Goal: Task Accomplishment & Management: Use online tool/utility

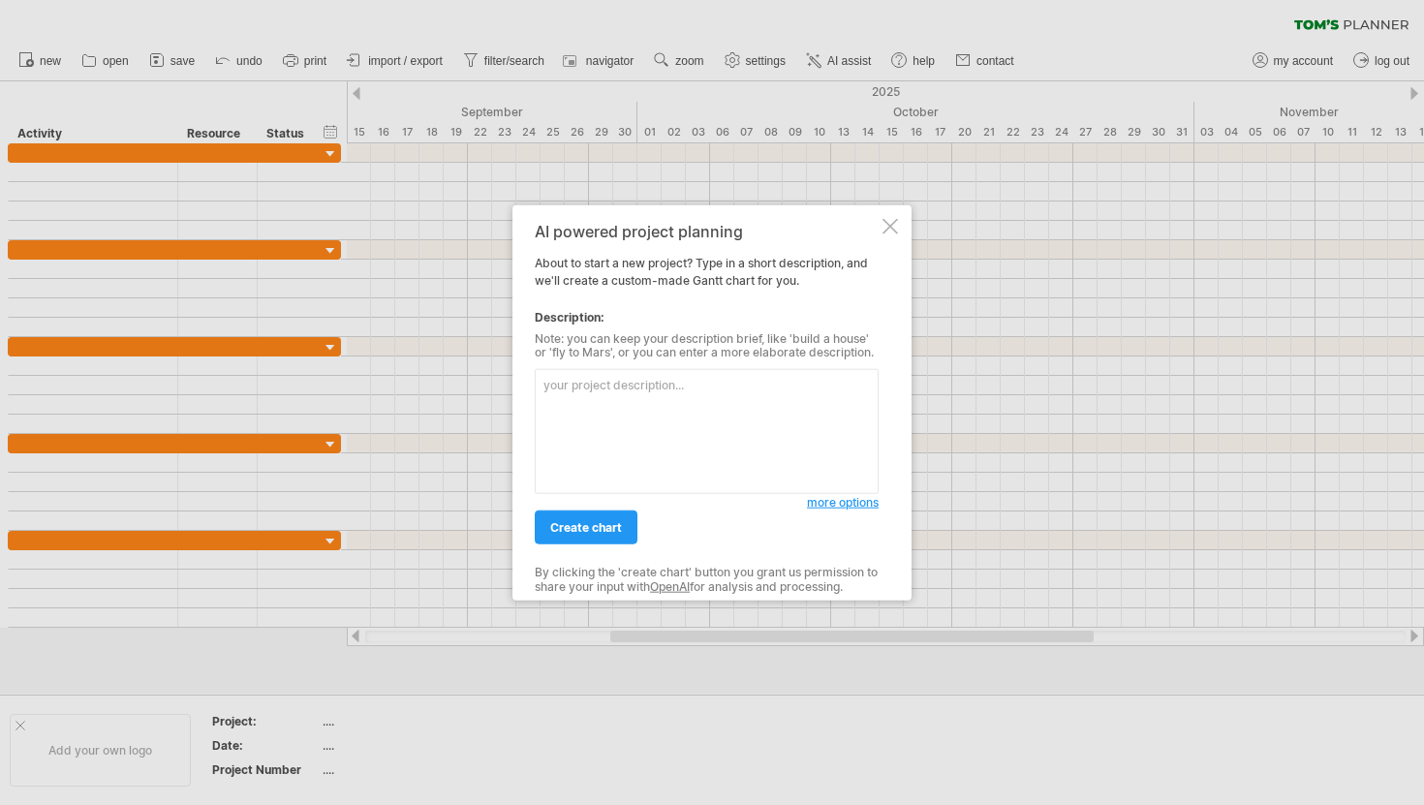
click at [659, 401] on textarea at bounding box center [707, 431] width 344 height 125
type textarea "f"
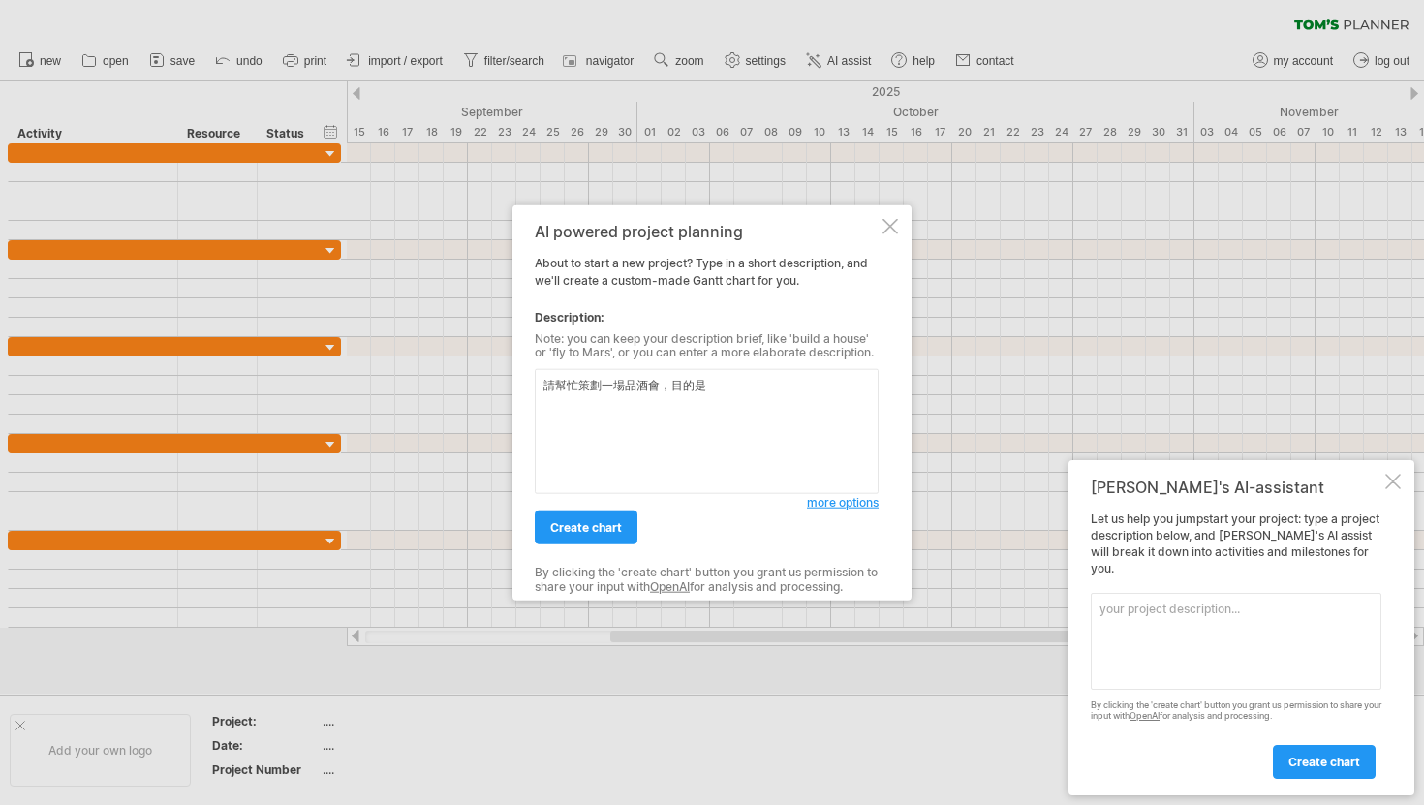
type textarea "請幫忙策劃一場品酒會，目的是"
click at [829, 508] on span "more options" at bounding box center [843, 502] width 72 height 15
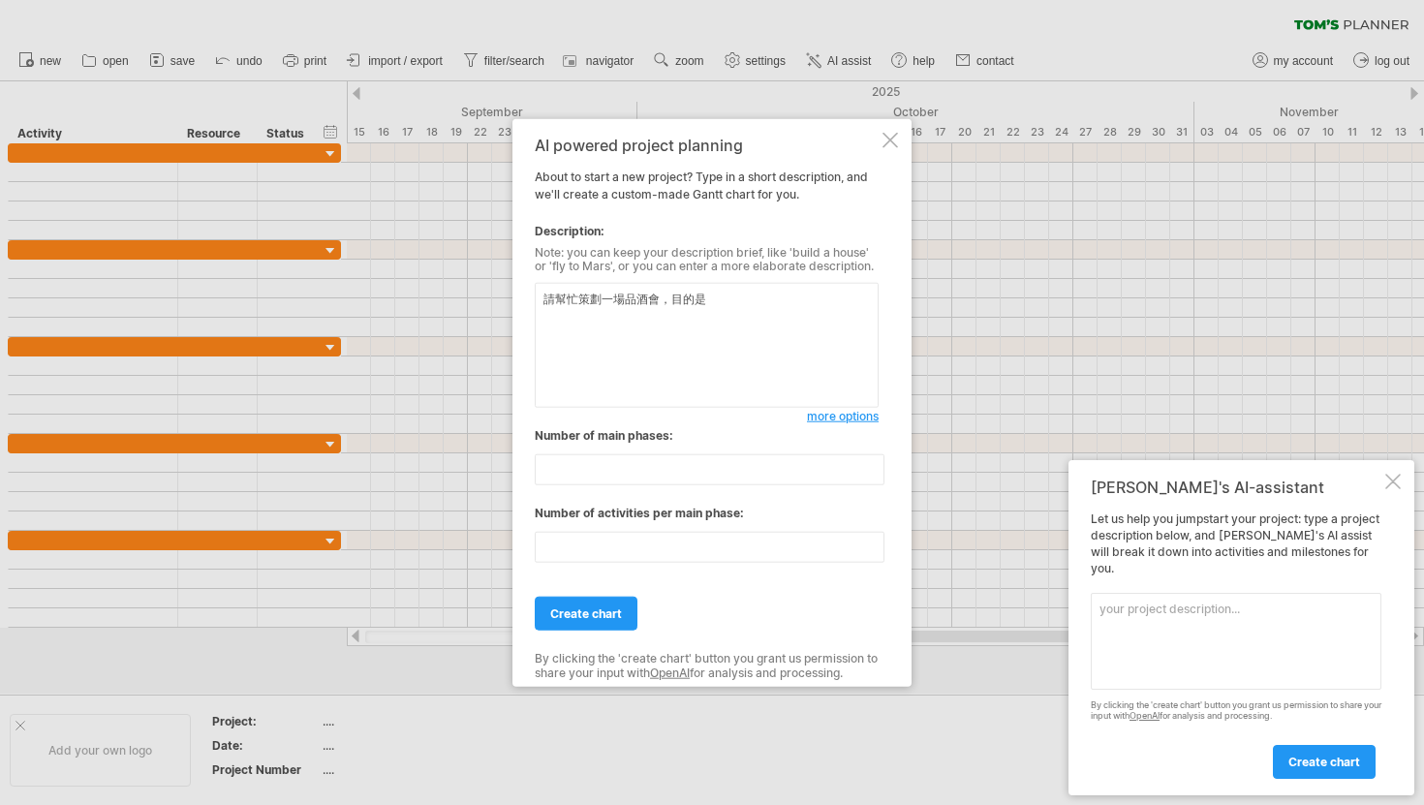
click at [794, 354] on textarea "請幫忙策劃一場品酒會，目的是" at bounding box center [707, 345] width 344 height 125
click at [742, 302] on textarea "請幫忙策劃一場品酒會，目的是" at bounding box center [707, 345] width 344 height 125
click at [894, 139] on div at bounding box center [889, 139] width 15 height 15
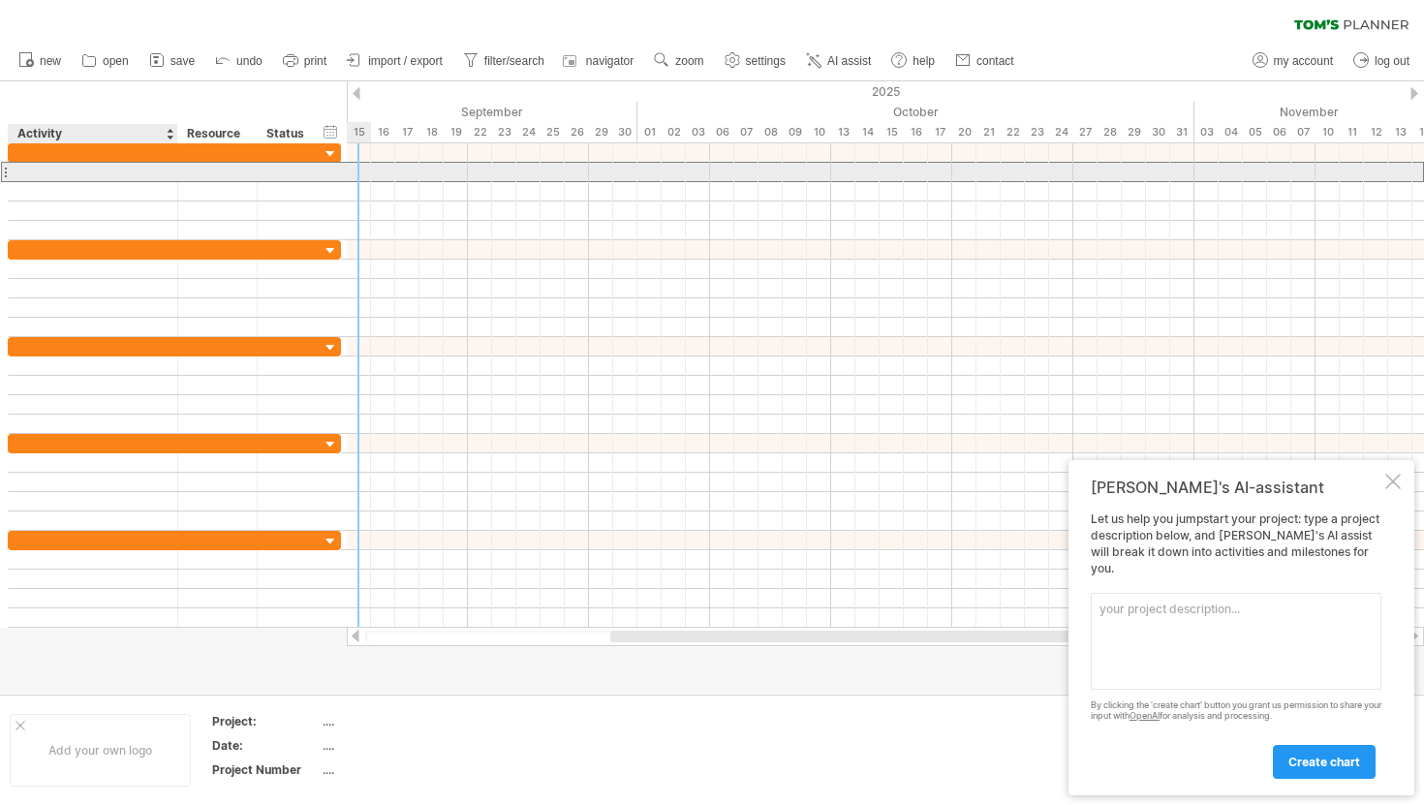
click at [124, 170] on div at bounding box center [92, 172] width 149 height 18
click at [124, 170] on input "text" at bounding box center [92, 172] width 149 height 18
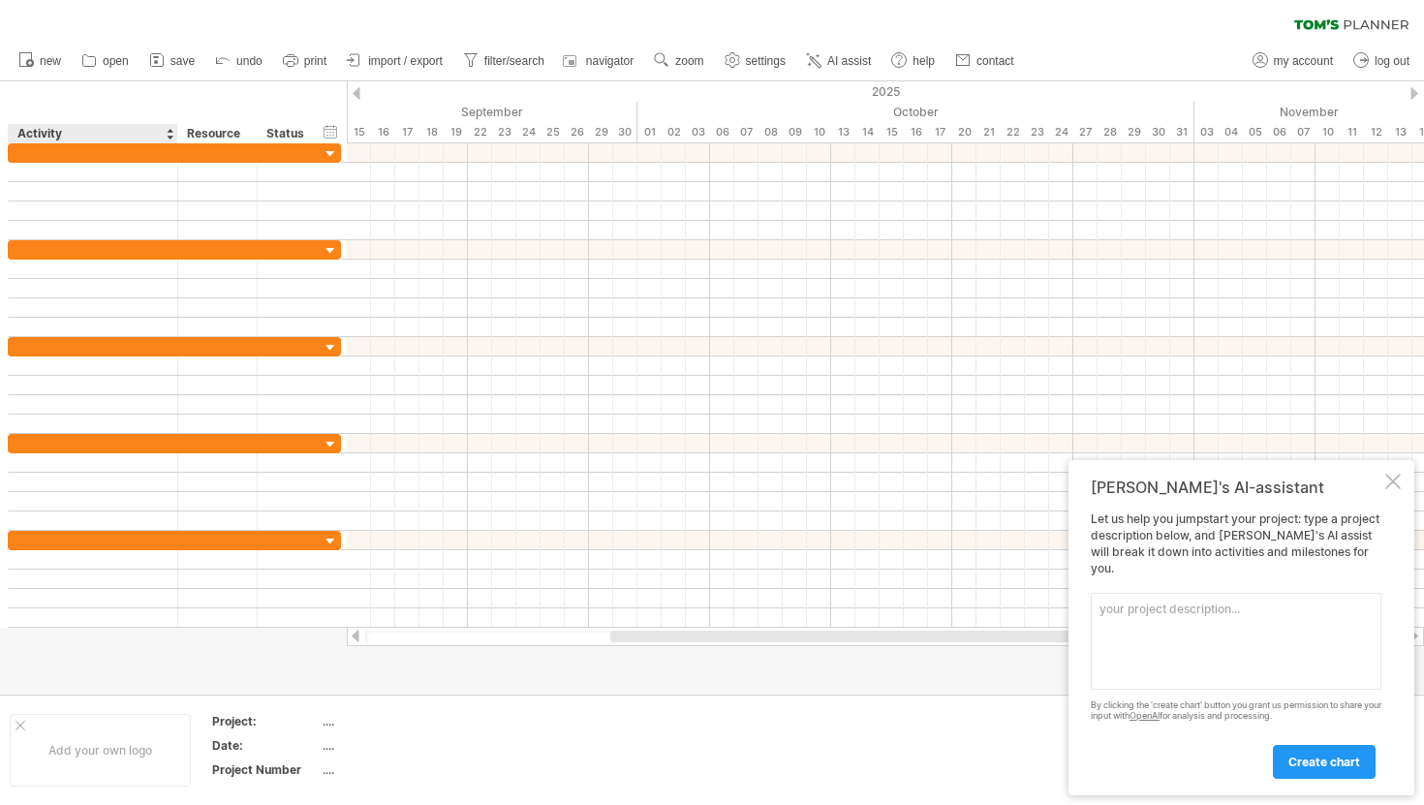
click at [164, 137] on div "Activity" at bounding box center [91, 133] width 149 height 19
click at [171, 128] on div at bounding box center [170, 133] width 8 height 19
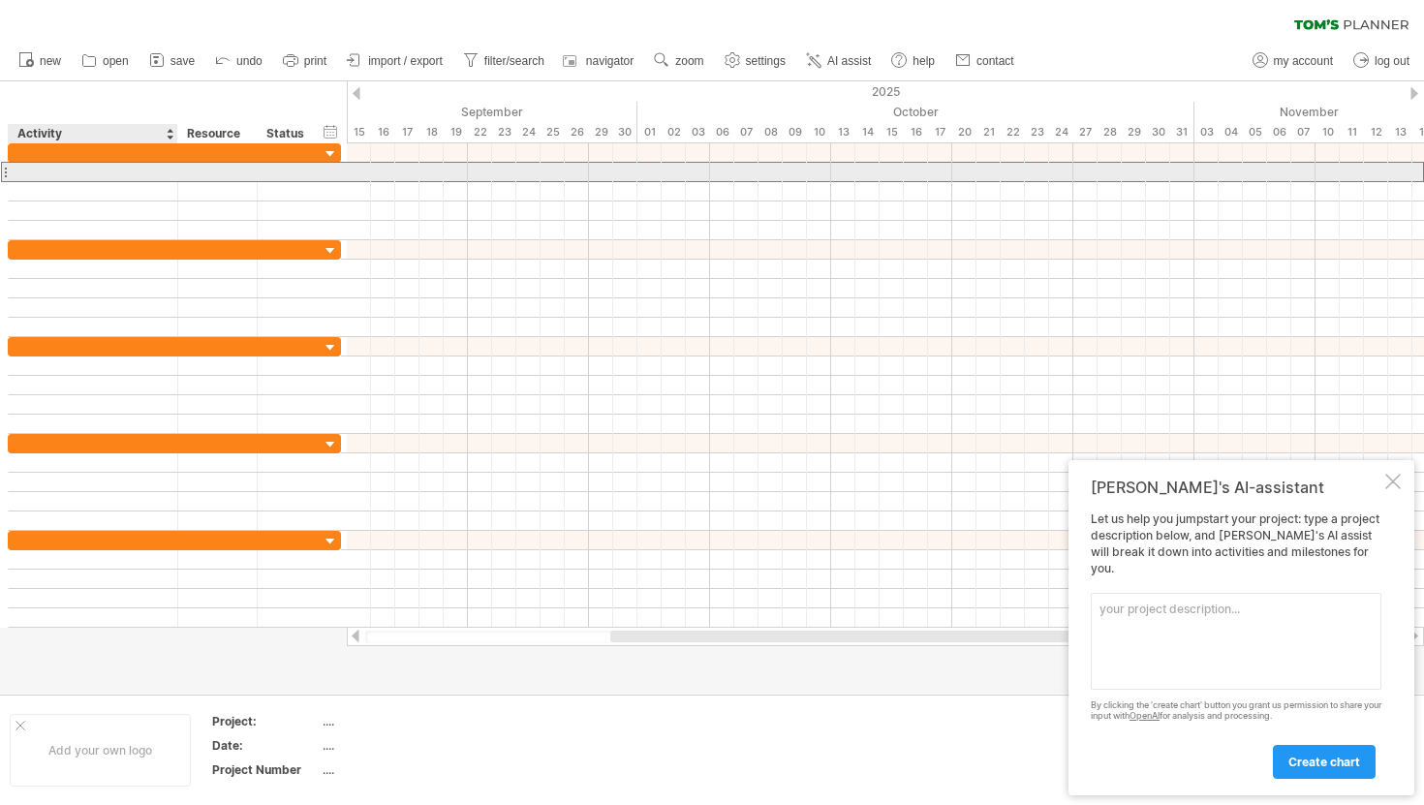
click at [144, 166] on div at bounding box center [92, 172] width 149 height 18
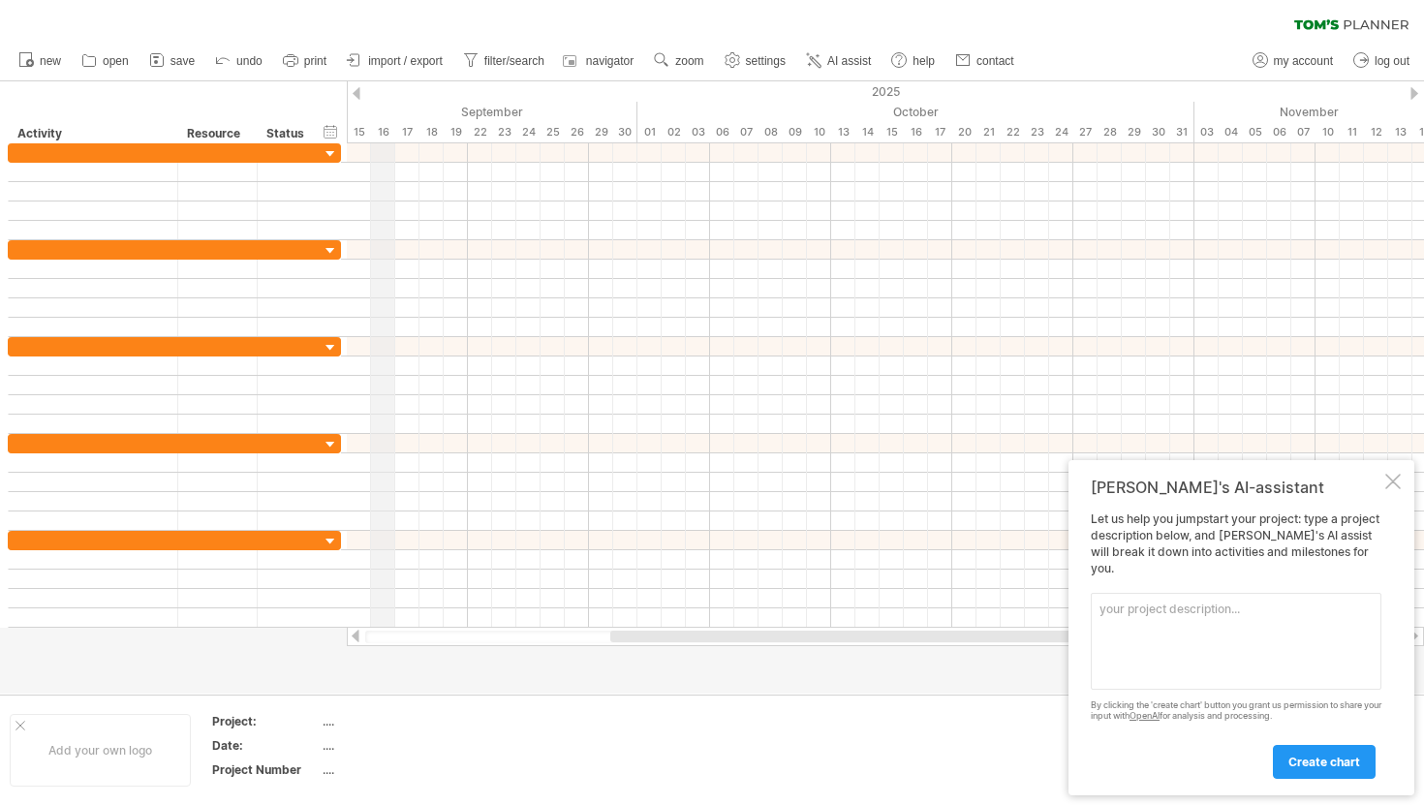
drag, startPoint x: 346, startPoint y: 88, endPoint x: 377, endPoint y: 87, distance: 31.0
click at [377, 87] on div "Trying to reach [DOMAIN_NAME] Connected again... 0% clear filter new" at bounding box center [712, 402] width 1424 height 805
click at [412, 62] on span "import / export" at bounding box center [405, 61] width 75 height 14
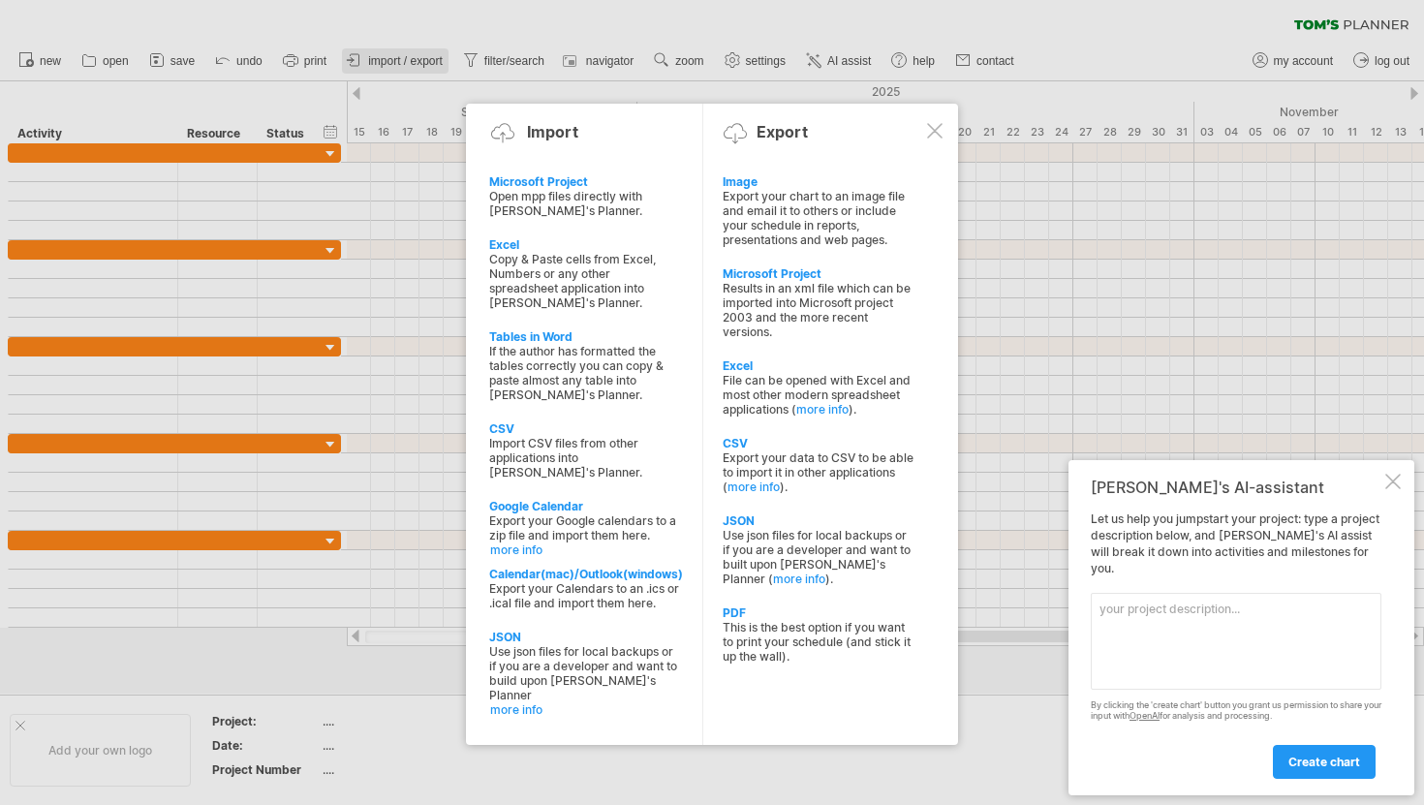
click at [412, 62] on div at bounding box center [712, 402] width 1424 height 805
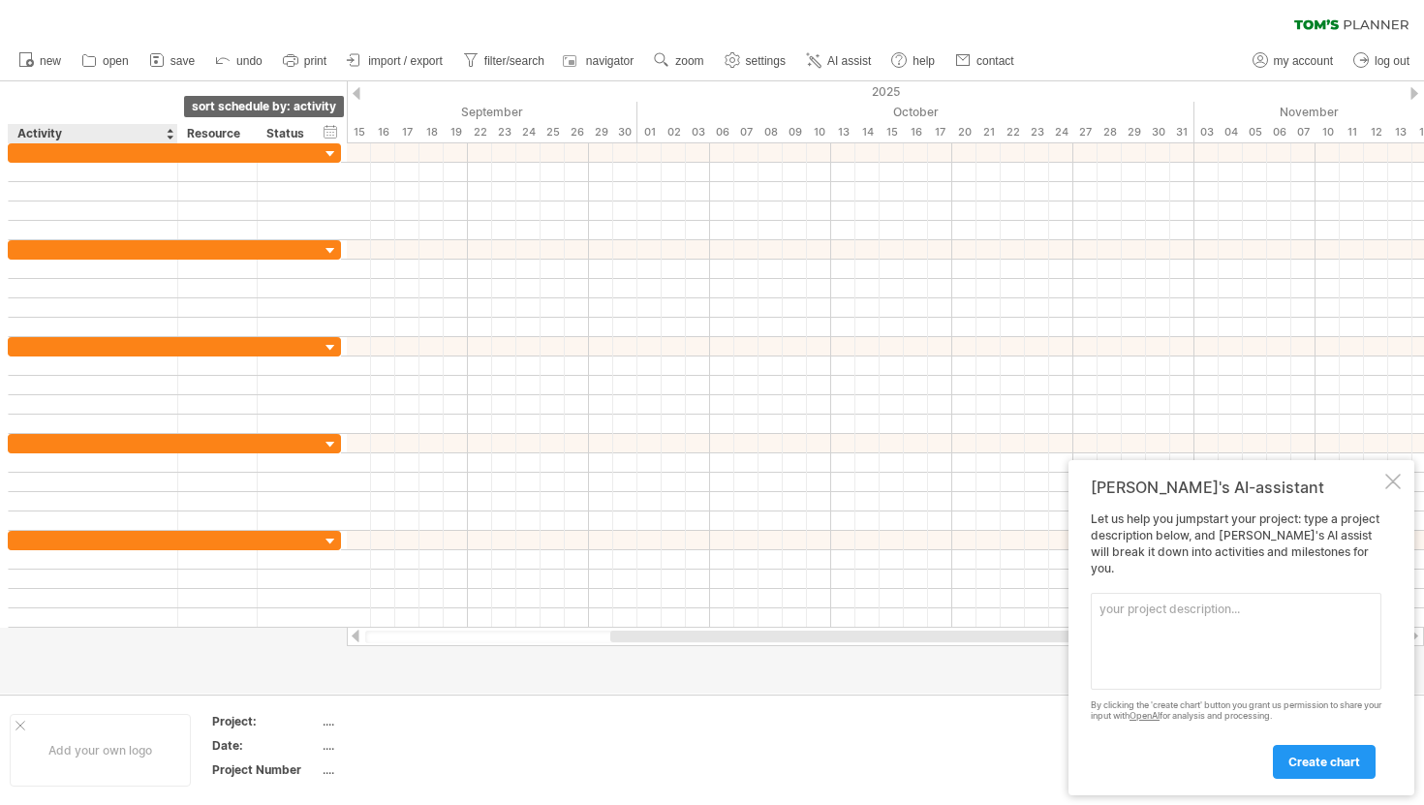
click at [171, 128] on div at bounding box center [170, 133] width 8 height 19
click at [239, 77] on ul "new open" at bounding box center [515, 61] width 1013 height 41
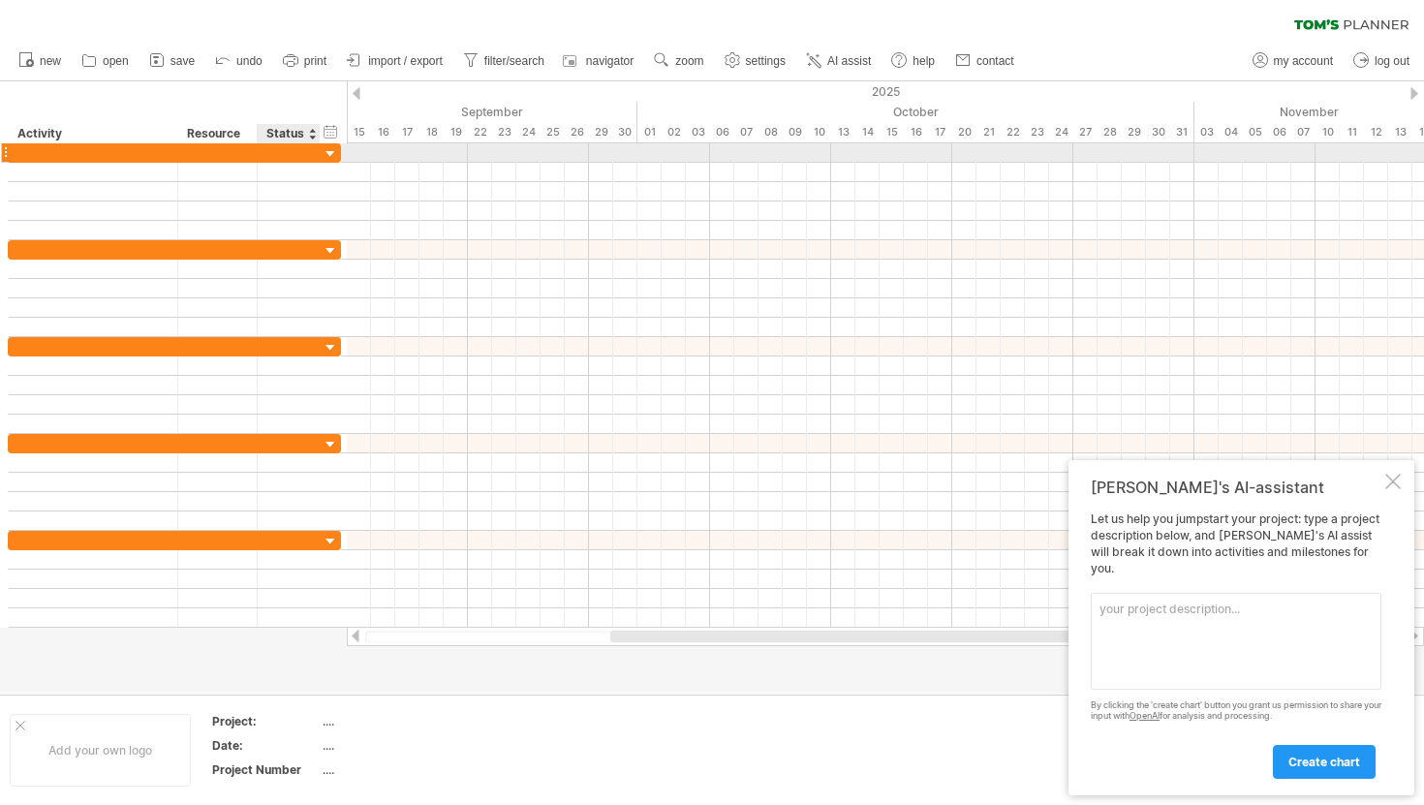
click at [332, 153] on div at bounding box center [331, 154] width 18 height 18
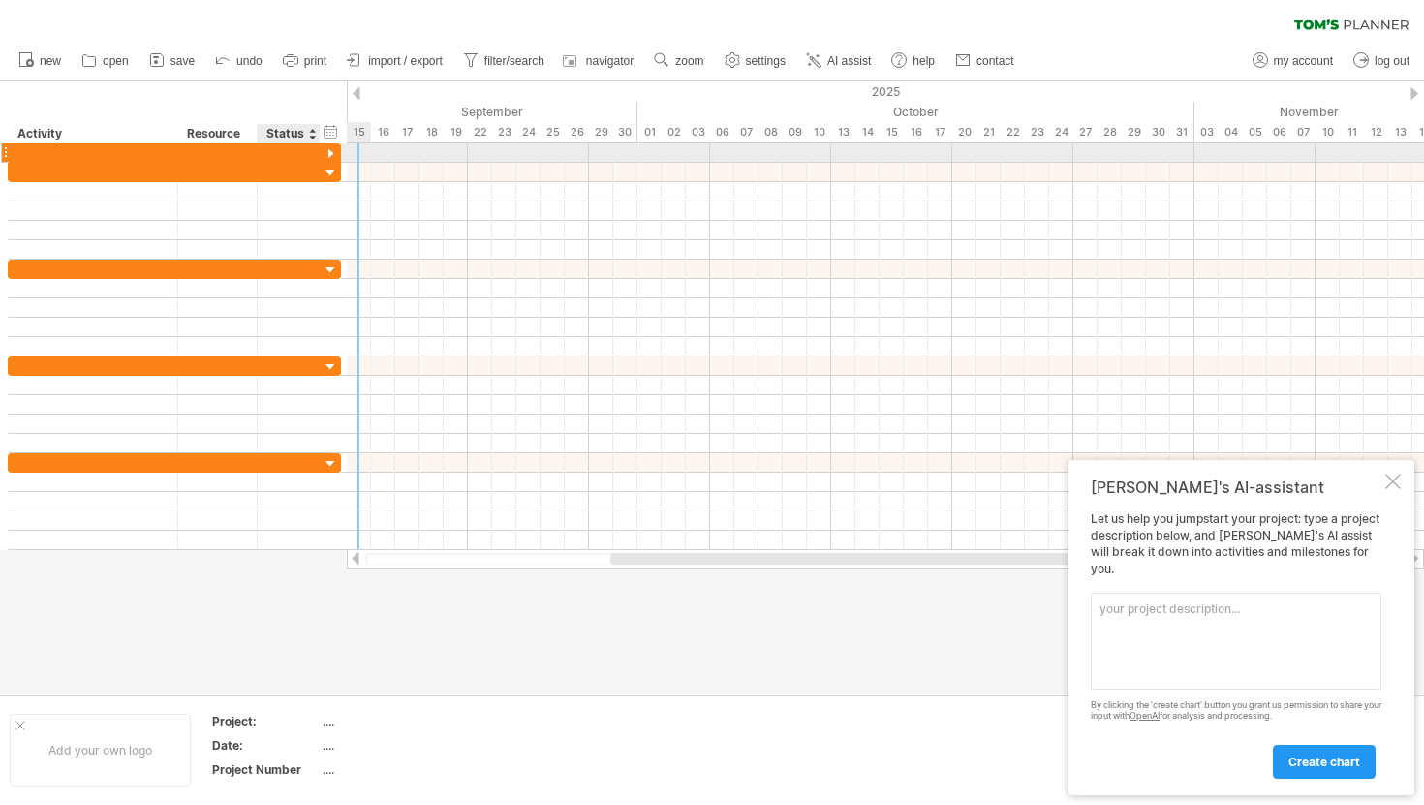
click at [330, 145] on div at bounding box center [331, 154] width 18 height 18
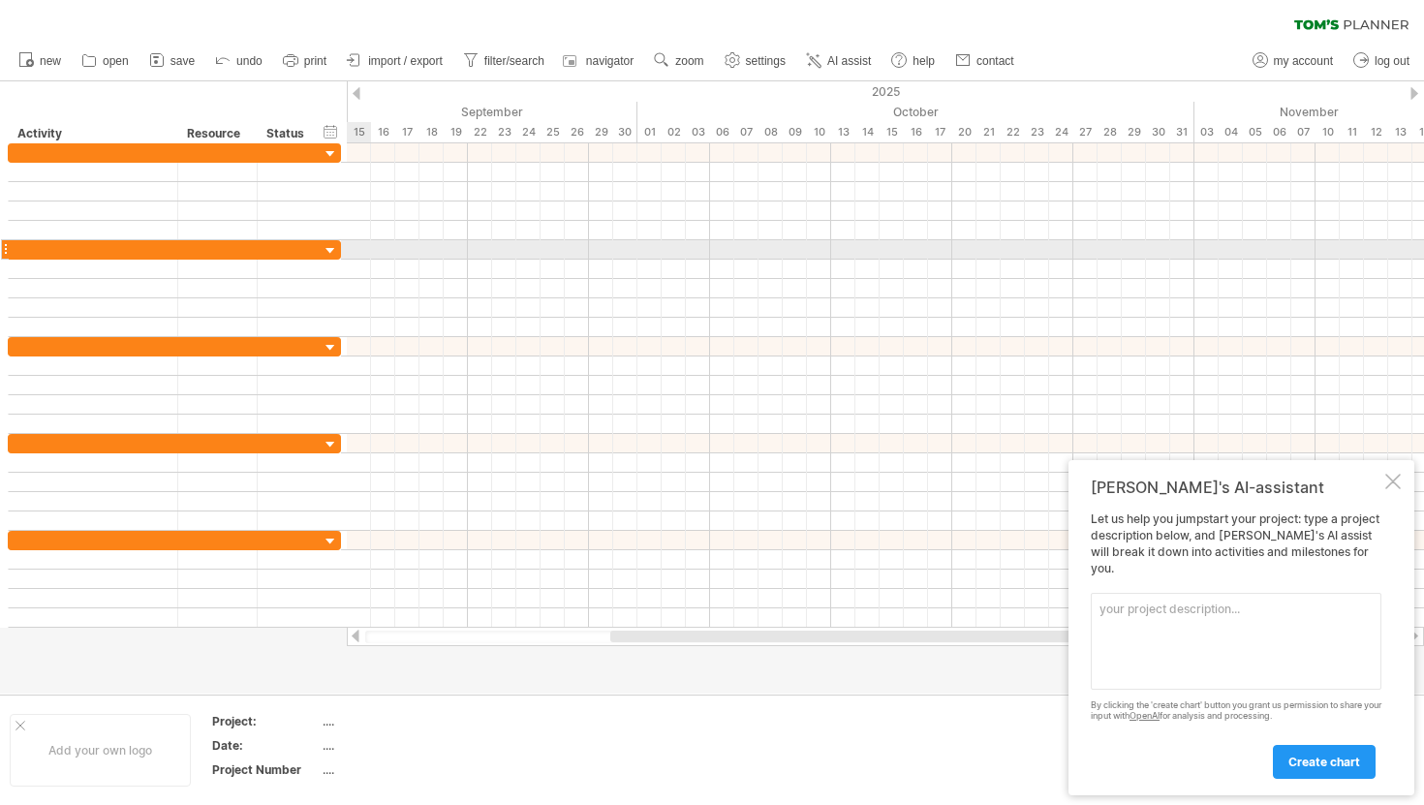
click at [332, 246] on div at bounding box center [331, 251] width 18 height 18
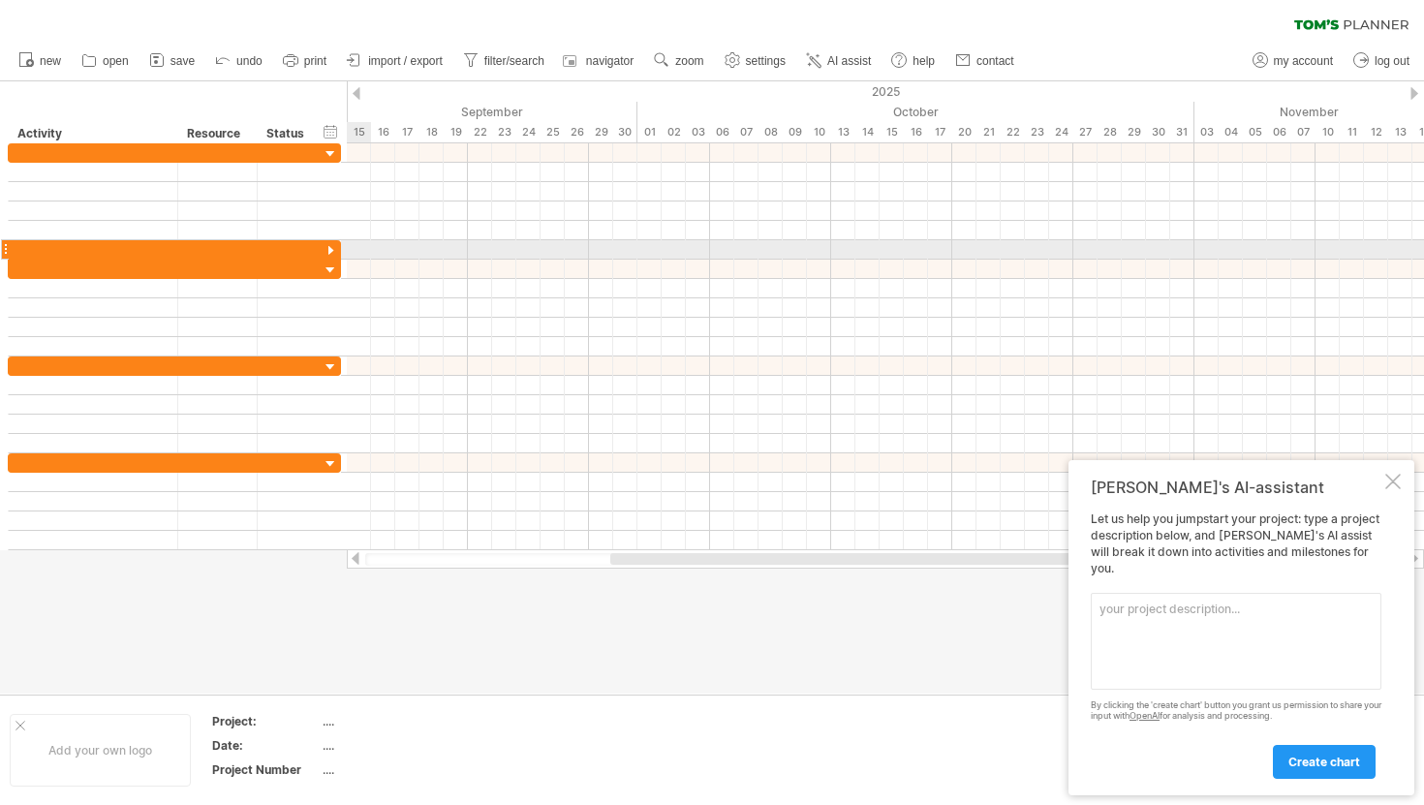
click at [332, 246] on div at bounding box center [331, 251] width 18 height 18
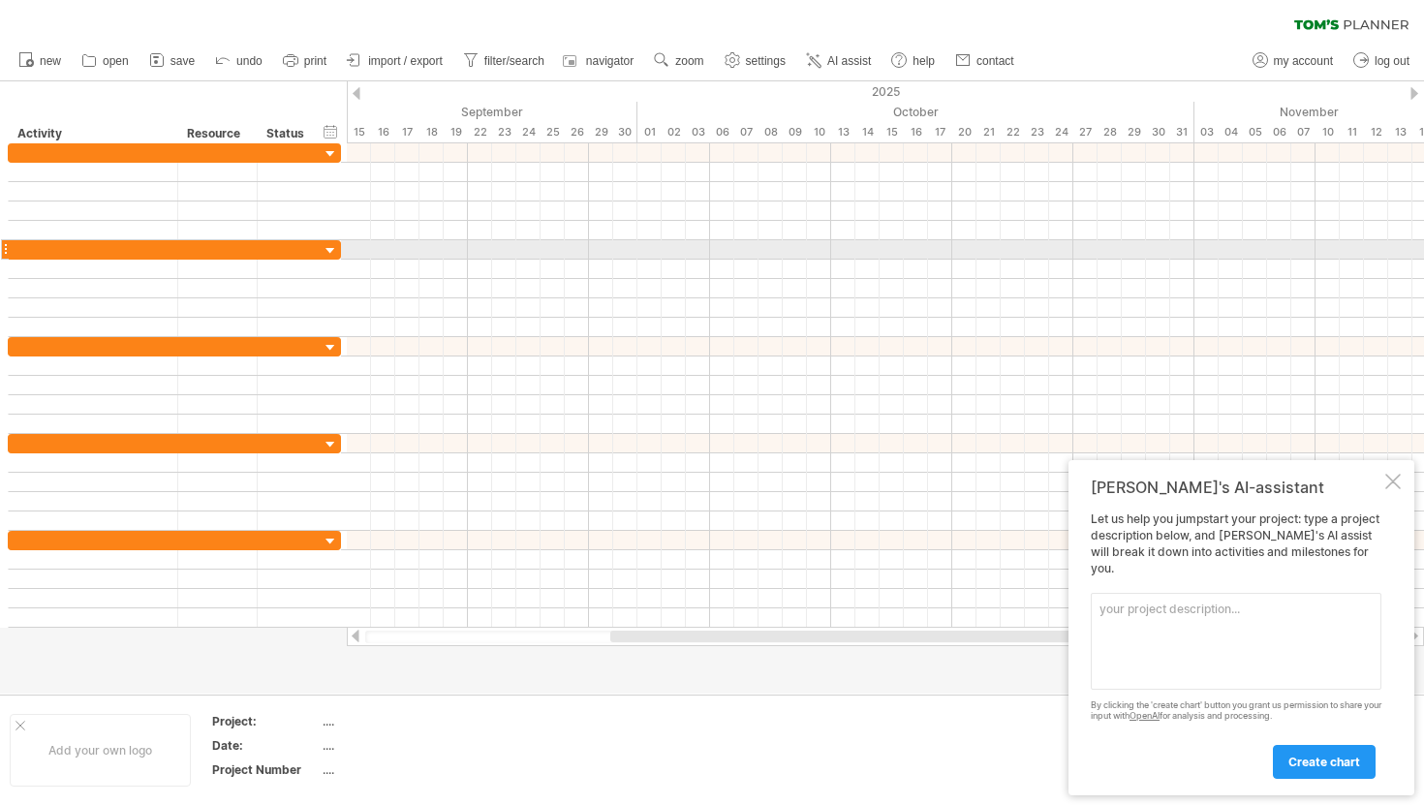
click at [7, 250] on div at bounding box center [5, 249] width 8 height 20
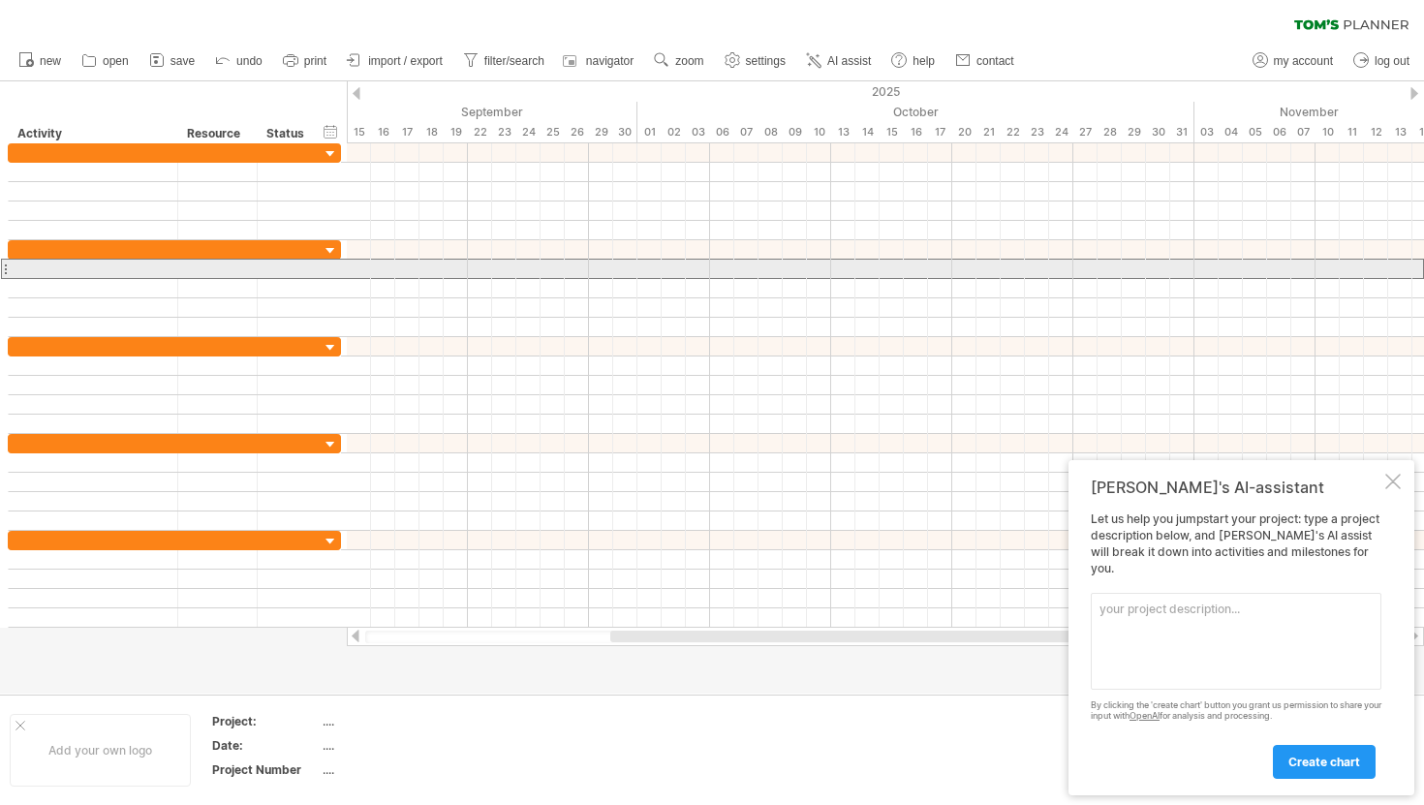
click at [6, 268] on div at bounding box center [5, 269] width 8 height 20
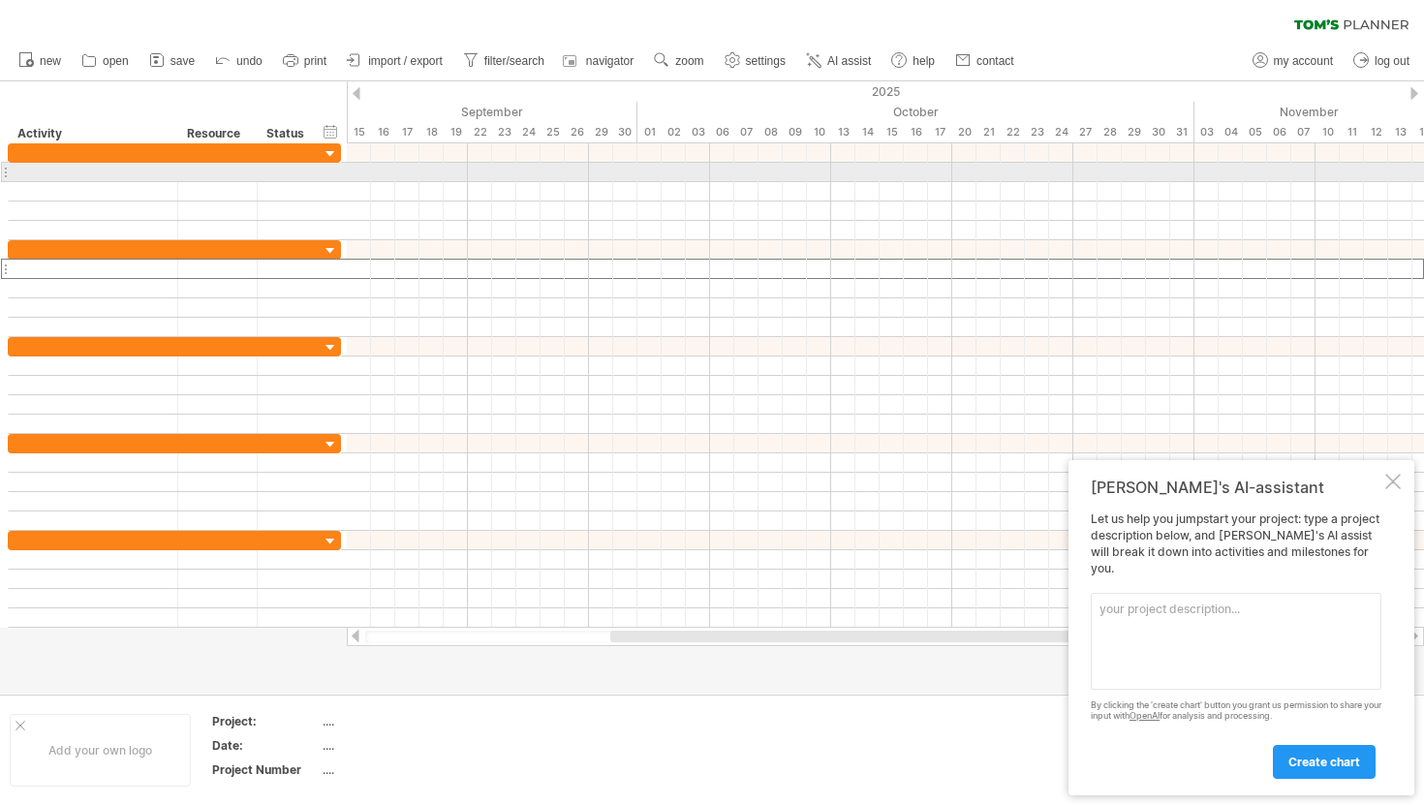
click at [5, 176] on div at bounding box center [5, 172] width 8 height 20
click at [8, 173] on div at bounding box center [5, 172] width 8 height 20
click at [9, 173] on div at bounding box center [94, 172] width 170 height 18
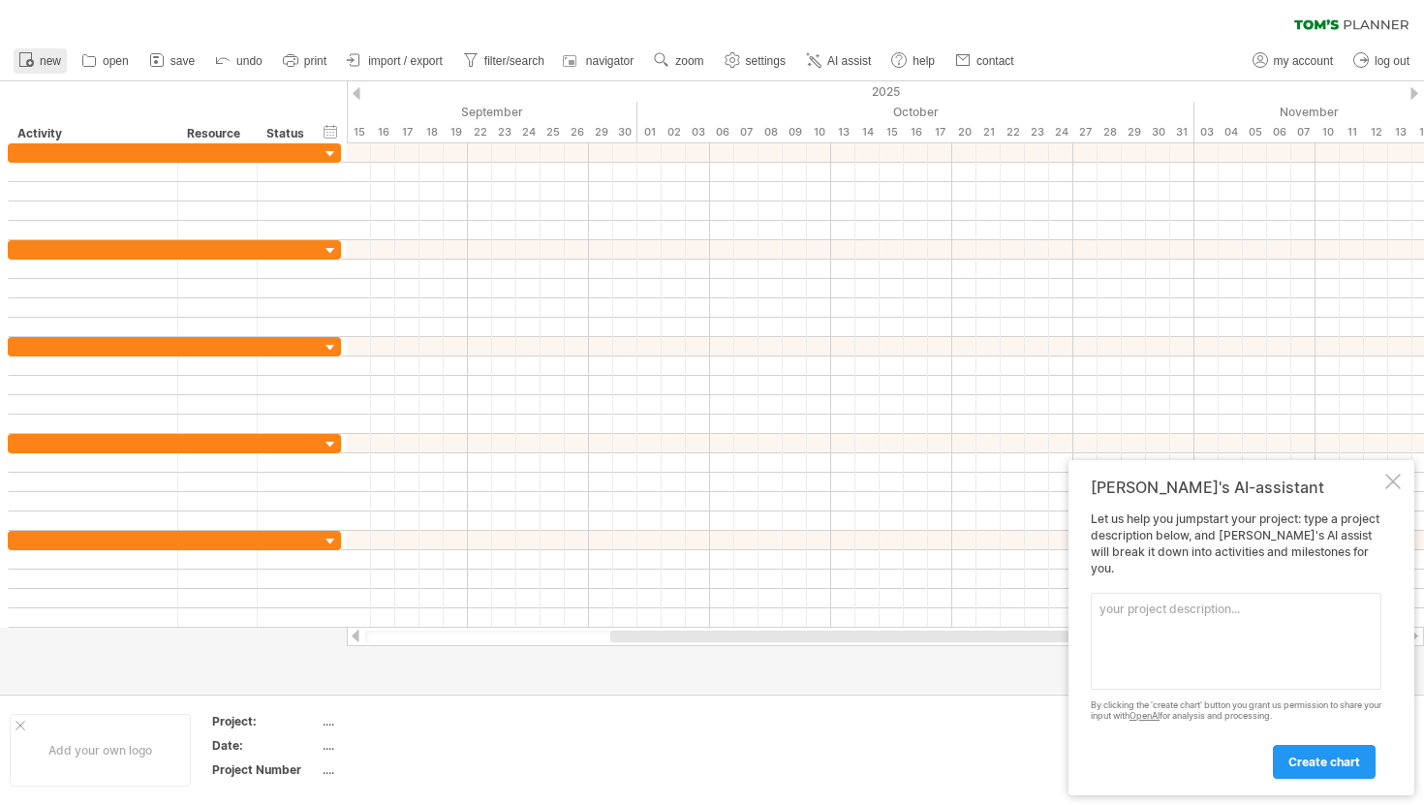
click at [30, 64] on circle at bounding box center [30, 63] width 8 height 8
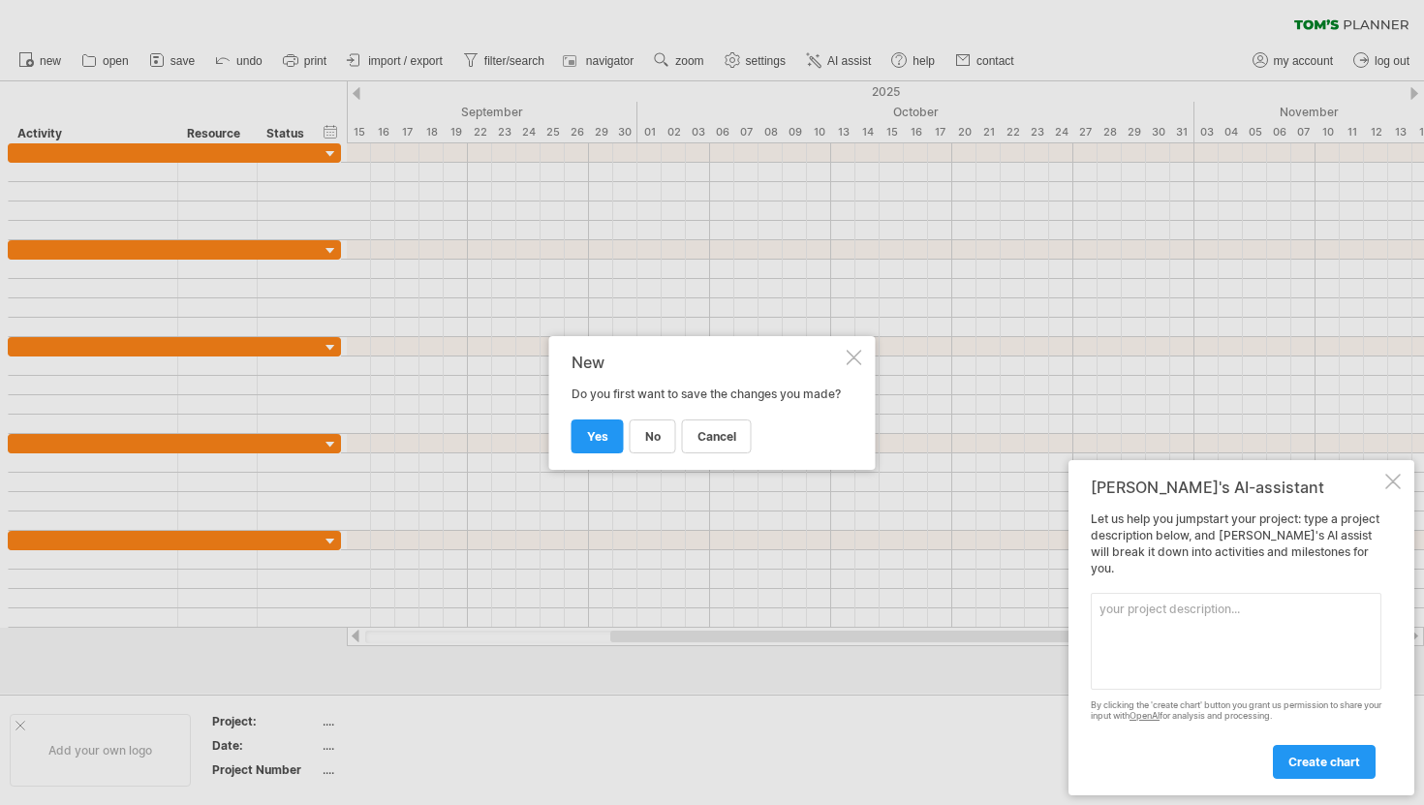
click at [850, 350] on div at bounding box center [854, 357] width 15 height 15
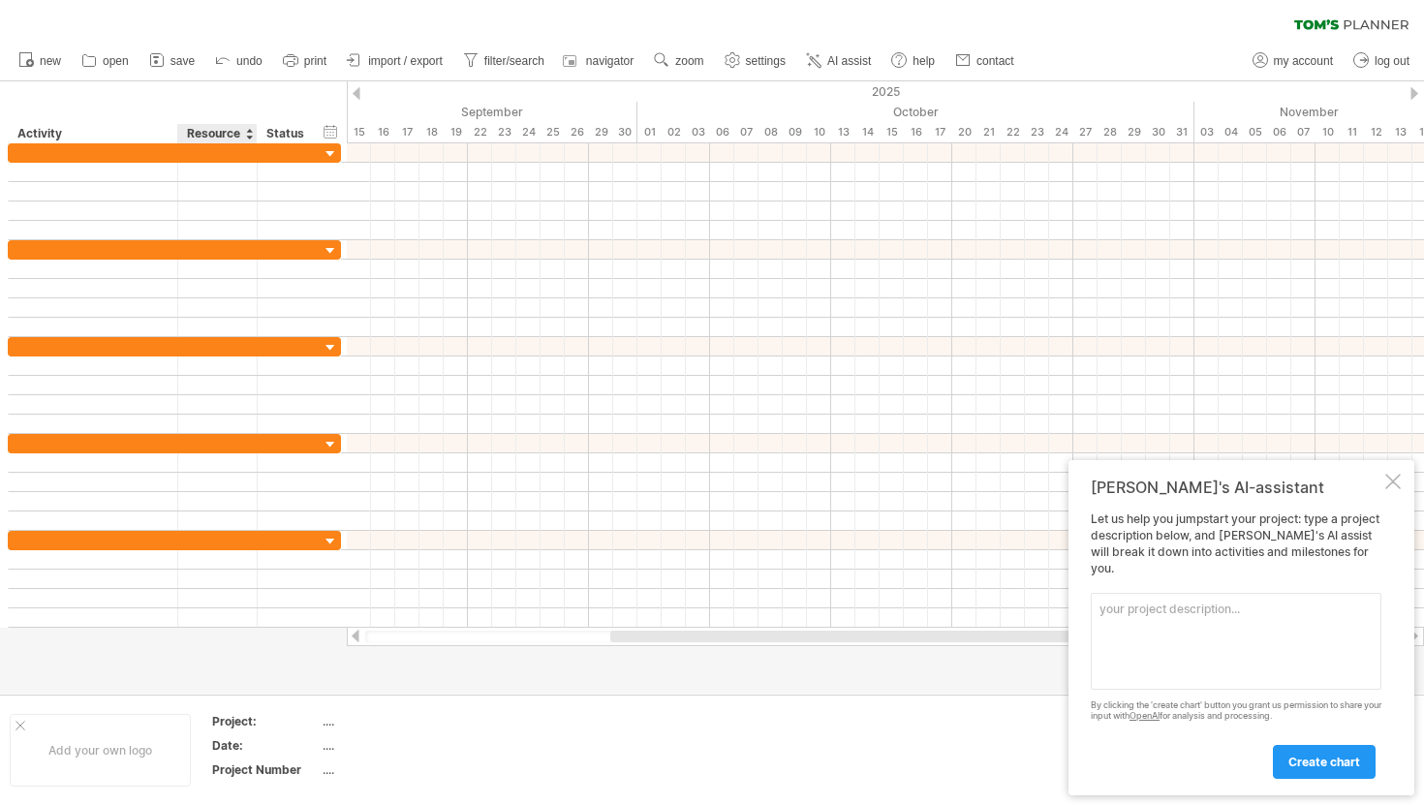
click at [216, 91] on div "hide start/end/duration show start/end/duration ******** Activity ******** Reso…" at bounding box center [173, 112] width 347 height 62
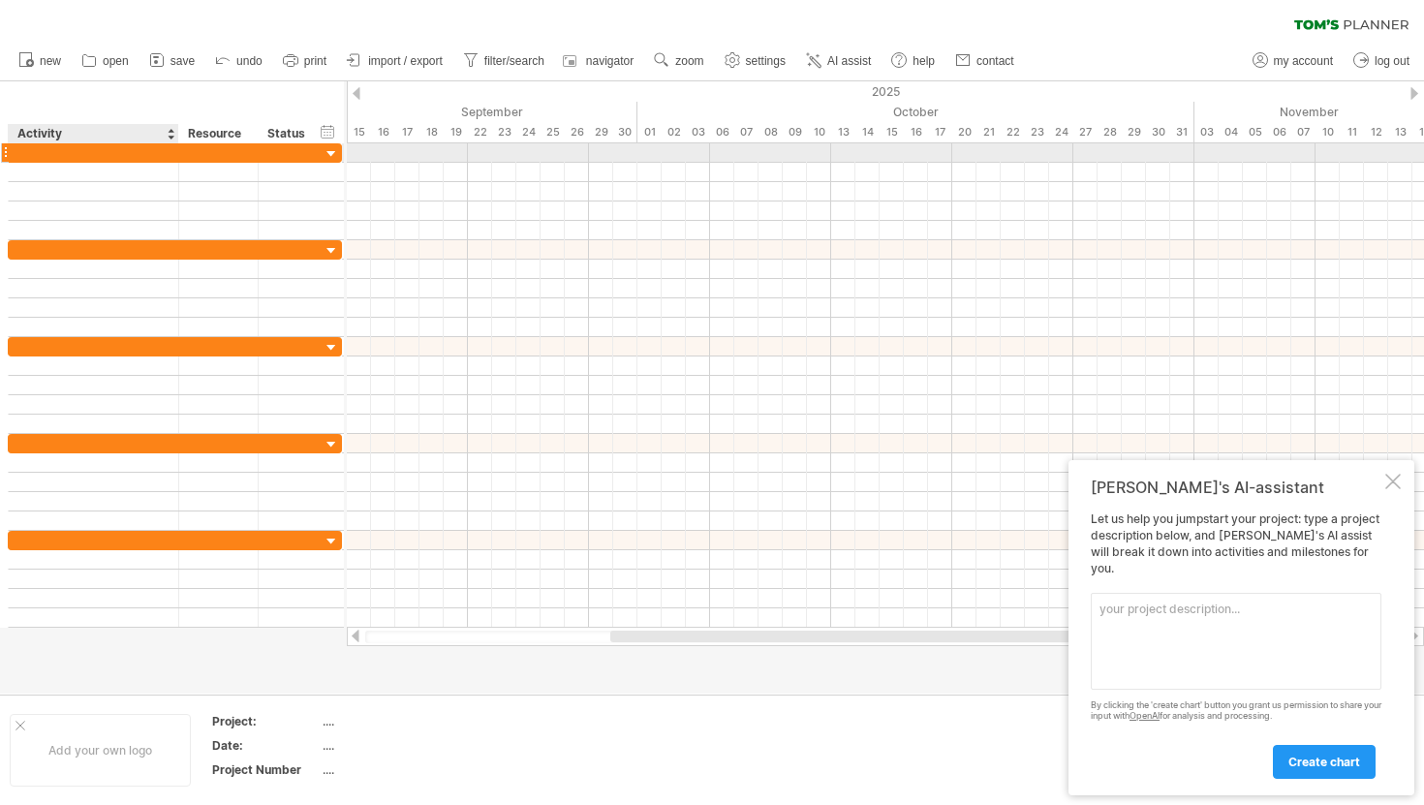
click at [176, 155] on div at bounding box center [176, 152] width 10 height 19
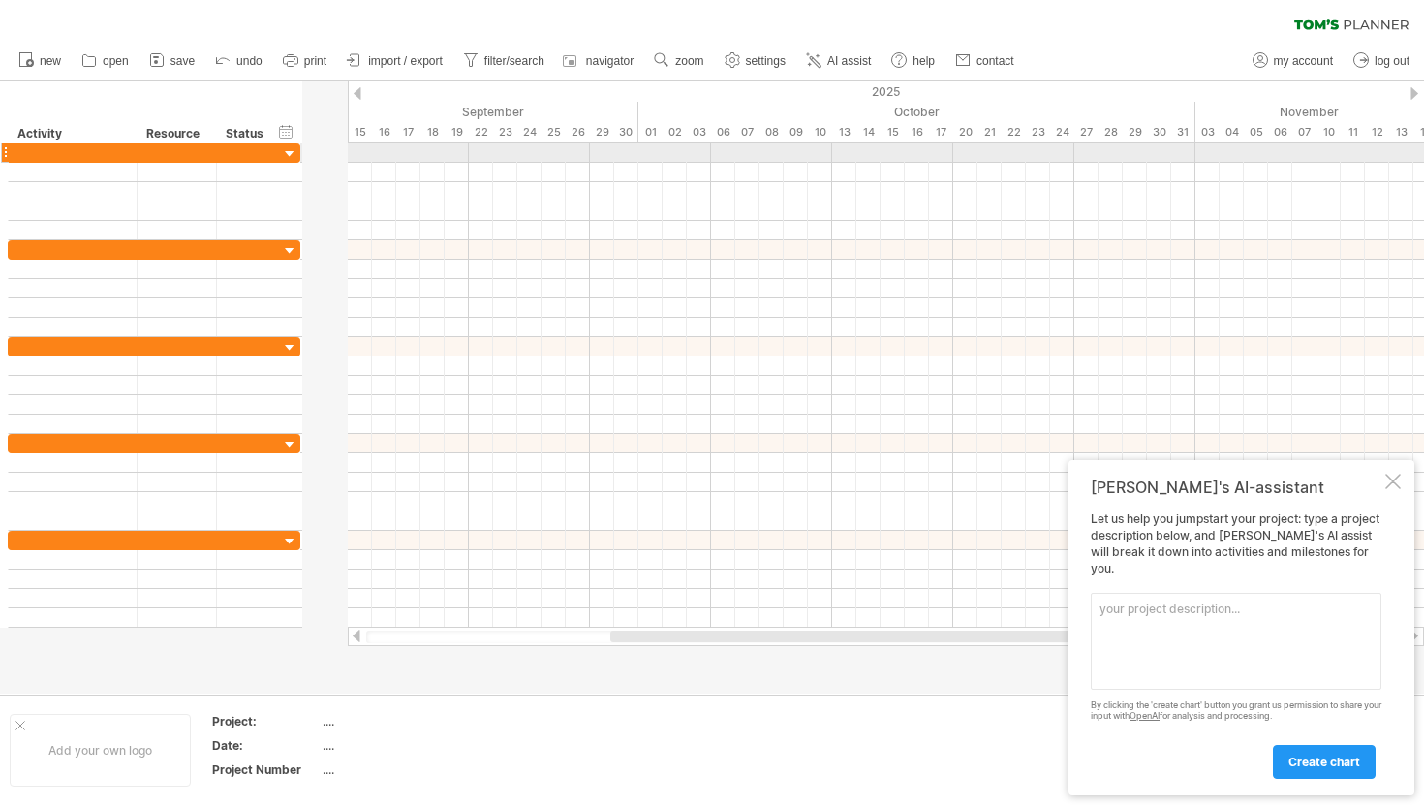
drag, startPoint x: 175, startPoint y: 155, endPoint x: 134, endPoint y: 162, distance: 42.2
click at [134, 162] on div at bounding box center [154, 191] width 293 height 97
click at [206, 163] on div at bounding box center [177, 172] width 79 height 18
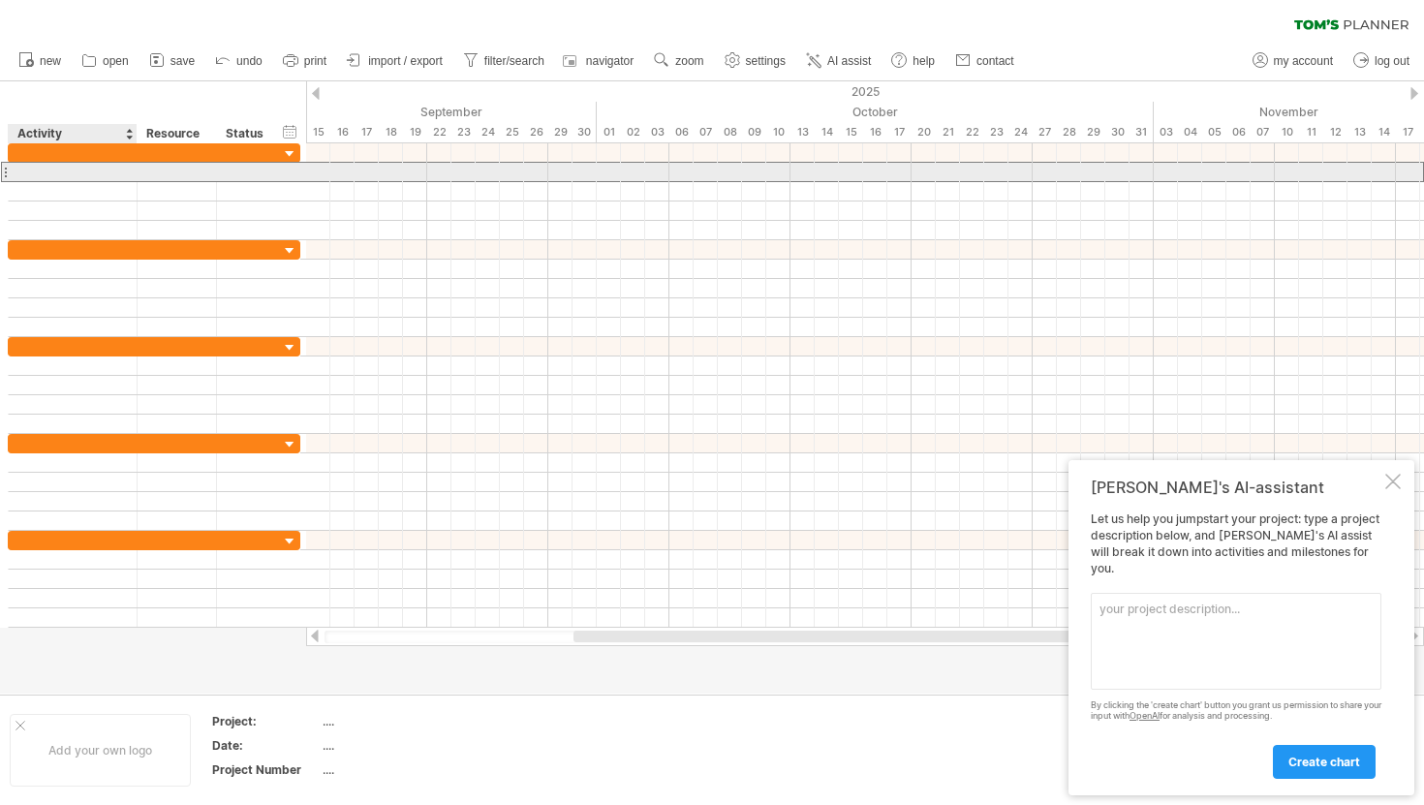
click at [40, 168] on div at bounding box center [72, 172] width 108 height 18
click at [5, 171] on div at bounding box center [5, 172] width 8 height 20
click at [10, 171] on div at bounding box center [73, 172] width 129 height 18
click at [6, 172] on div at bounding box center [5, 172] width 8 height 20
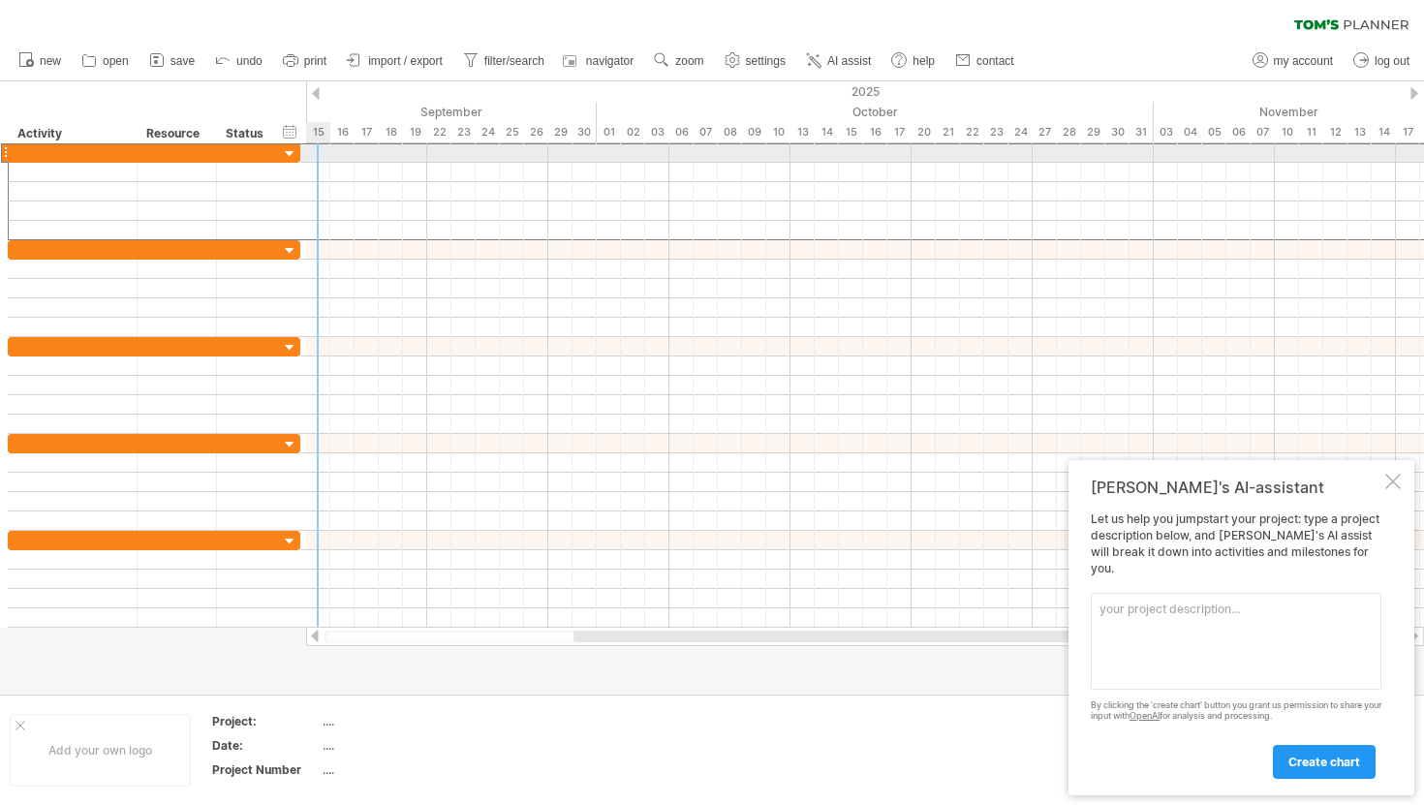
drag, startPoint x: 305, startPoint y: 154, endPoint x: 319, endPoint y: 153, distance: 13.6
click at [319, 153] on div "Trying to reach [DOMAIN_NAME] Connected again... 0% clear filter new" at bounding box center [712, 402] width 1424 height 805
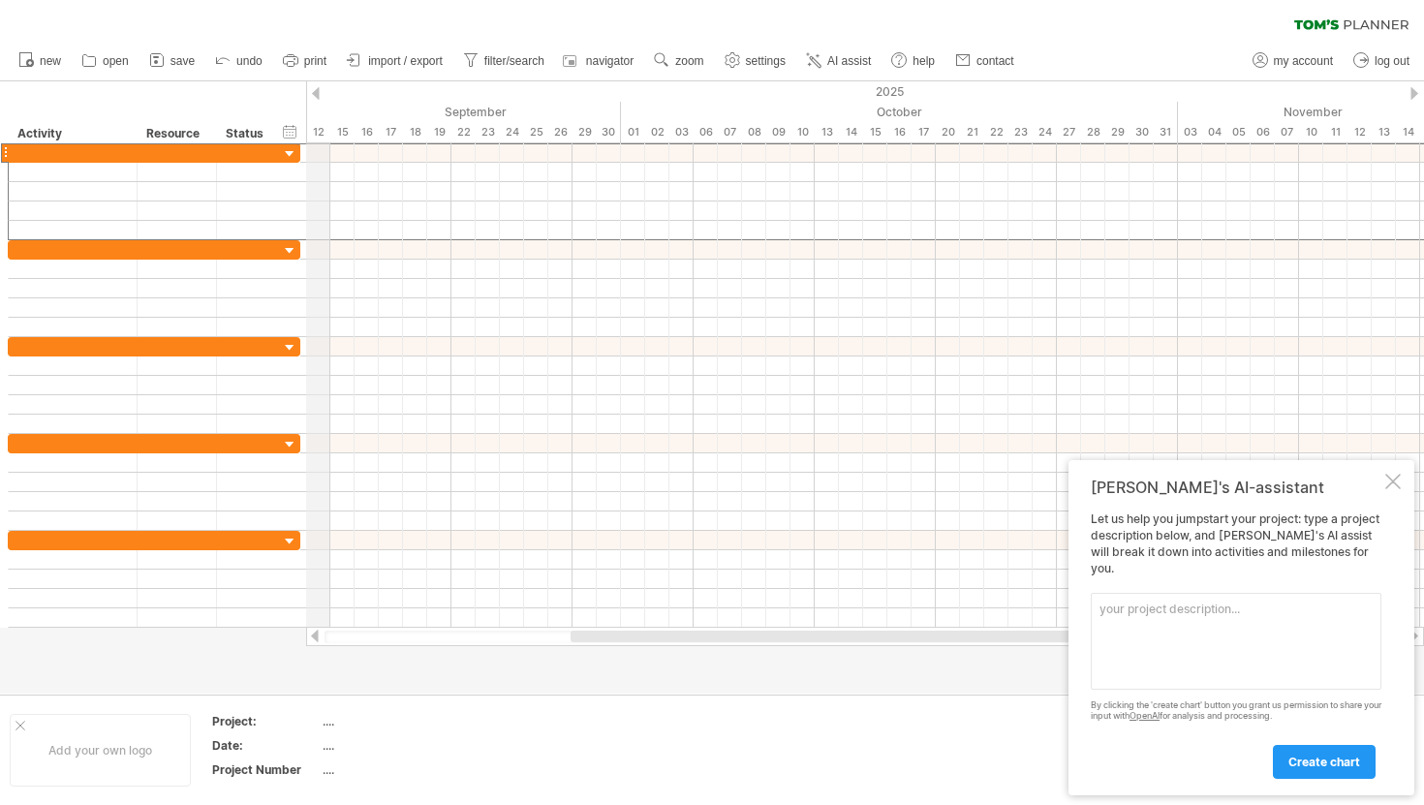
drag, startPoint x: 306, startPoint y: 106, endPoint x: 328, endPoint y: 106, distance: 22.3
click at [328, 106] on div "September" at bounding box center [354, 112] width 533 height 20
drag, startPoint x: 311, startPoint y: 106, endPoint x: 279, endPoint y: 108, distance: 32.1
click at [279, 108] on div "Trying to reach [DOMAIN_NAME] Connected again... 0% clear filter new" at bounding box center [712, 402] width 1424 height 805
click at [632, 56] on span "navigator" at bounding box center [609, 61] width 47 height 14
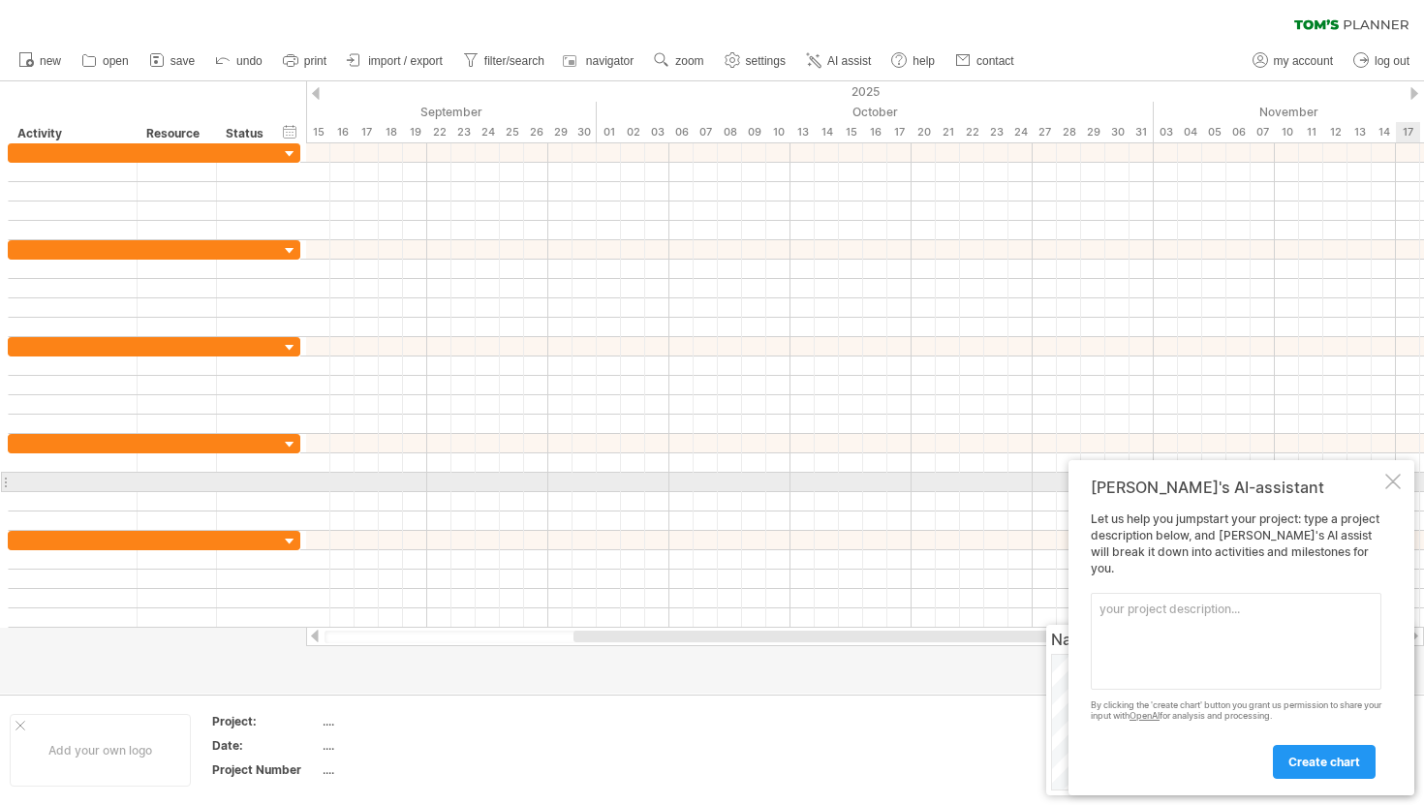
click at [1392, 489] on div at bounding box center [1392, 481] width 15 height 15
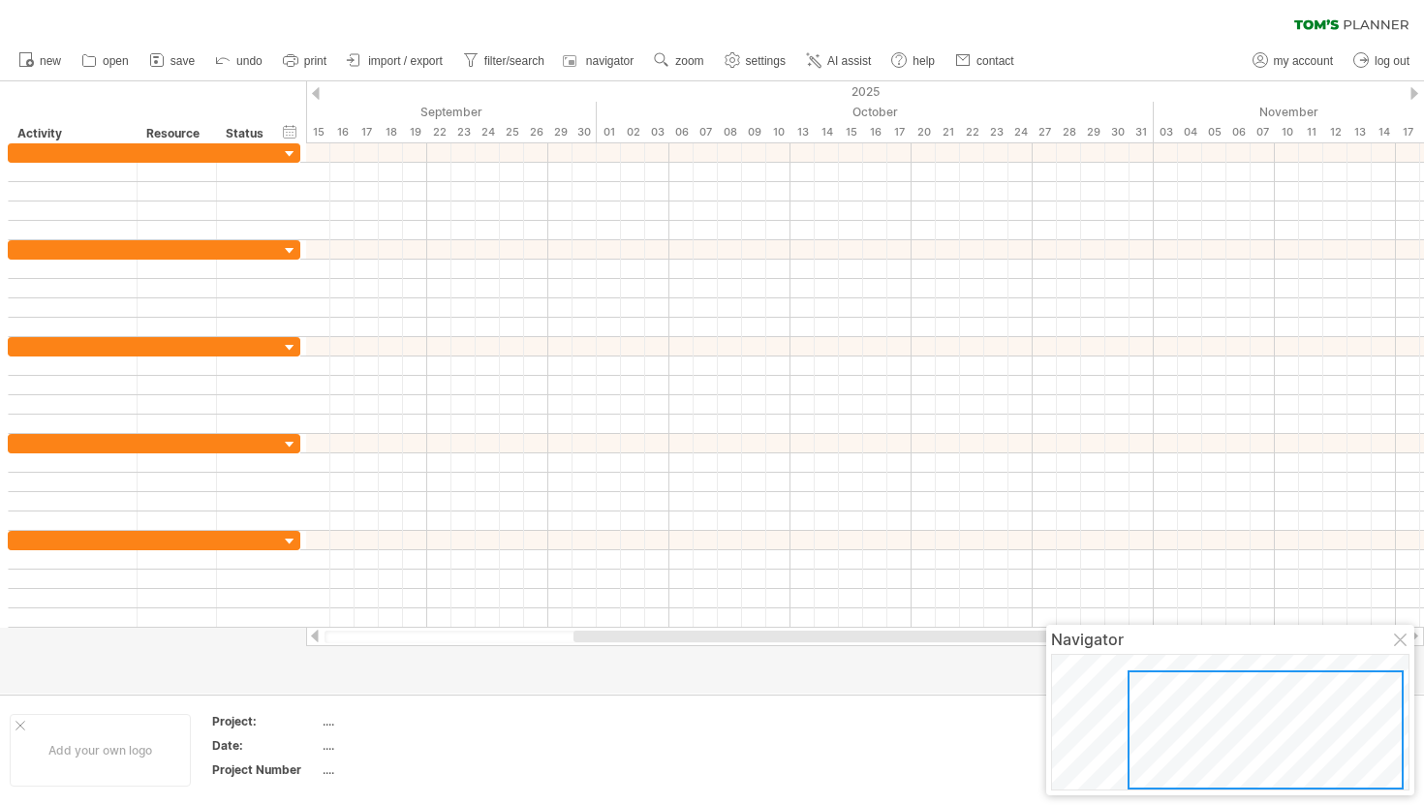
click at [1401, 642] on div at bounding box center [1401, 640] width 15 height 15
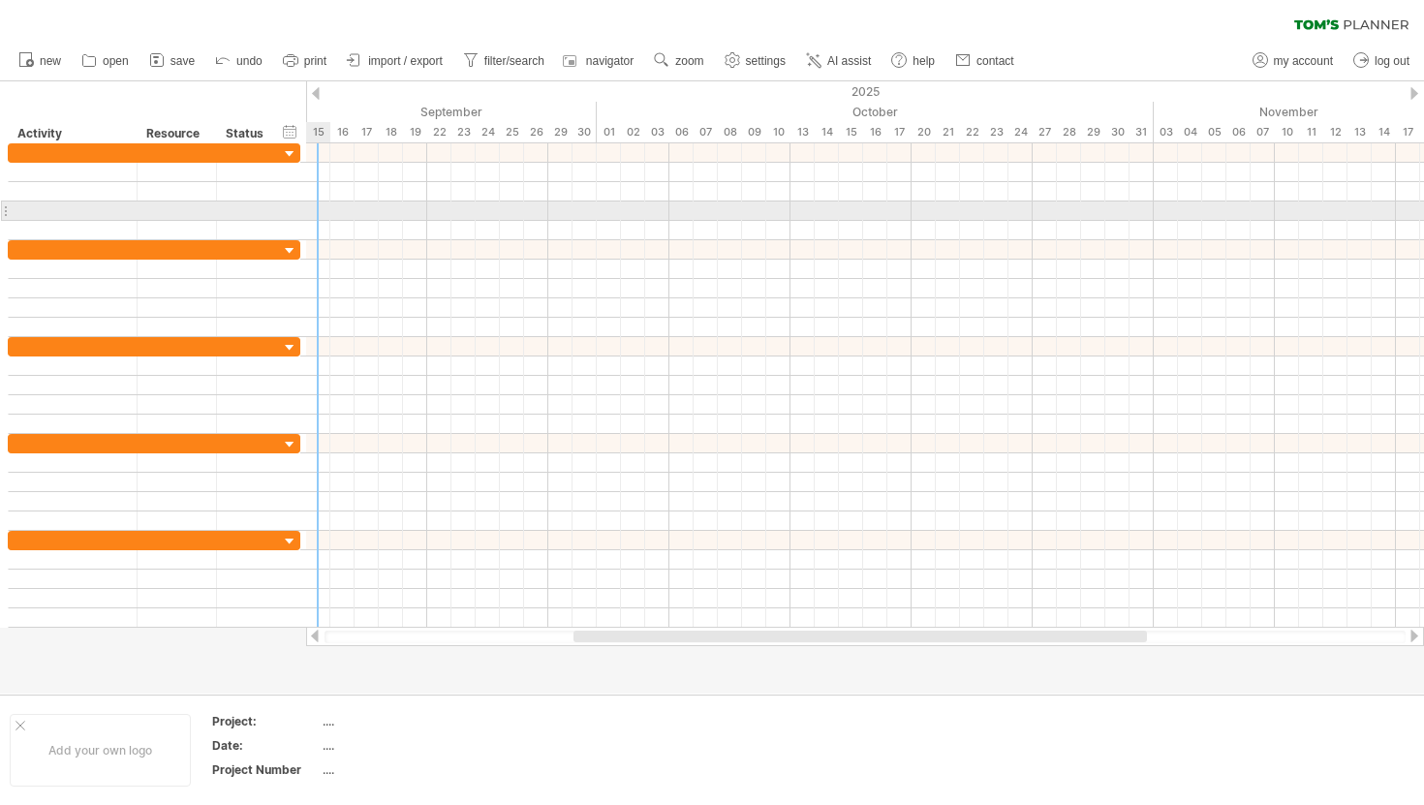
click at [0, 216] on div at bounding box center [150, 385] width 301 height 484
click at [0, 215] on div at bounding box center [150, 385] width 301 height 484
click at [1, 209] on div at bounding box center [5, 211] width 8 height 20
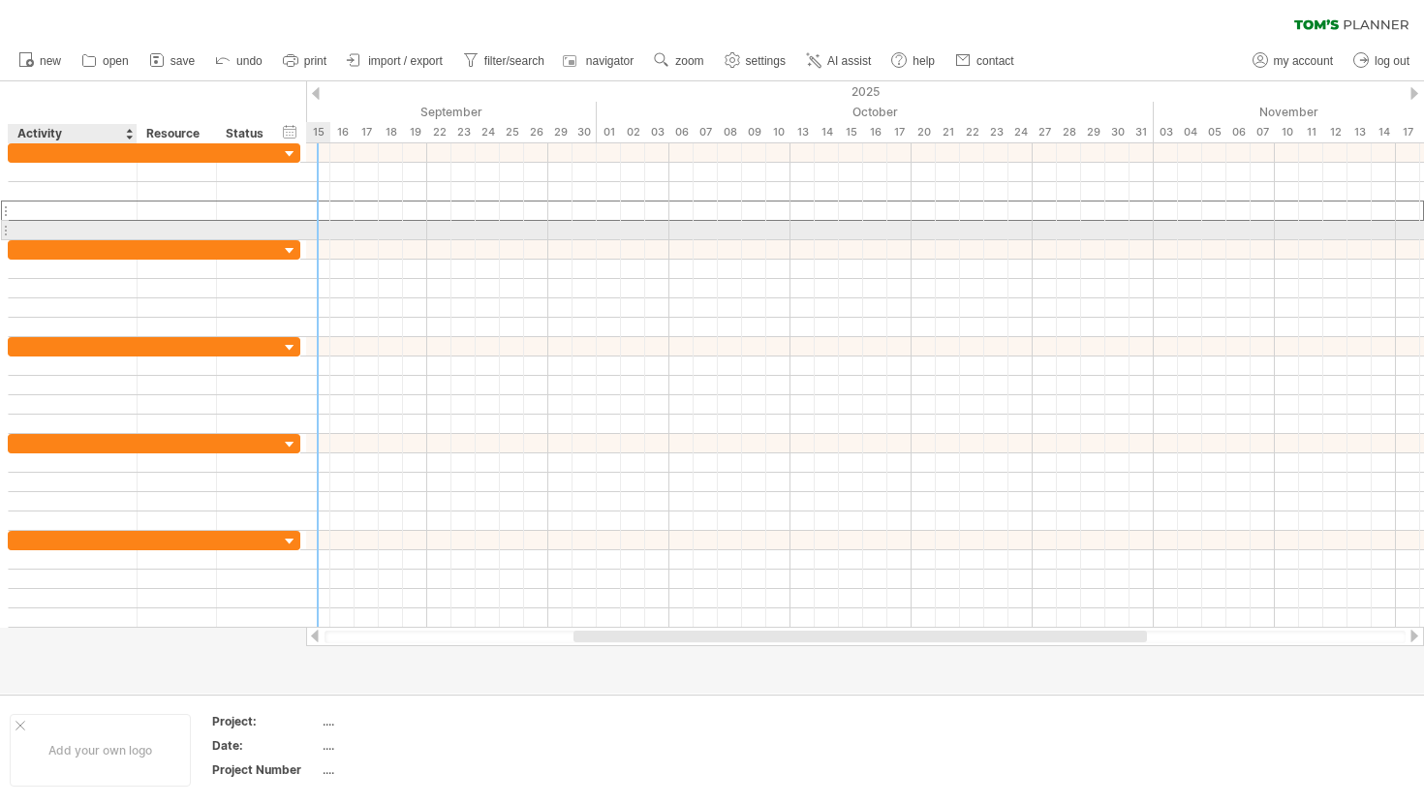
click at [19, 225] on div at bounding box center [72, 230] width 108 height 18
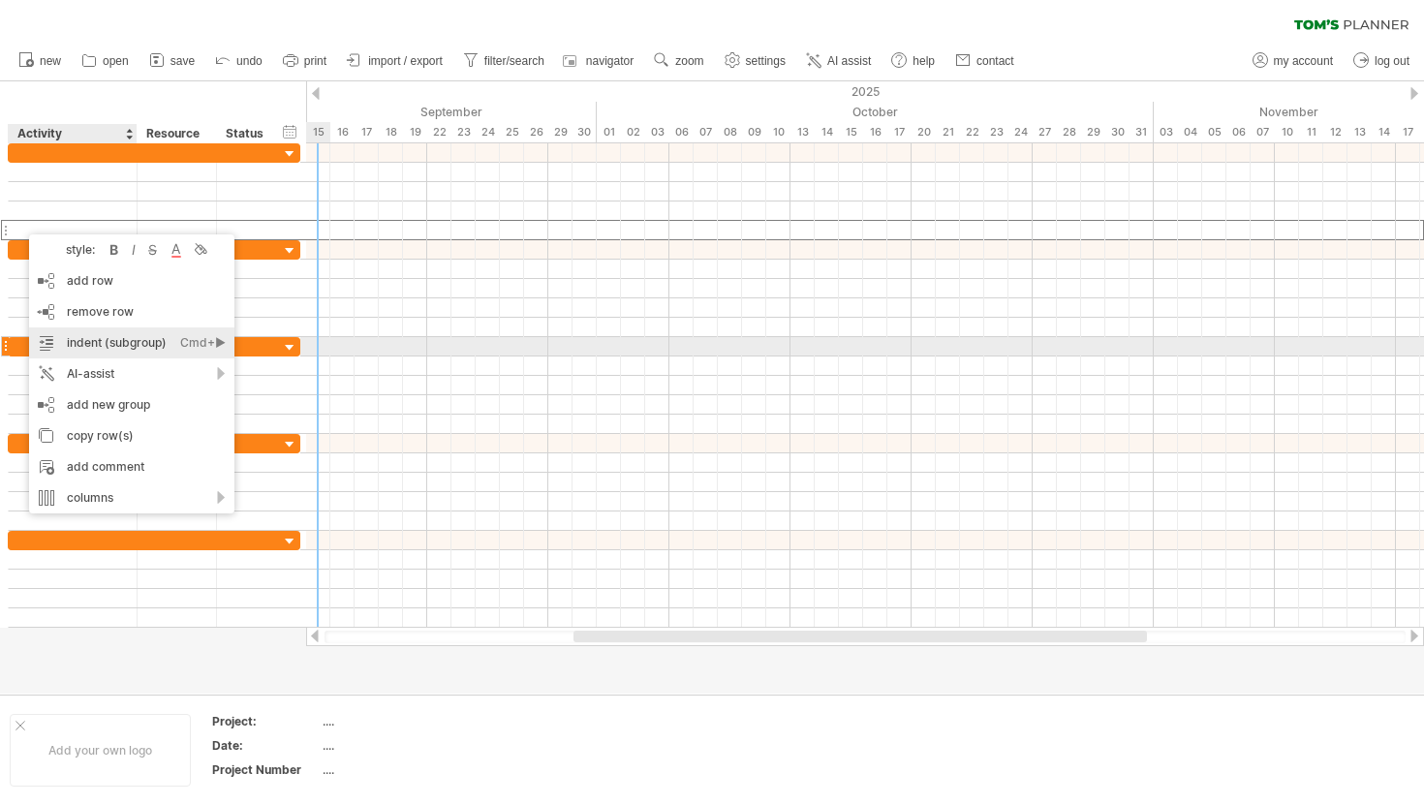
click at [60, 340] on div "indent (subgroup) Ctrl+► Cmd+►" at bounding box center [131, 342] width 205 height 31
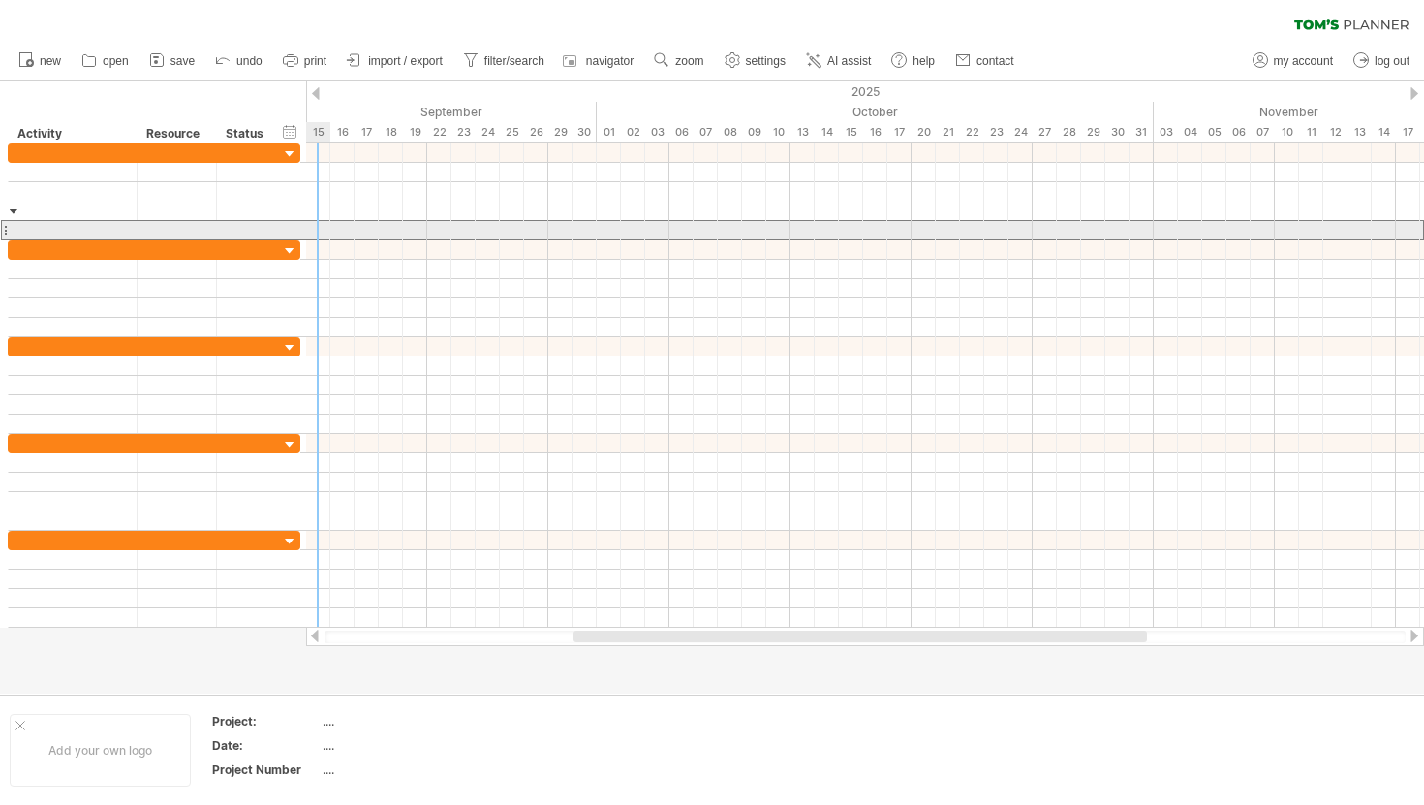
click at [29, 228] on div at bounding box center [72, 230] width 108 height 18
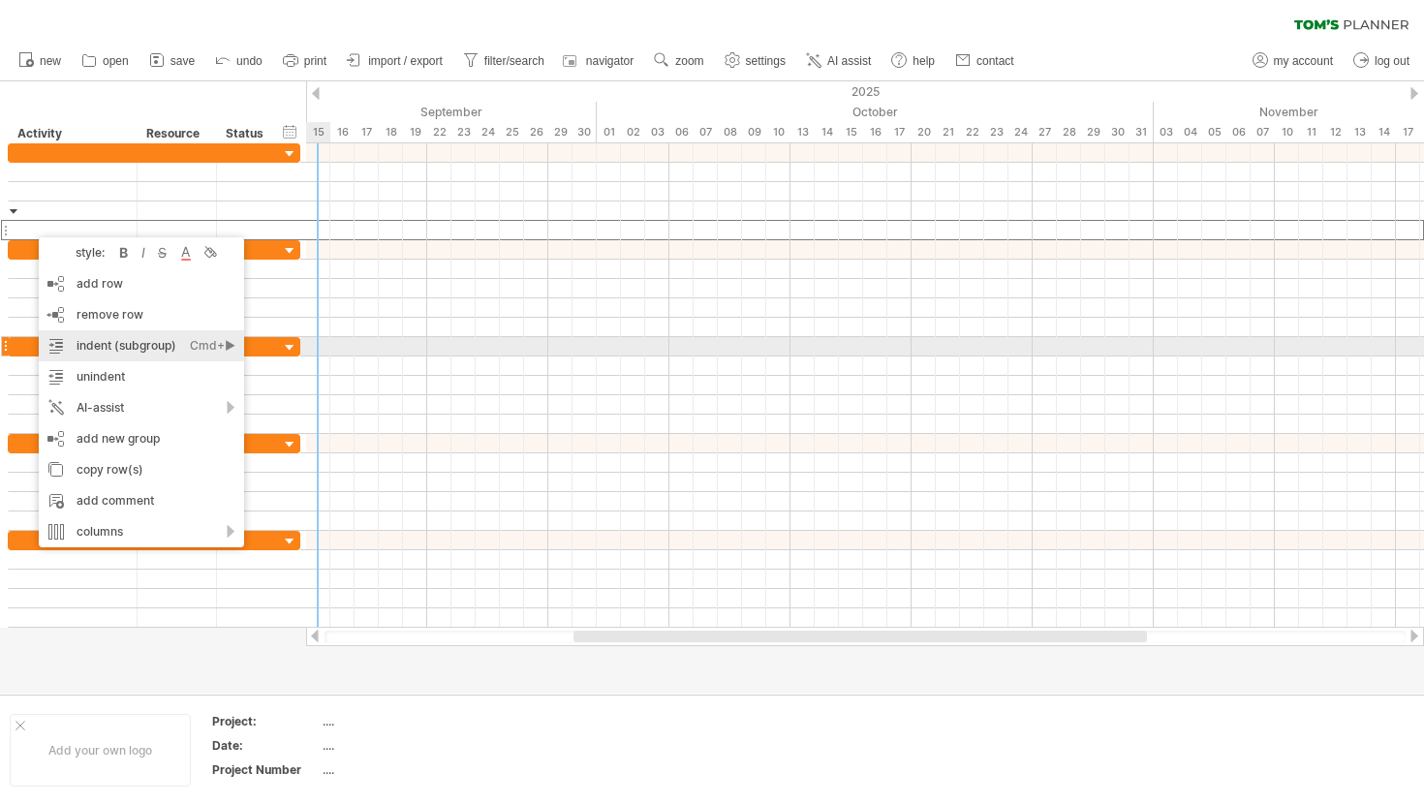
click at [107, 355] on div "indent (subgroup) Ctrl+► Cmd+►" at bounding box center [141, 345] width 205 height 31
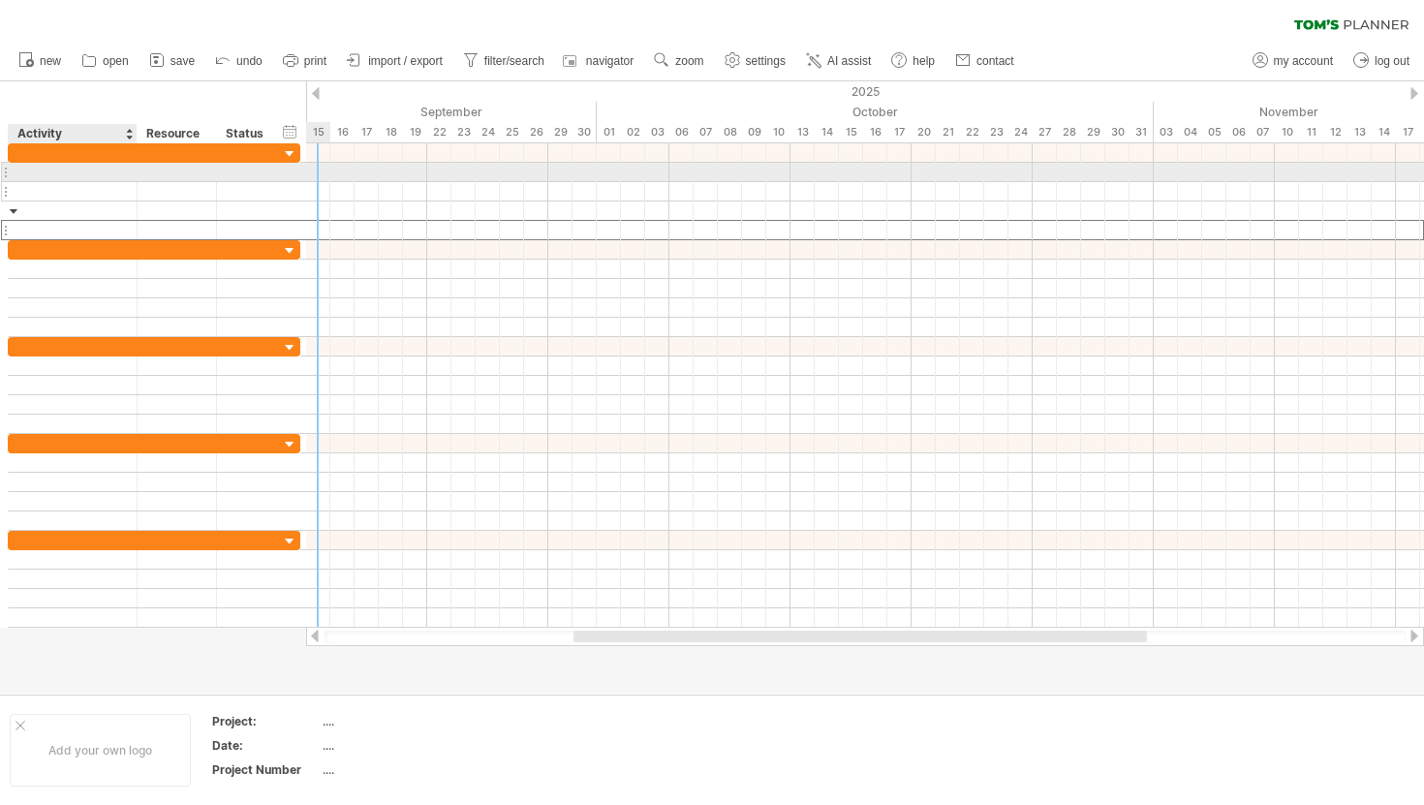
click at [87, 182] on div at bounding box center [72, 191] width 108 height 18
click at [82, 170] on div at bounding box center [72, 172] width 108 height 18
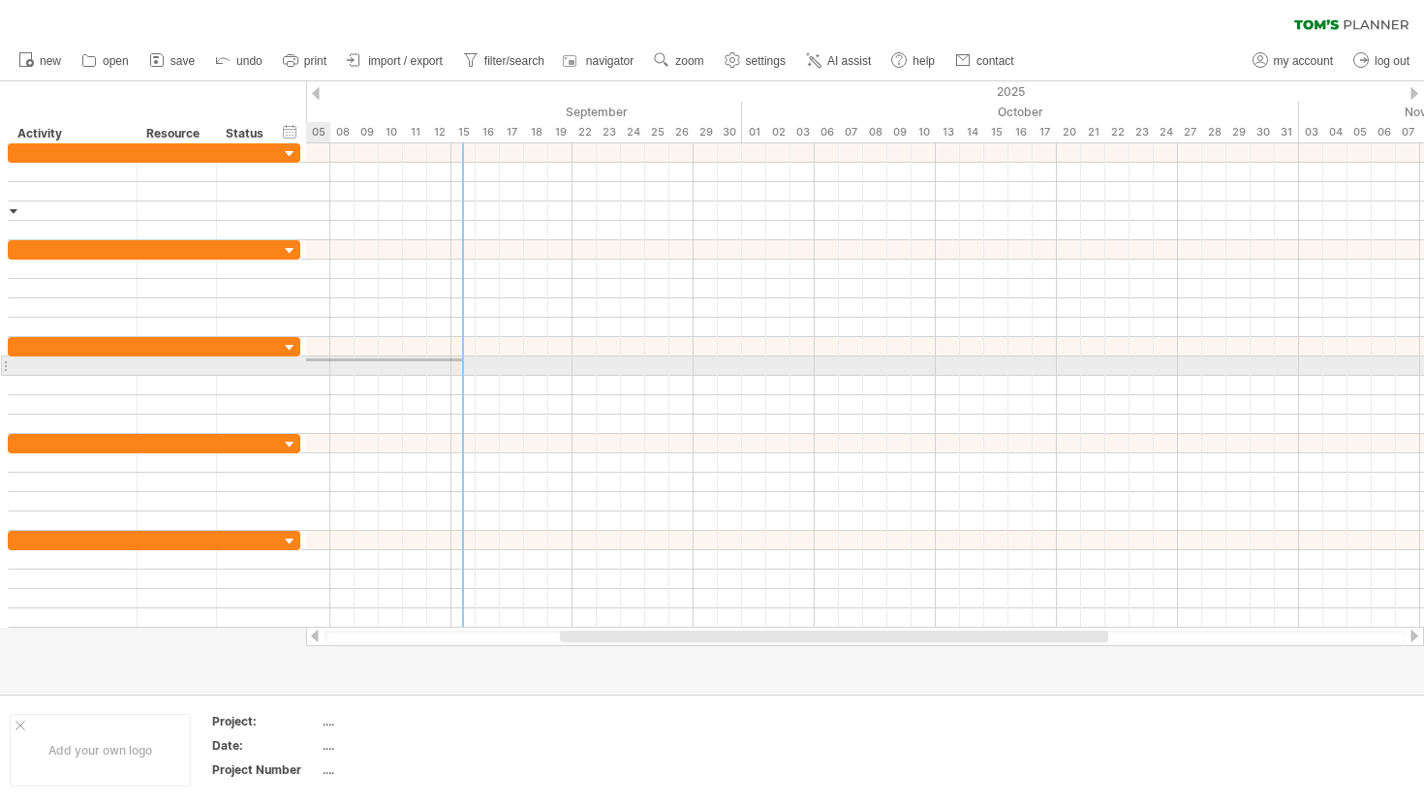
drag, startPoint x: 317, startPoint y: 358, endPoint x: 298, endPoint y: 361, distance: 18.6
click at [298, 361] on div "Trying to reach [DOMAIN_NAME] Connected again... 0% clear filter new" at bounding box center [712, 402] width 1424 height 805
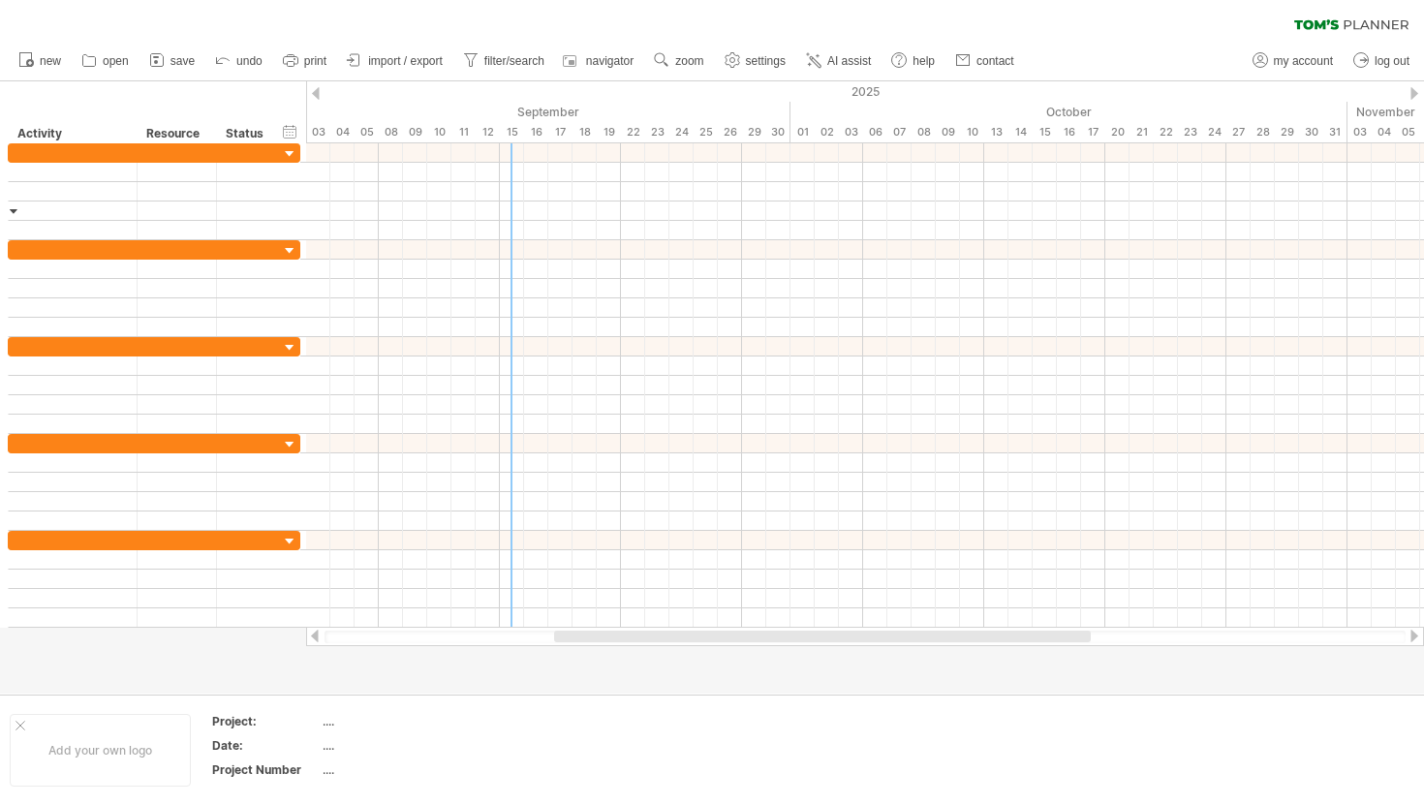
click at [317, 91] on div at bounding box center [316, 93] width 8 height 13
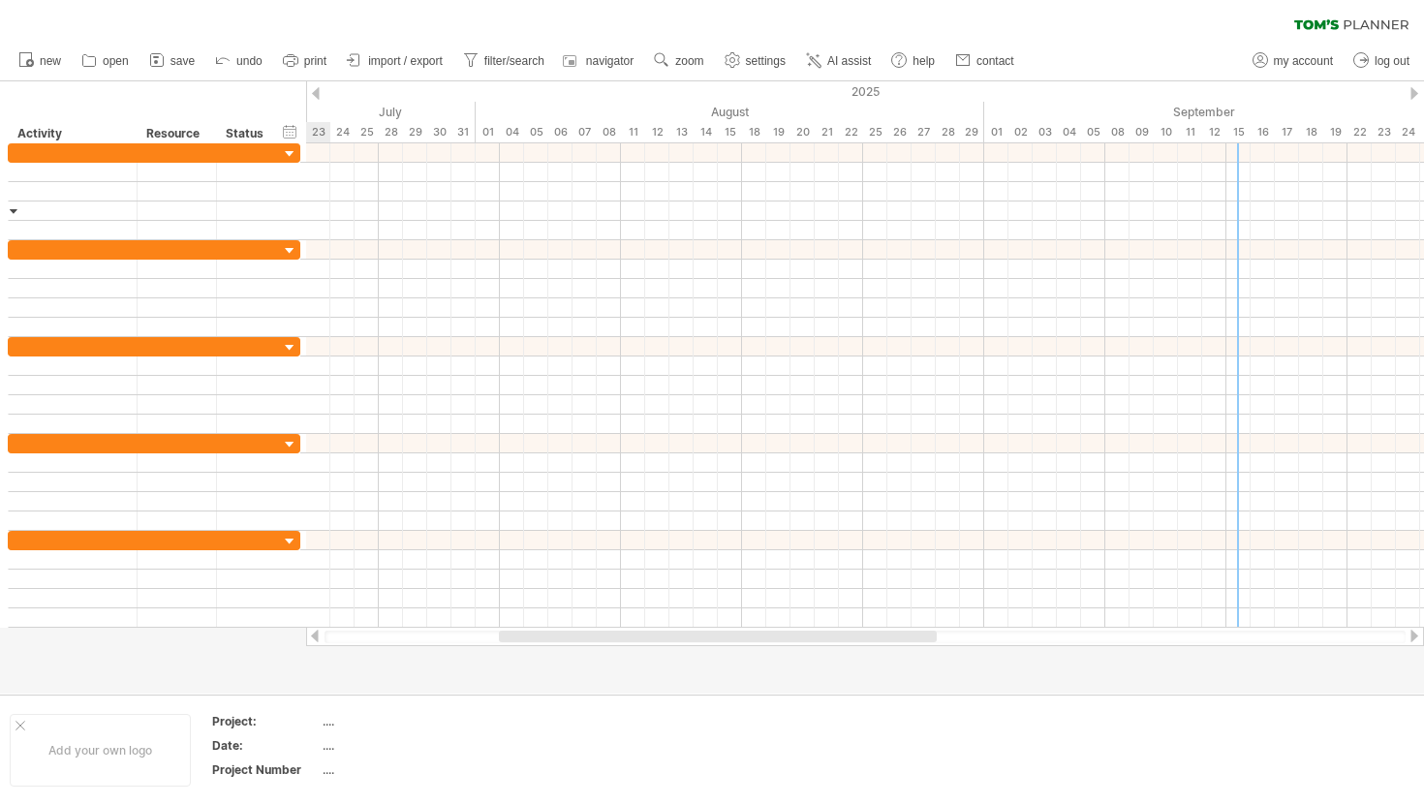
click at [1414, 92] on div at bounding box center [1414, 93] width 8 height 13
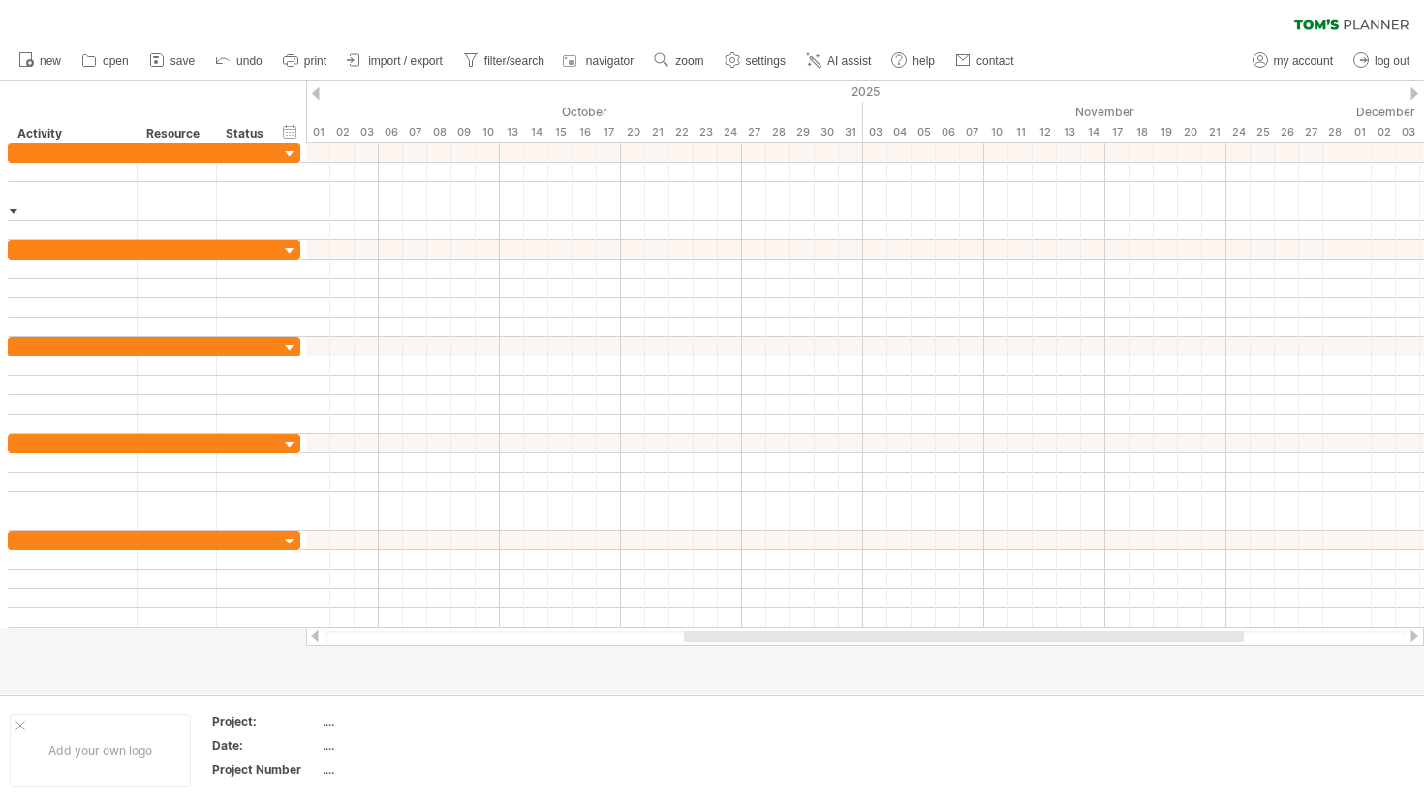
click at [317, 93] on div at bounding box center [316, 93] width 8 height 13
click at [1416, 92] on div at bounding box center [1414, 93] width 8 height 13
click at [318, 98] on div at bounding box center [316, 93] width 8 height 13
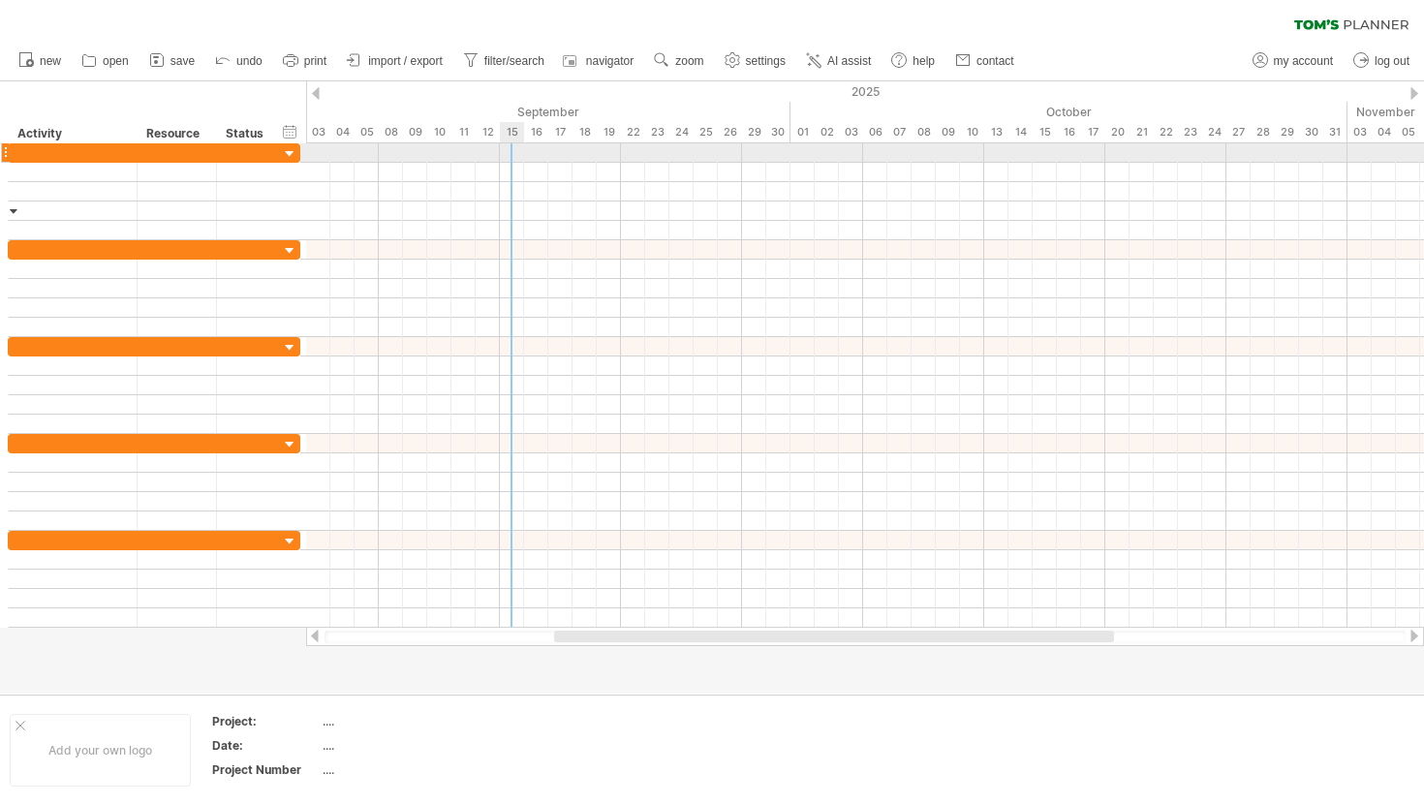
click at [511, 156] on div at bounding box center [865, 152] width 1118 height 19
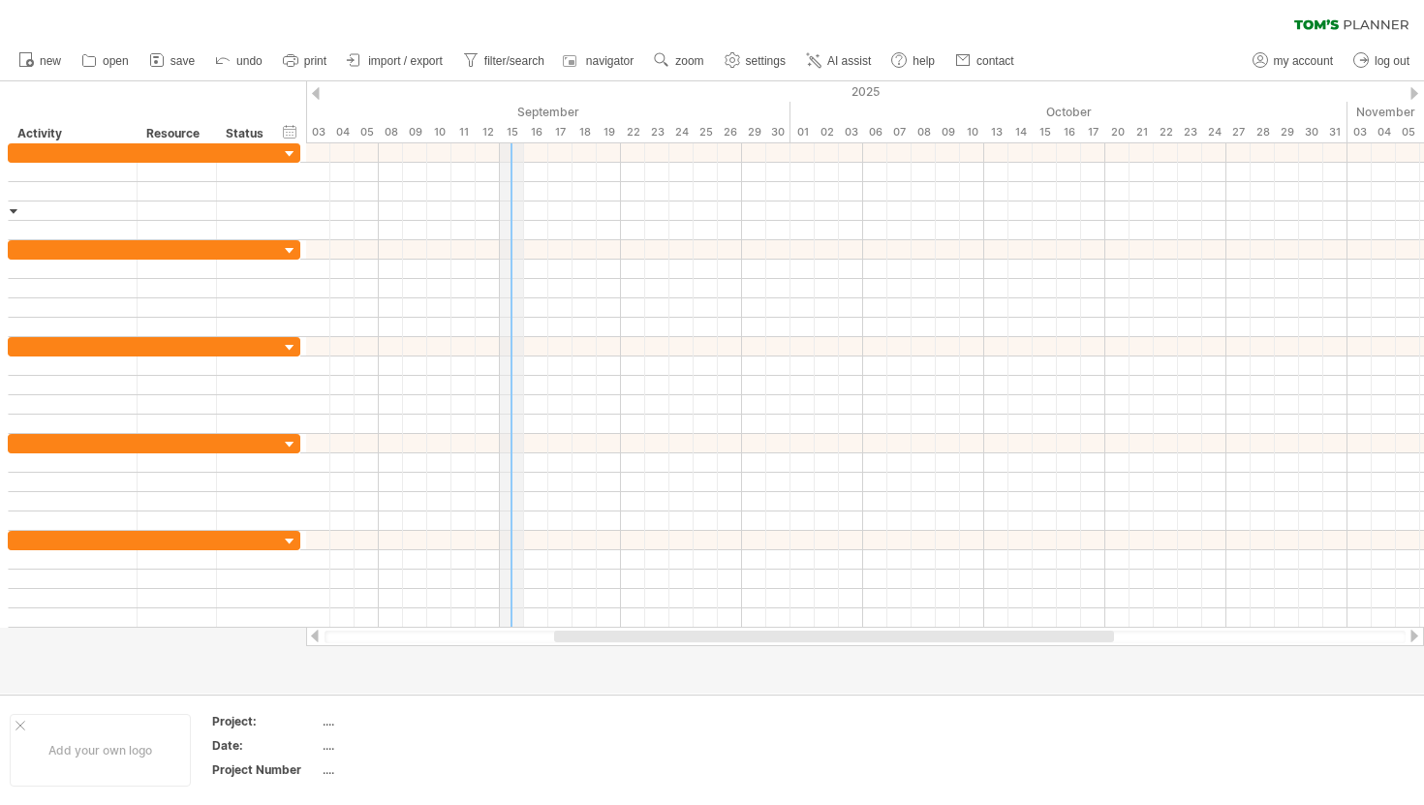
click at [511, 130] on div "15" at bounding box center [512, 132] width 24 height 20
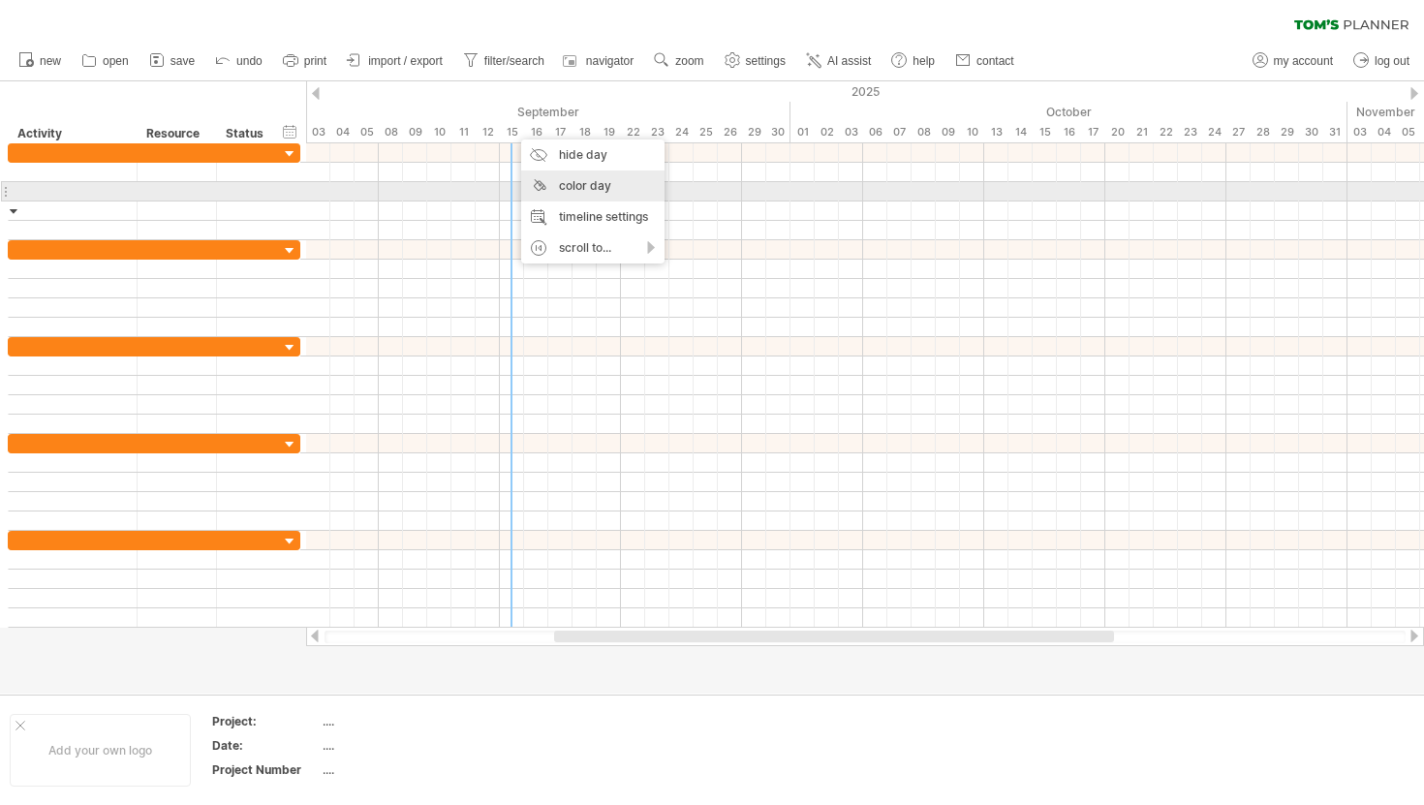
click at [573, 191] on div "color day" at bounding box center [592, 185] width 143 height 31
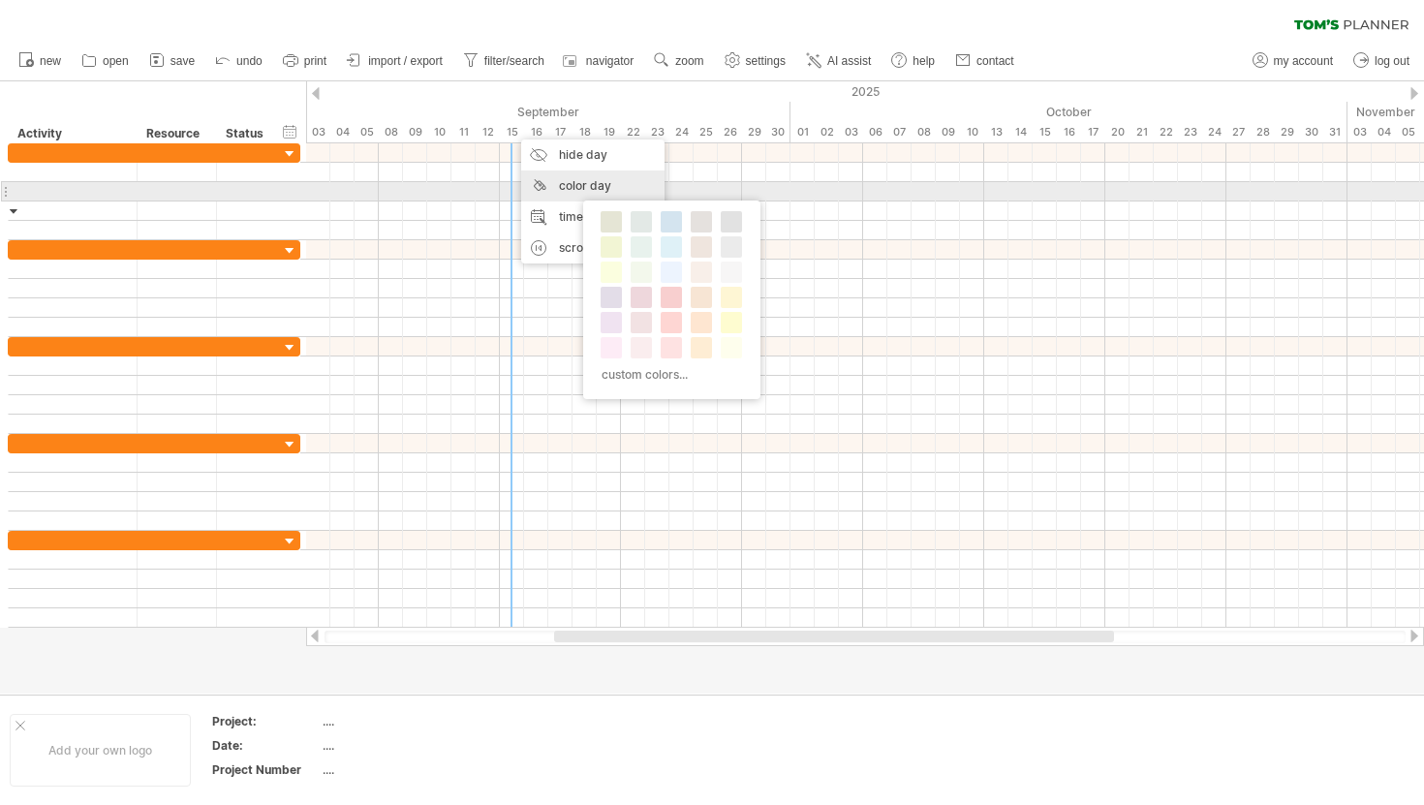
click at [572, 189] on div "color day" at bounding box center [592, 185] width 143 height 31
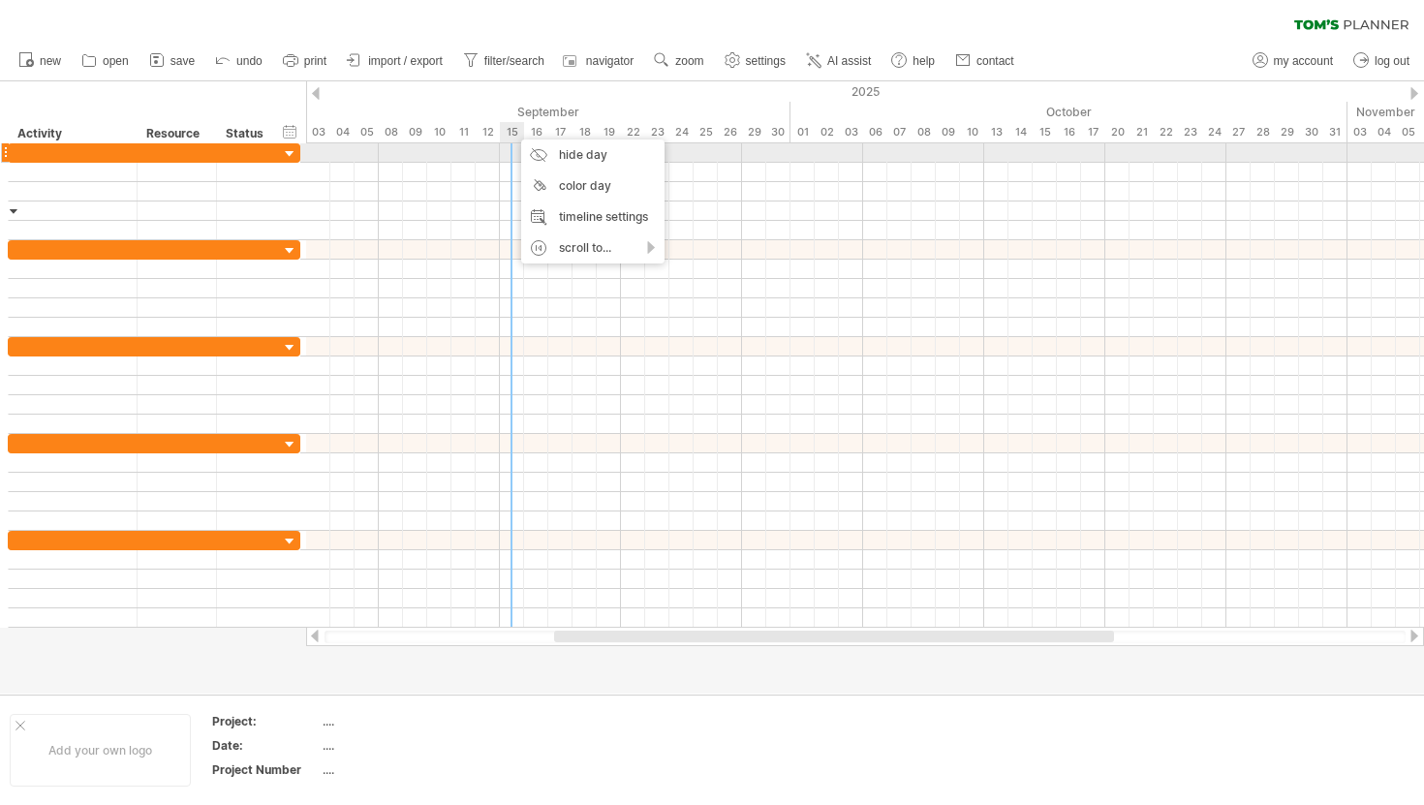
click at [507, 150] on div at bounding box center [865, 152] width 1118 height 19
click at [510, 154] on div at bounding box center [865, 152] width 1118 height 19
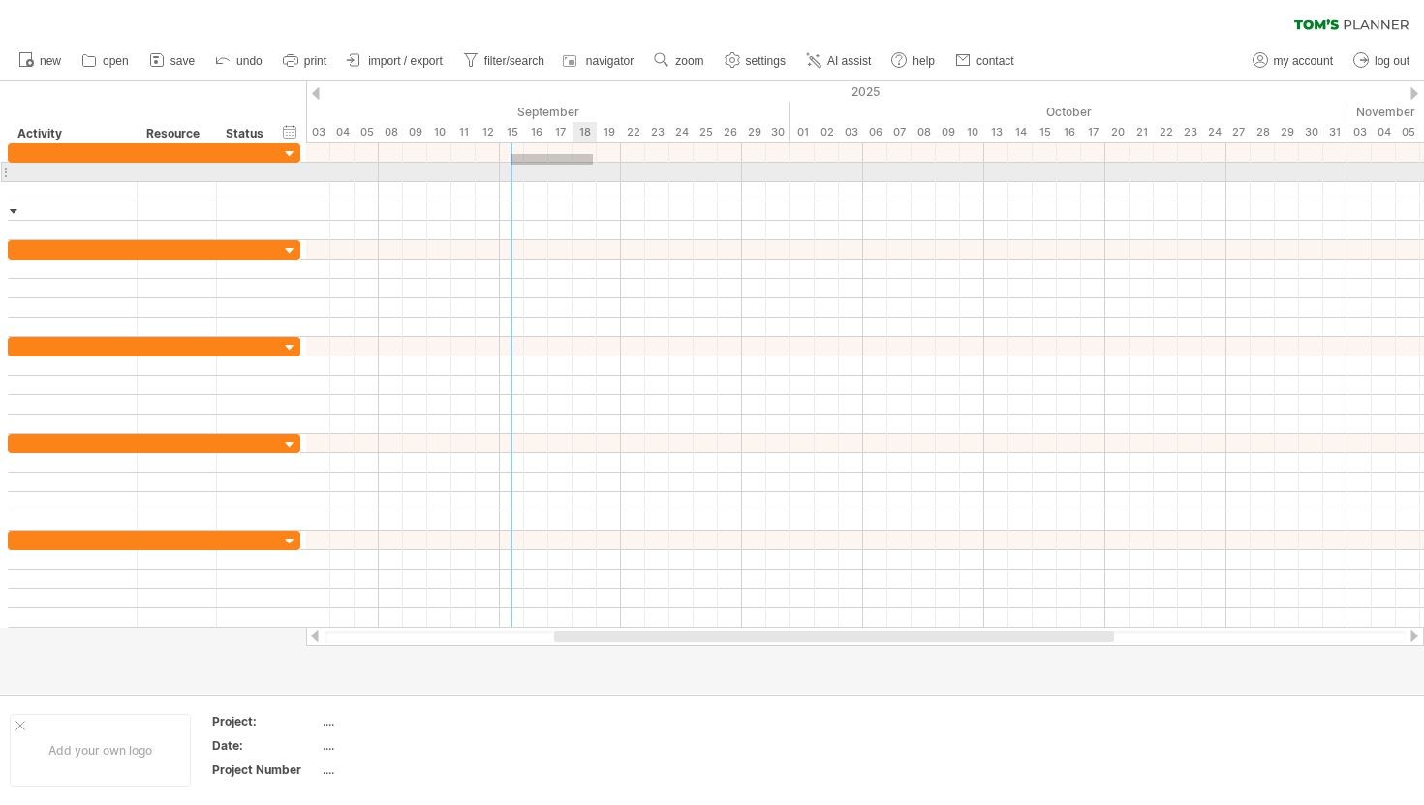
drag, startPoint x: 510, startPoint y: 154, endPoint x: 590, endPoint y: 164, distance: 80.0
click at [592, 164] on div at bounding box center [865, 191] width 1118 height 97
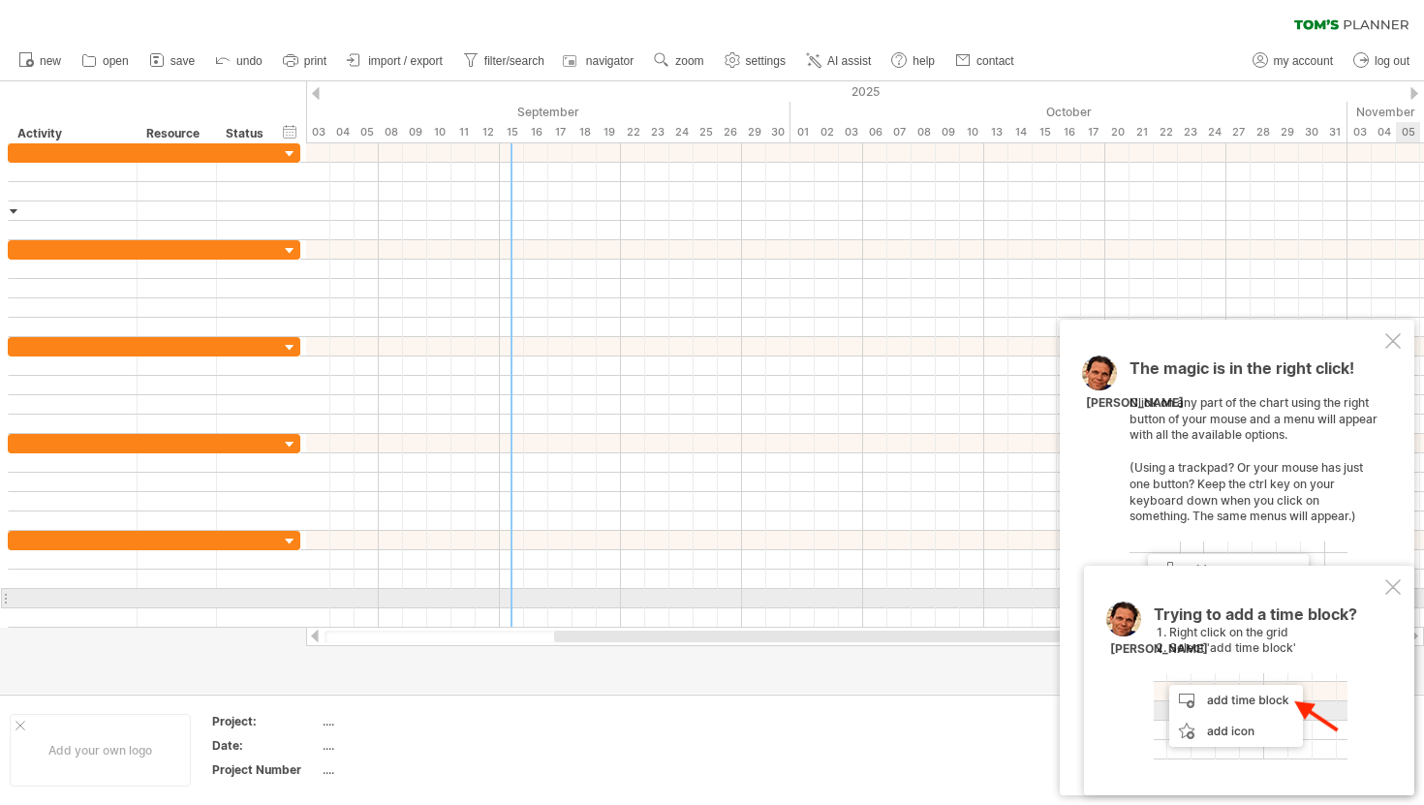
click at [1391, 587] on div at bounding box center [1392, 586] width 15 height 15
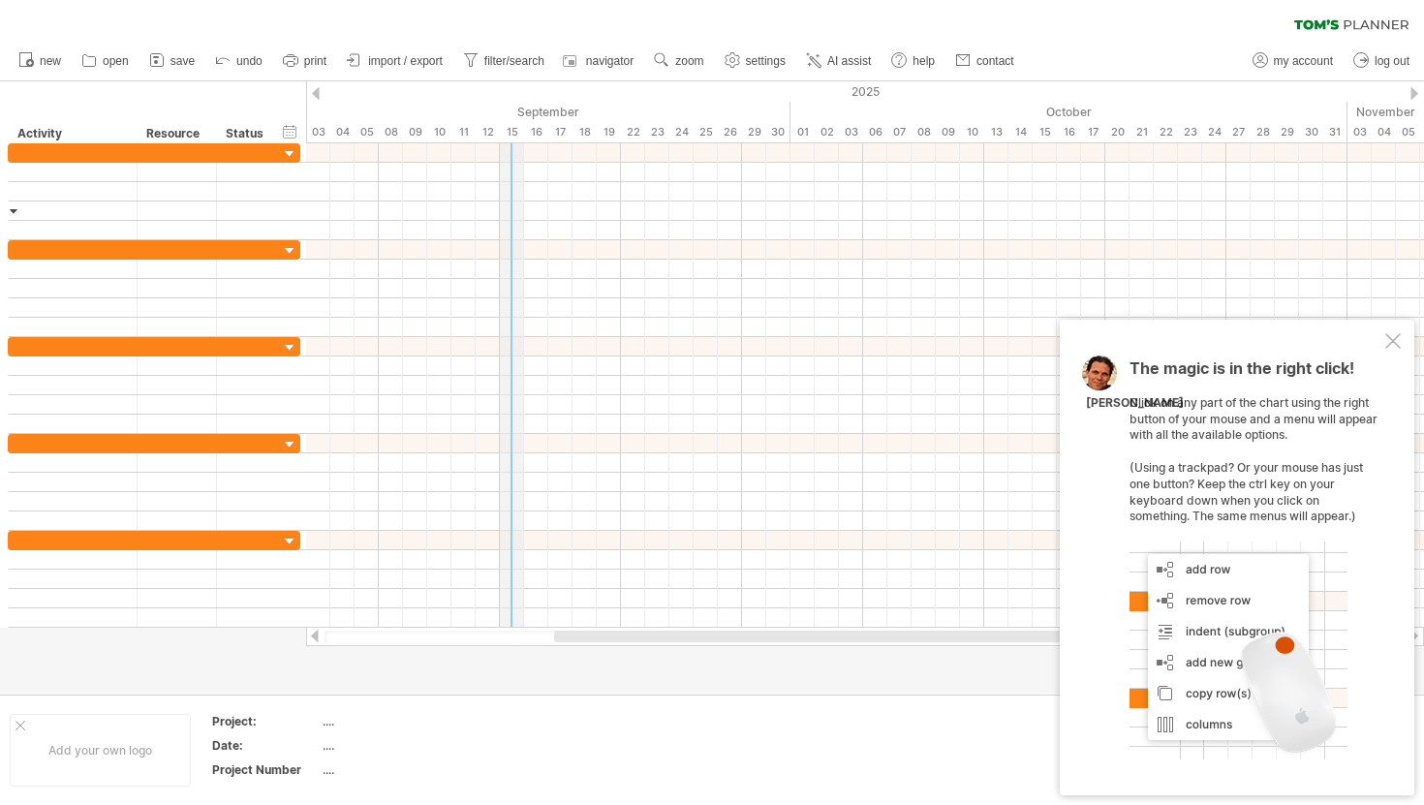
click at [512, 129] on div "15" at bounding box center [512, 132] width 24 height 20
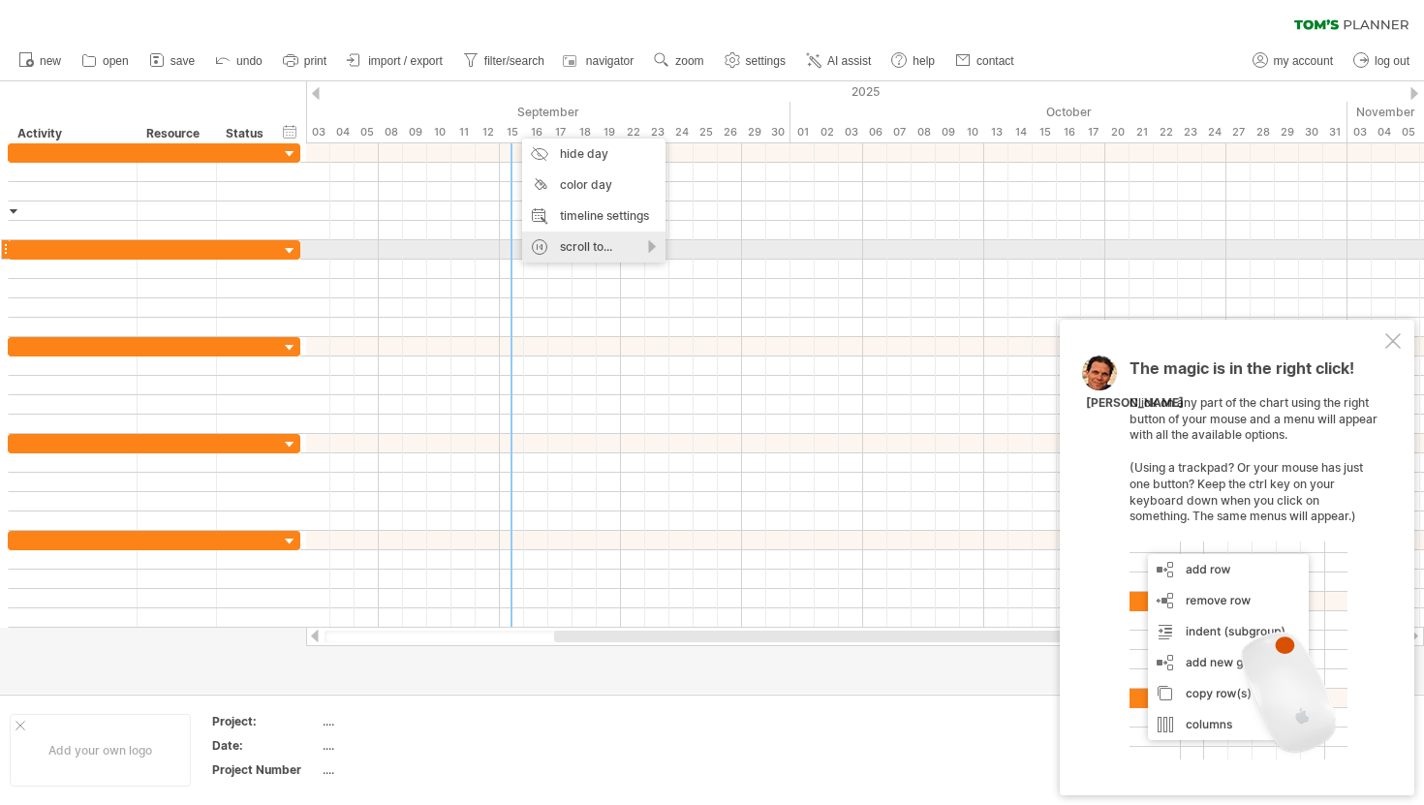
click at [647, 245] on div "scroll to..." at bounding box center [593, 246] width 143 height 31
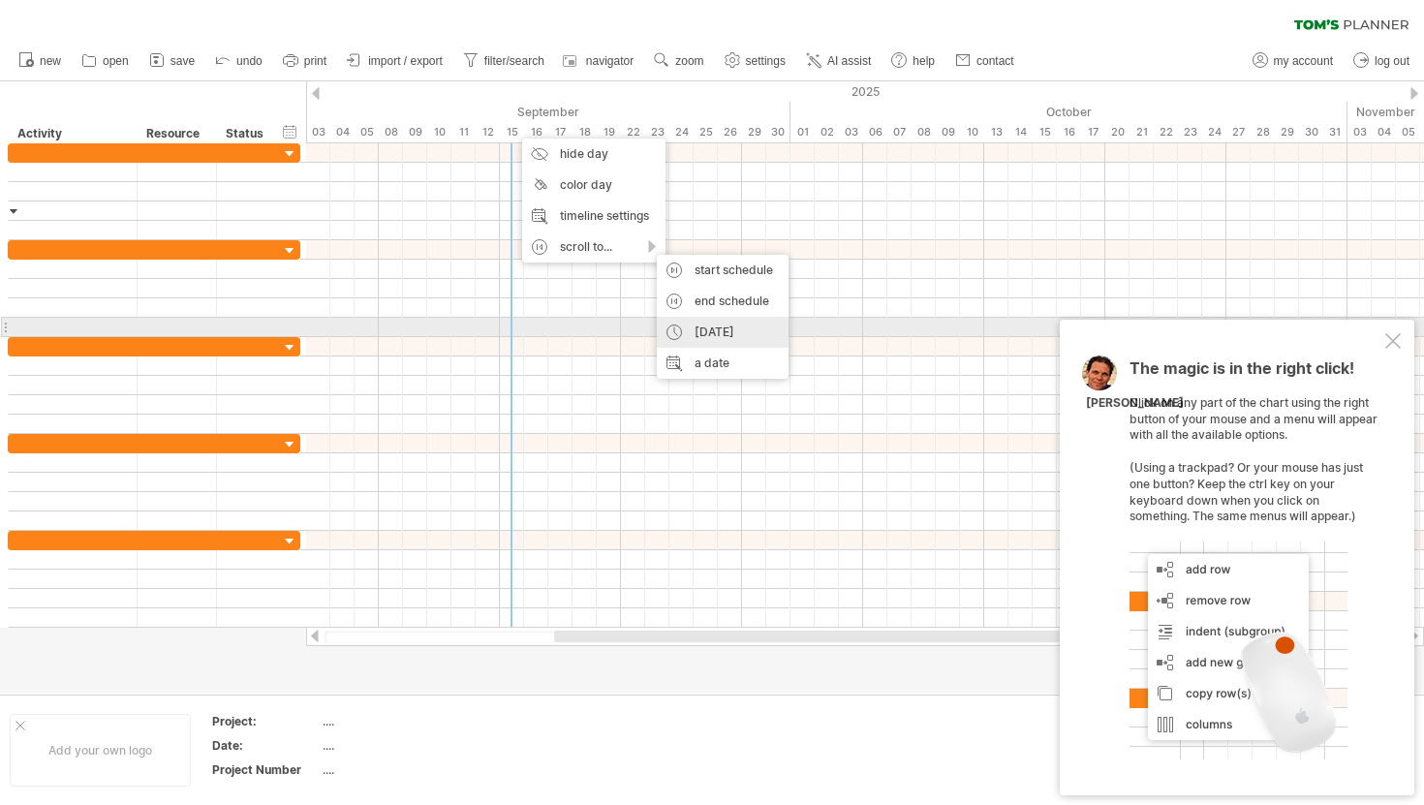
click at [738, 331] on div "[DATE]" at bounding box center [723, 332] width 132 height 31
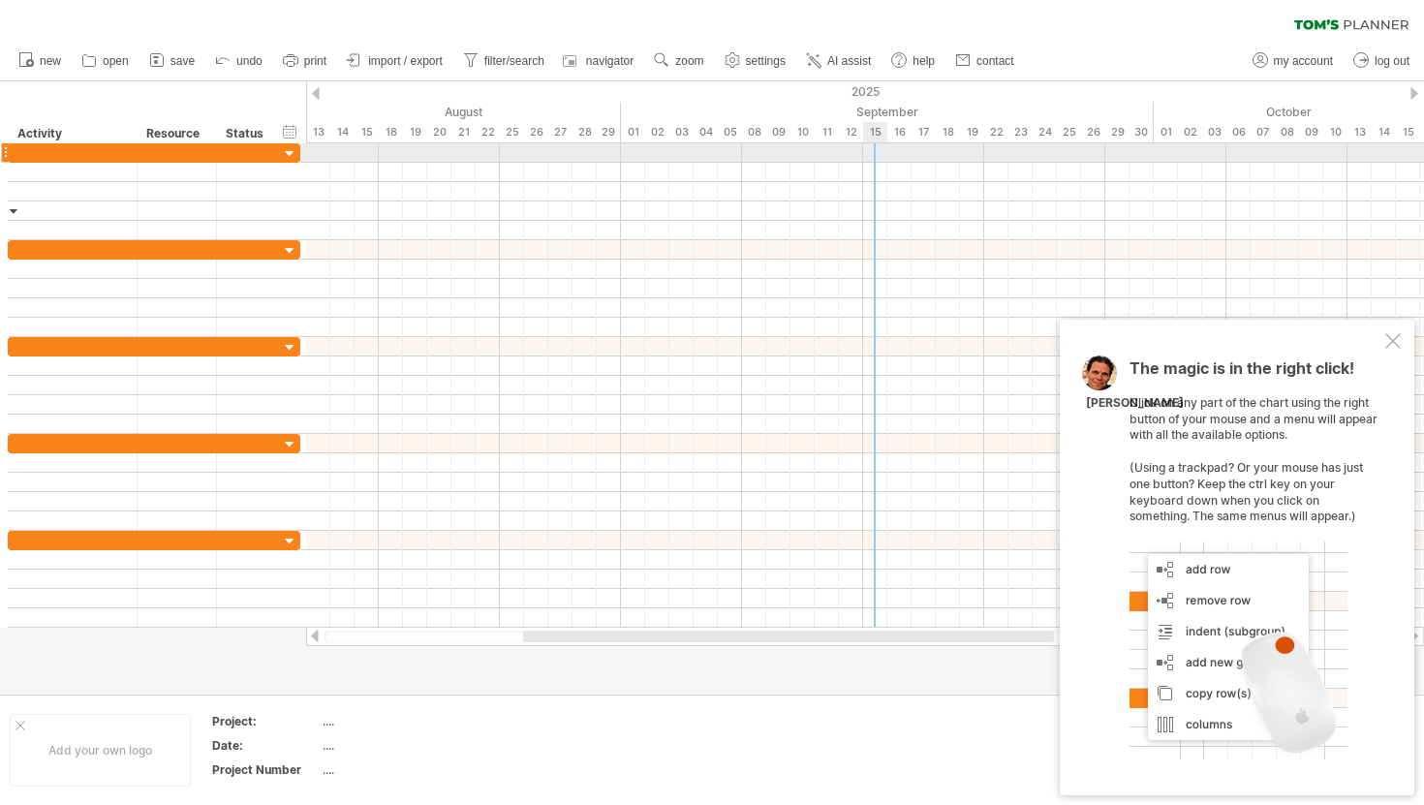
click at [871, 146] on div at bounding box center [865, 152] width 1118 height 19
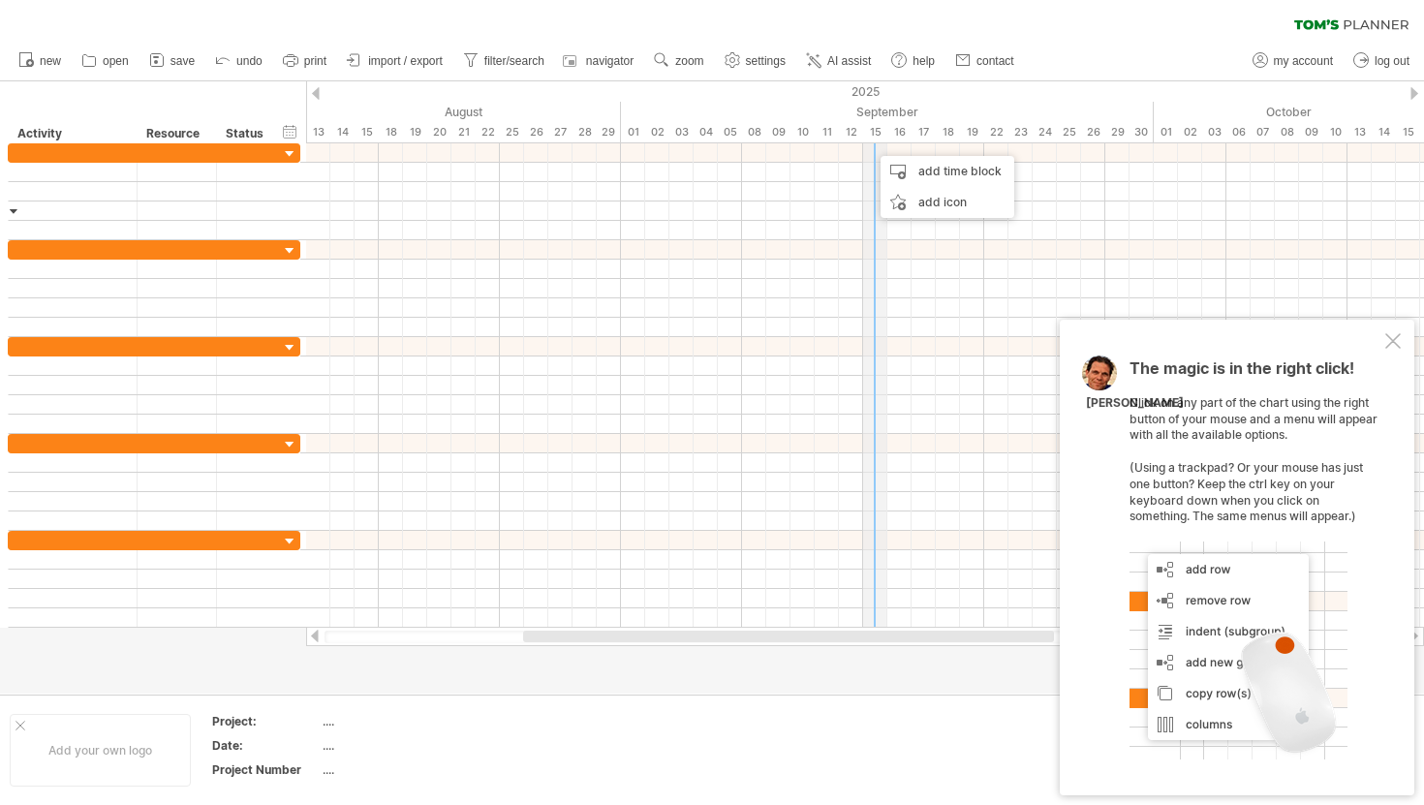
click at [875, 131] on div "15" at bounding box center [875, 132] width 24 height 20
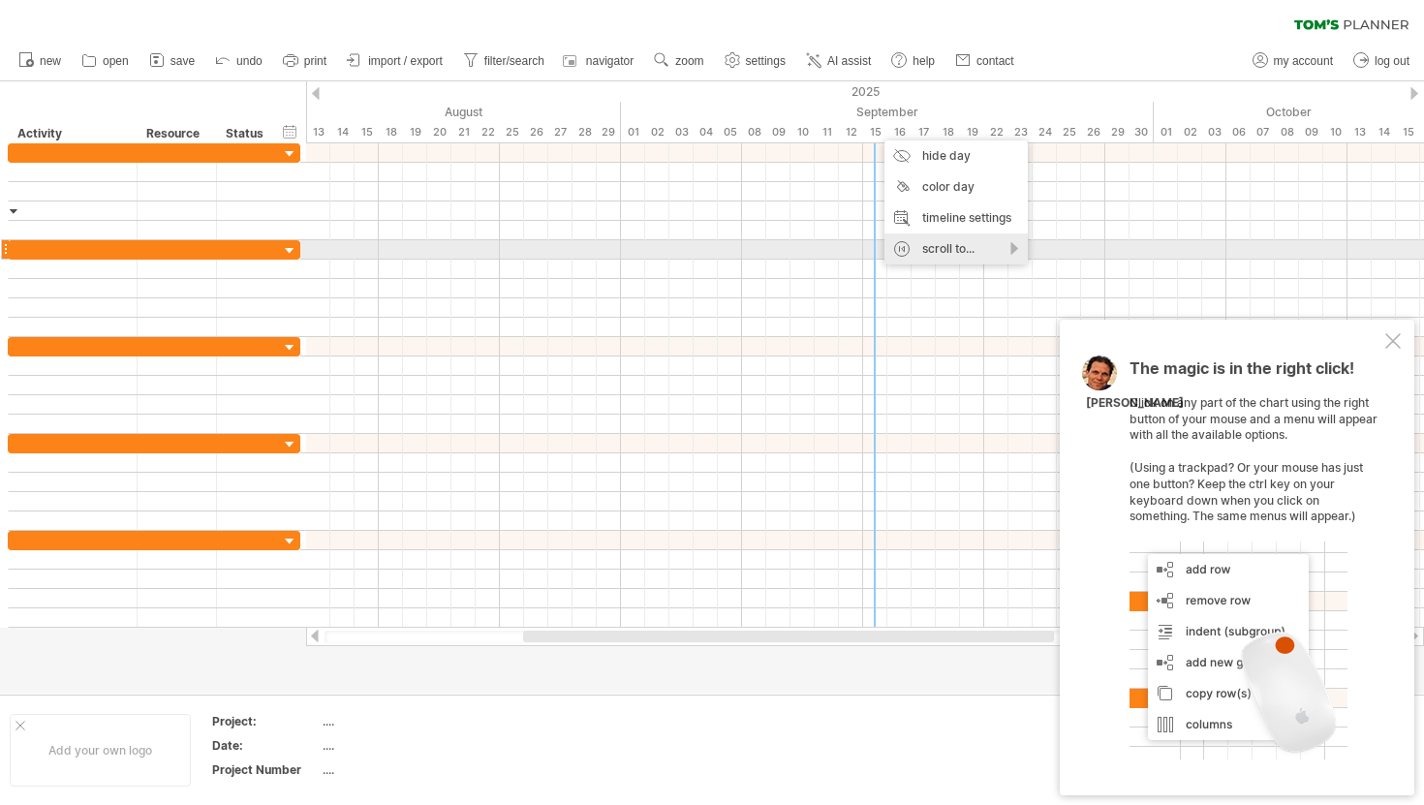
click at [951, 245] on div "scroll to..." at bounding box center [955, 248] width 143 height 31
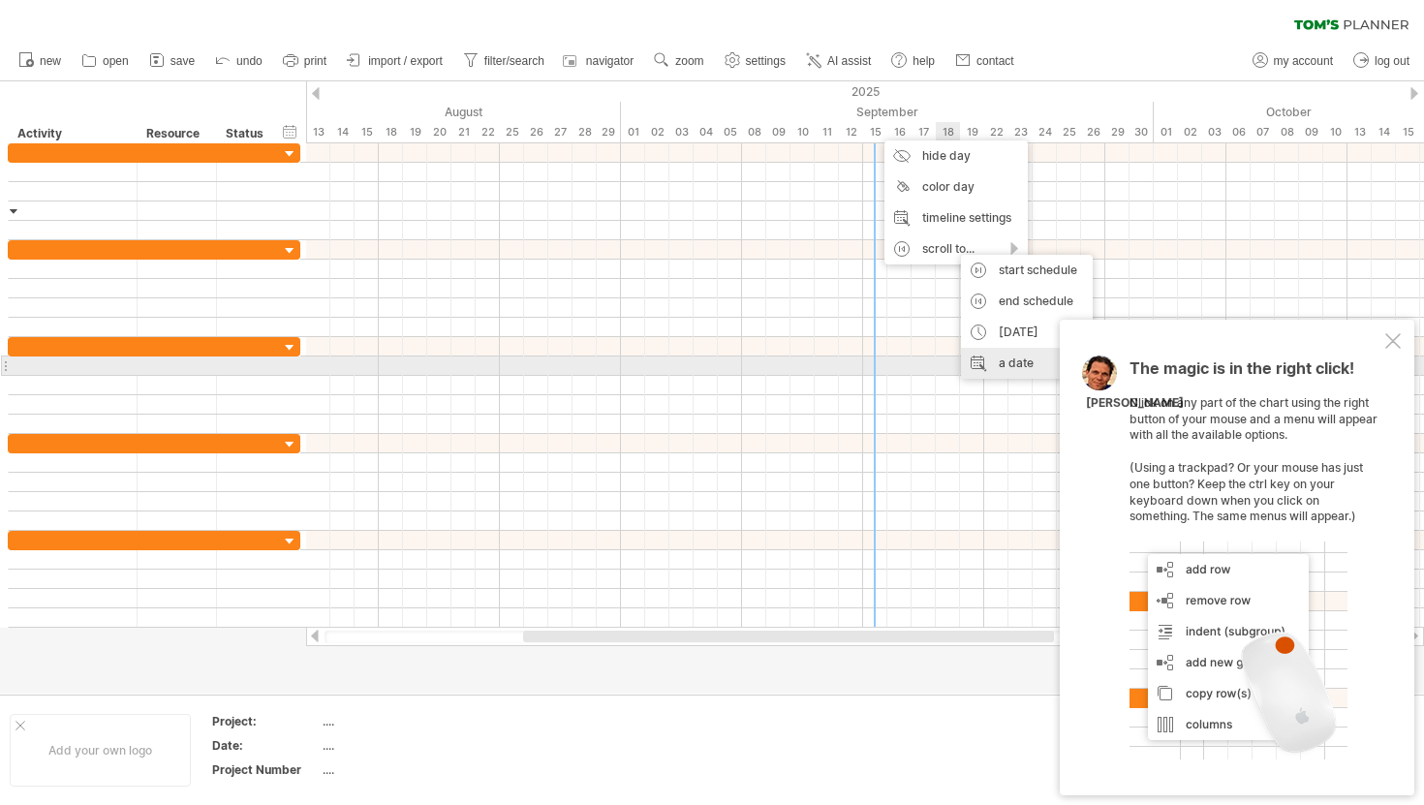
click at [996, 362] on div "a date" at bounding box center [1027, 363] width 132 height 31
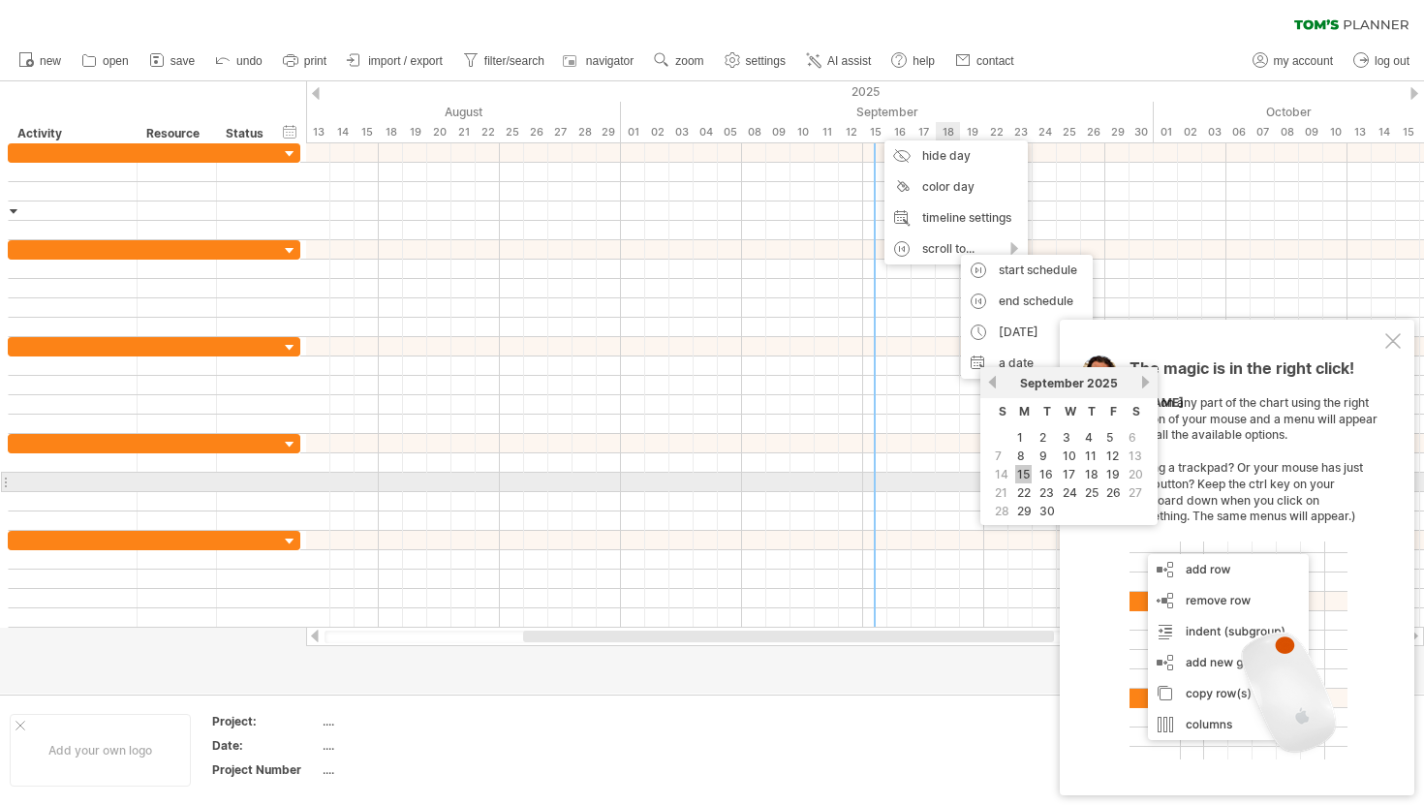
click at [1023, 477] on link "15" at bounding box center [1023, 474] width 16 height 18
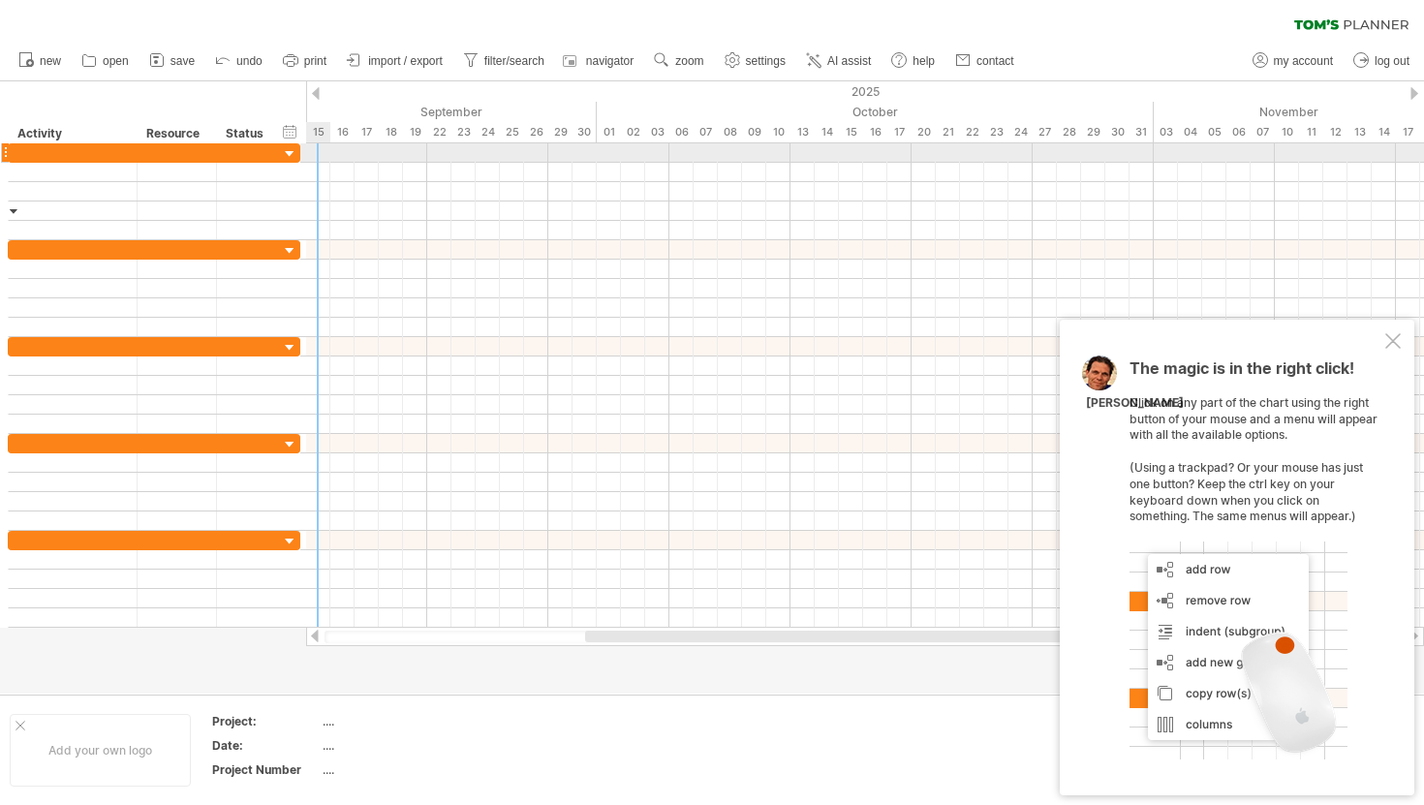
click at [319, 145] on div at bounding box center [865, 152] width 1118 height 19
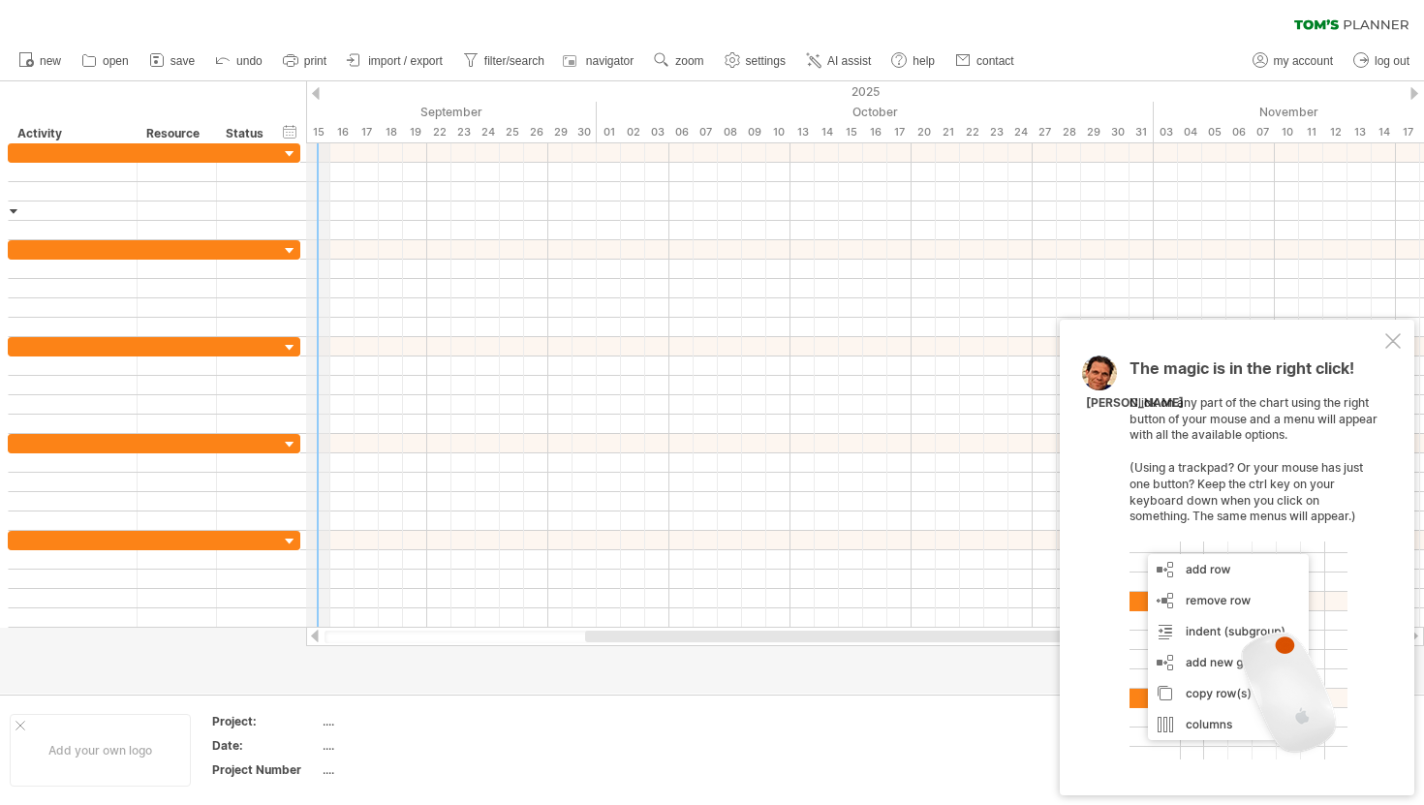
click at [316, 134] on div "15" at bounding box center [318, 132] width 24 height 20
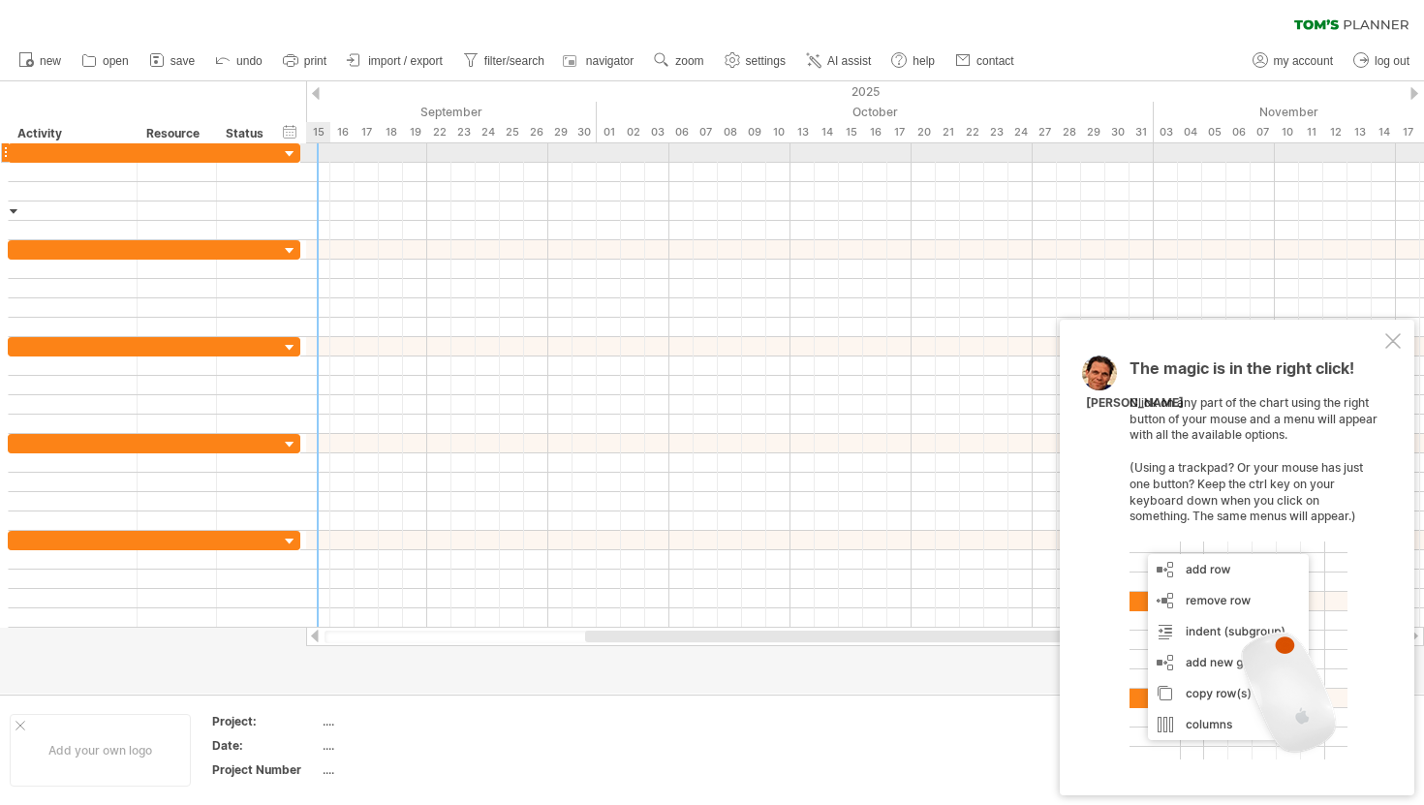
click at [318, 154] on div at bounding box center [865, 152] width 1118 height 19
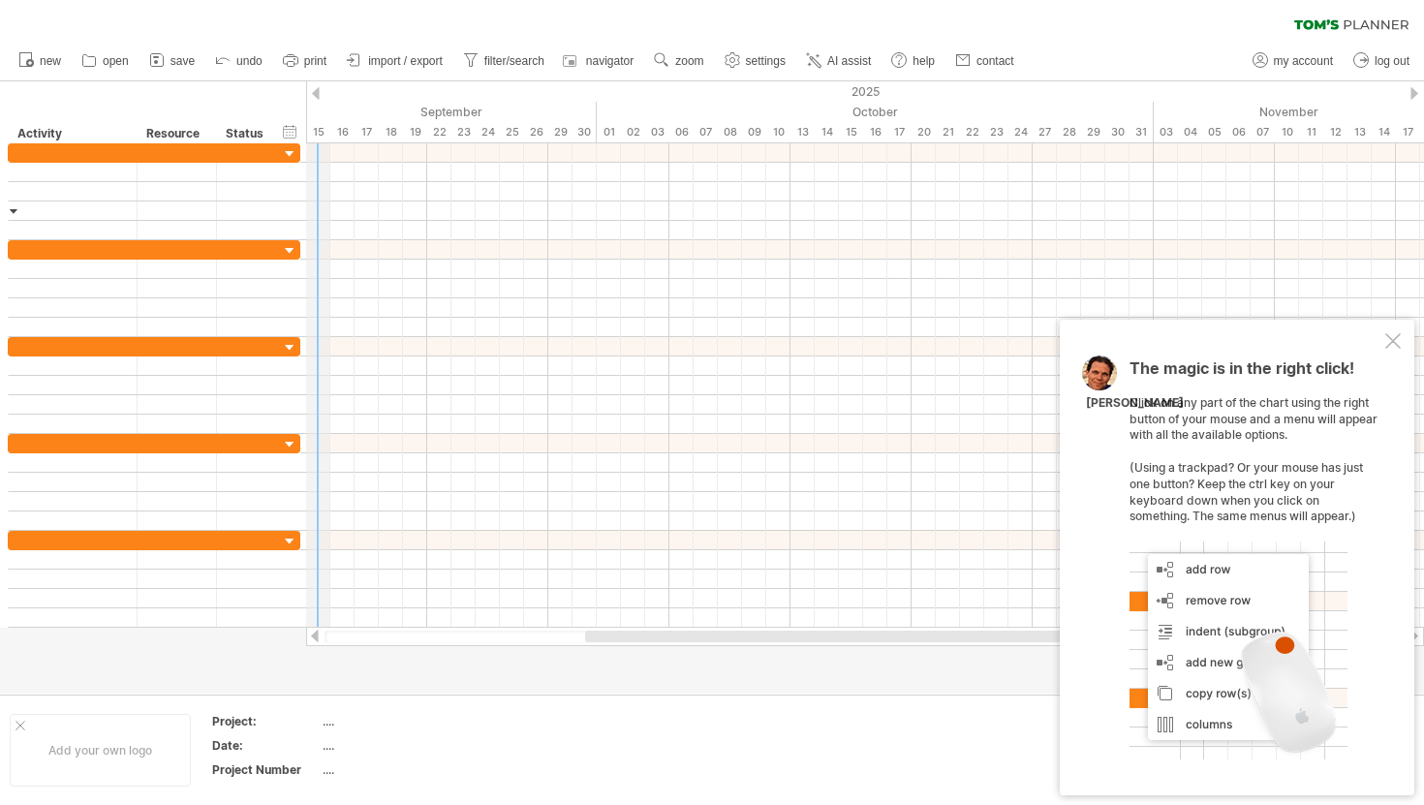
click at [318, 126] on div "15" at bounding box center [318, 132] width 24 height 20
click at [319, 132] on div "15" at bounding box center [318, 132] width 24 height 20
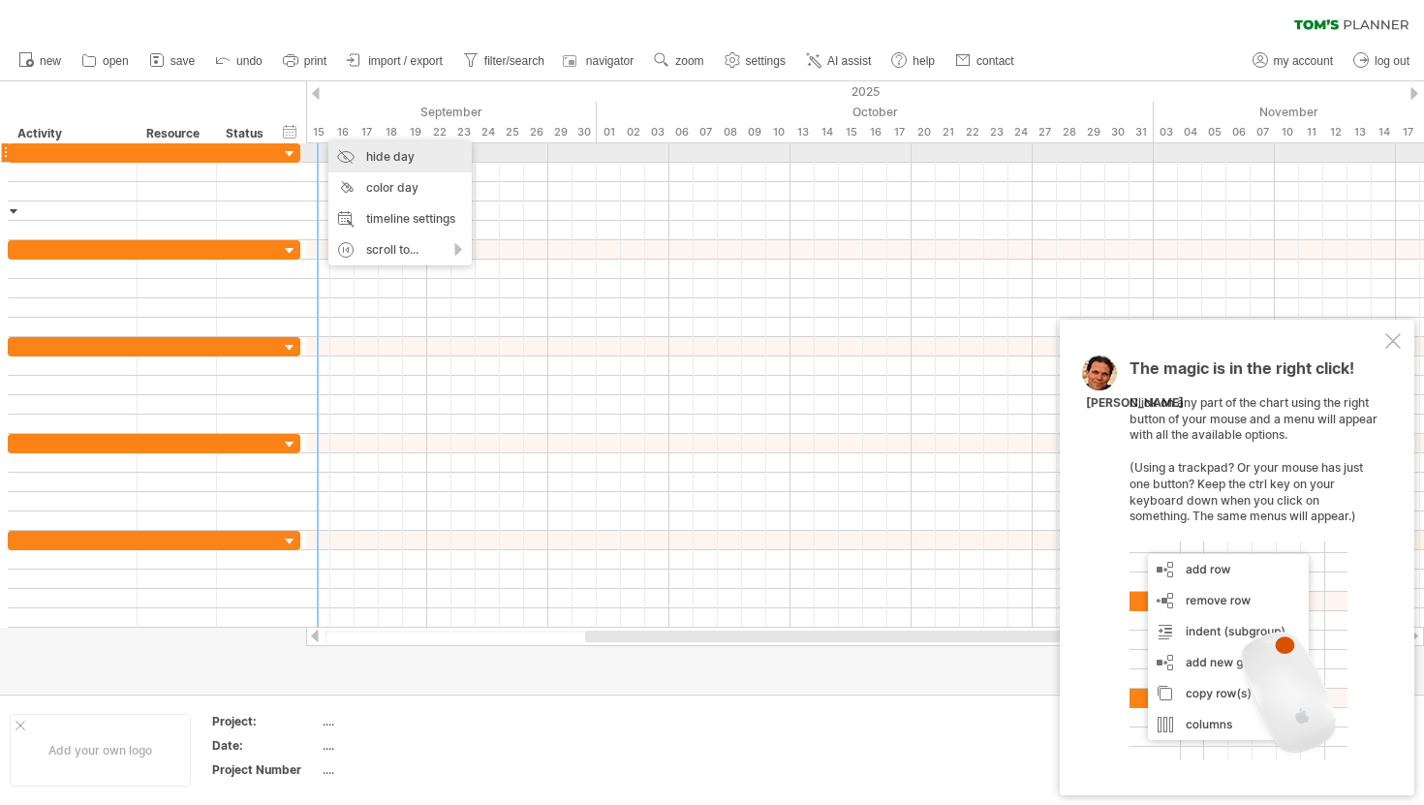
click at [387, 162] on div "hide day" at bounding box center [399, 156] width 143 height 31
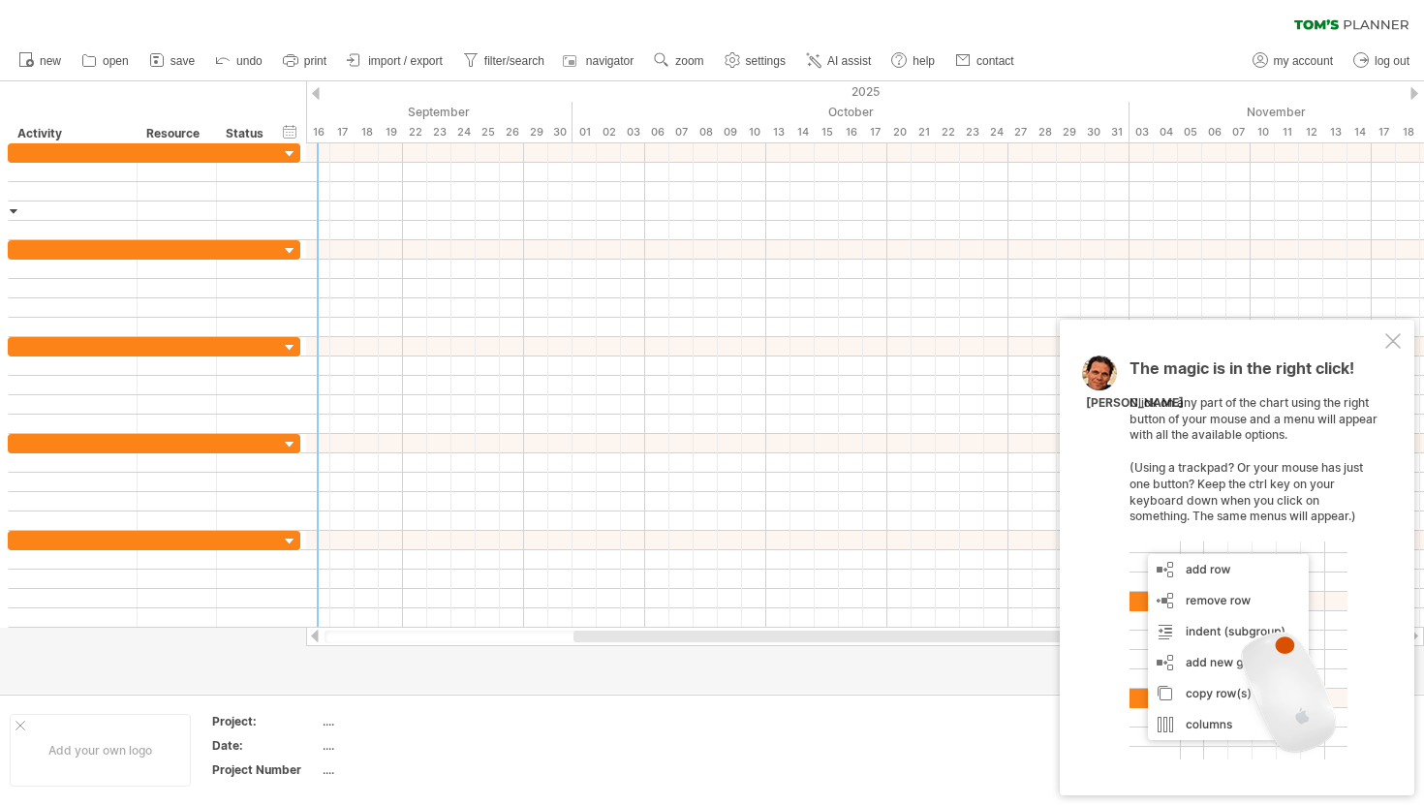
click at [312, 90] on div at bounding box center [316, 93] width 8 height 13
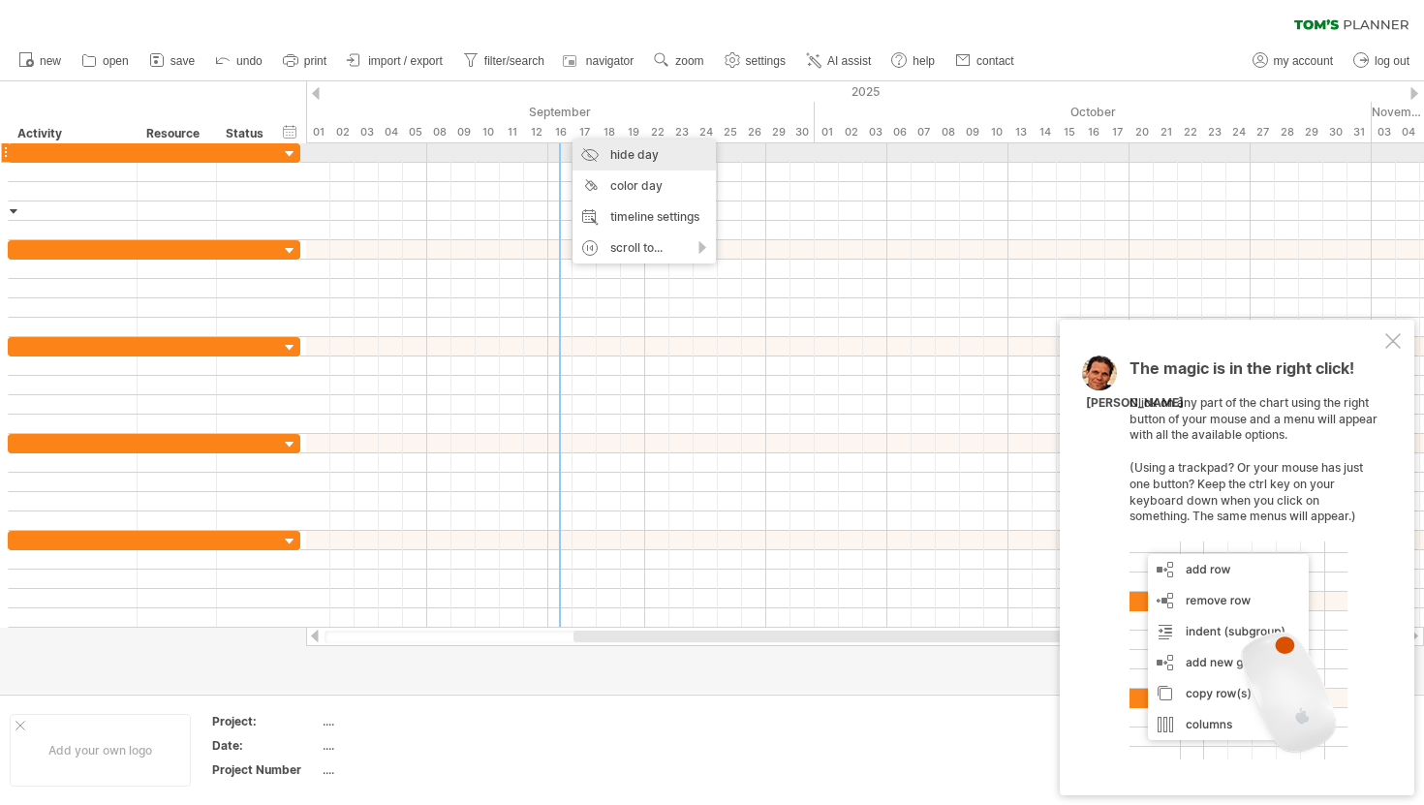
click at [615, 159] on div "hide day" at bounding box center [643, 154] width 143 height 31
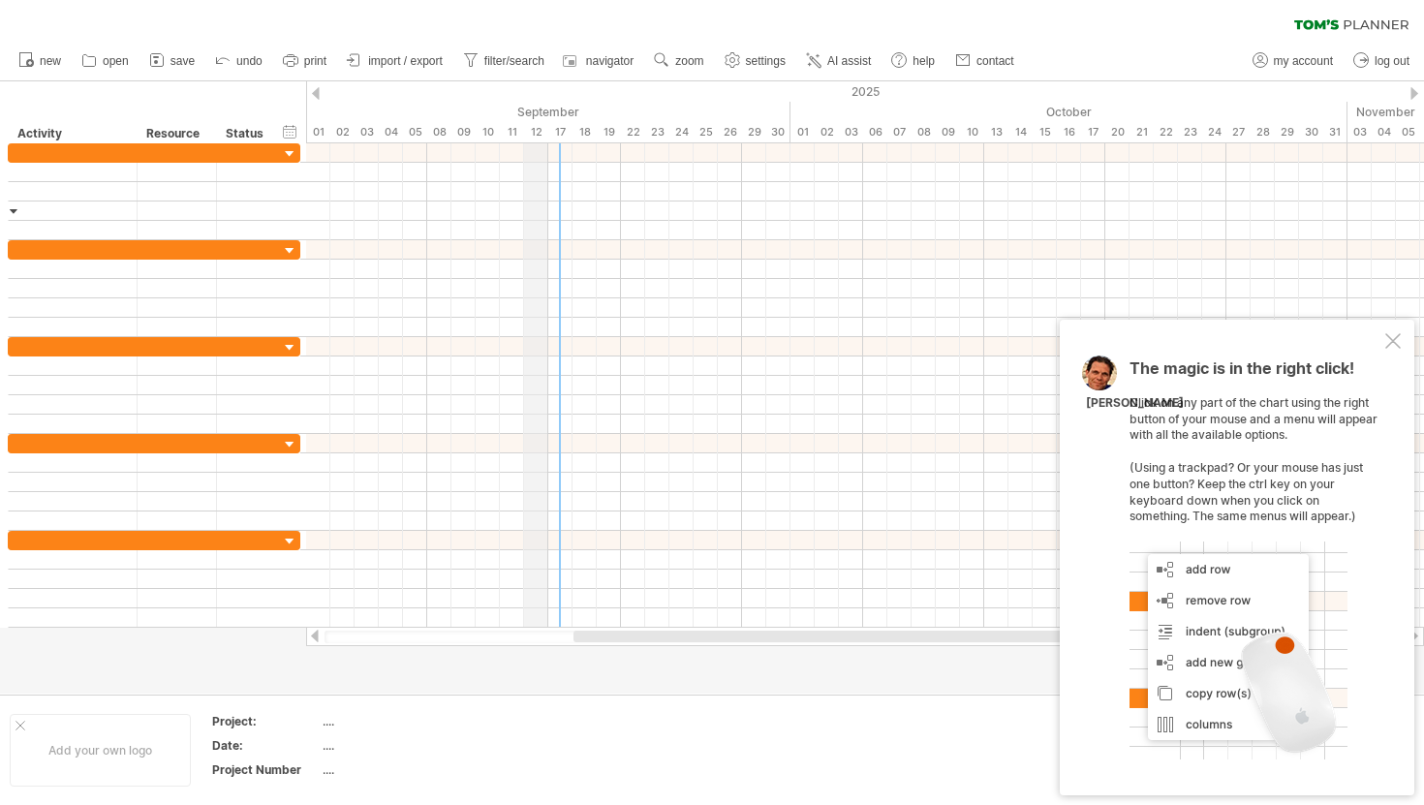
click at [538, 133] on div "12" at bounding box center [536, 132] width 24 height 20
click at [534, 107] on div "September" at bounding box center [548, 112] width 484 height 20
click at [318, 94] on div at bounding box center [316, 93] width 8 height 13
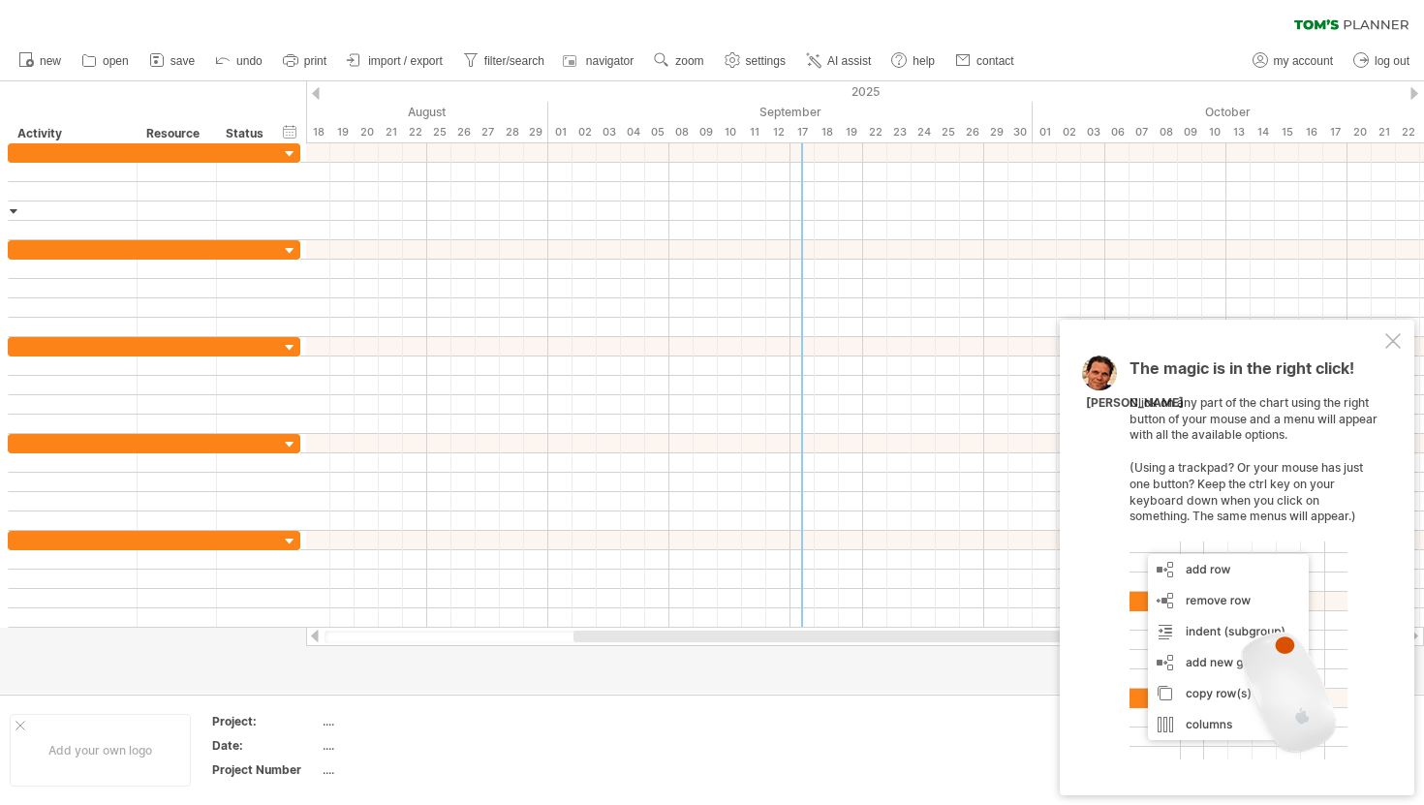
click at [1410, 92] on div at bounding box center [1414, 93] width 8 height 13
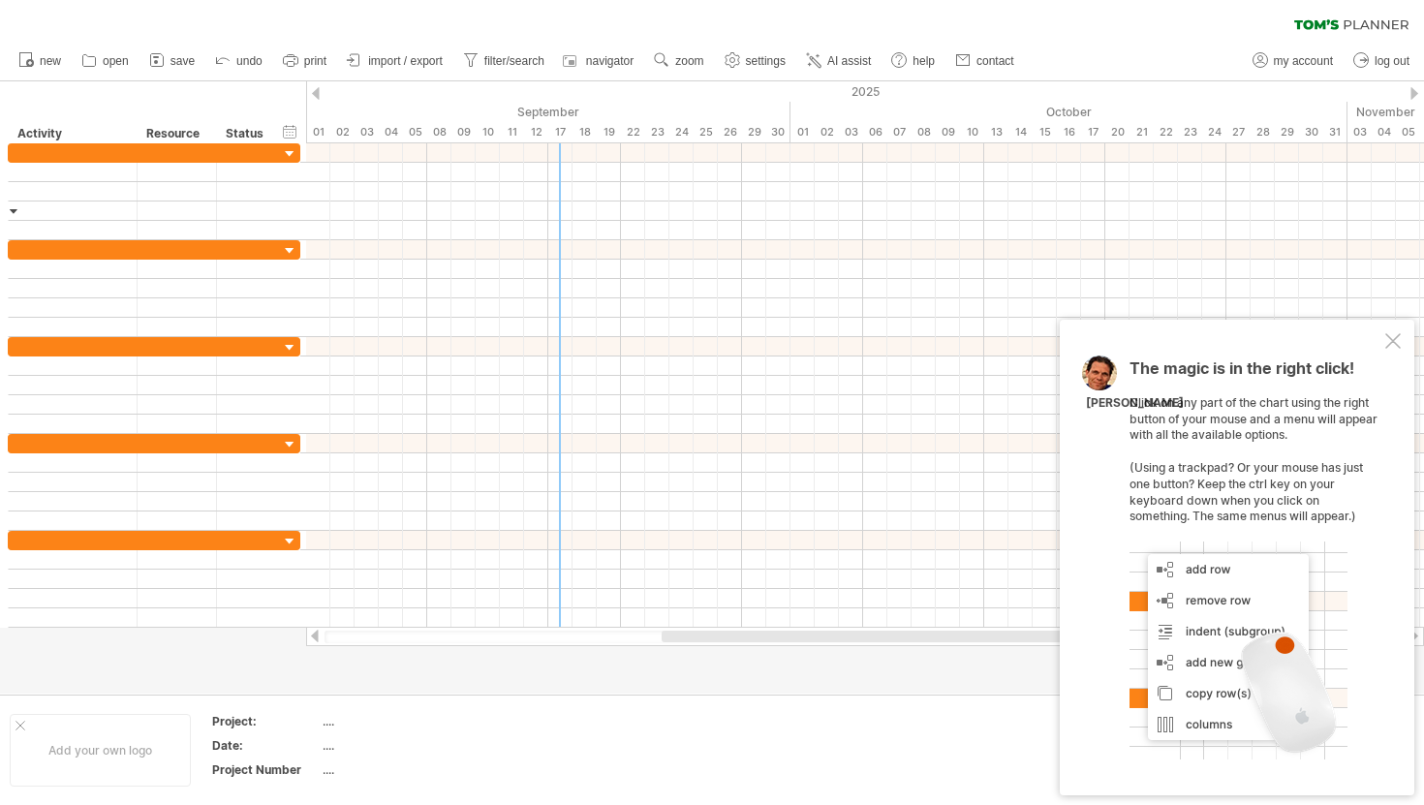
click at [1410, 92] on div at bounding box center [1414, 93] width 8 height 13
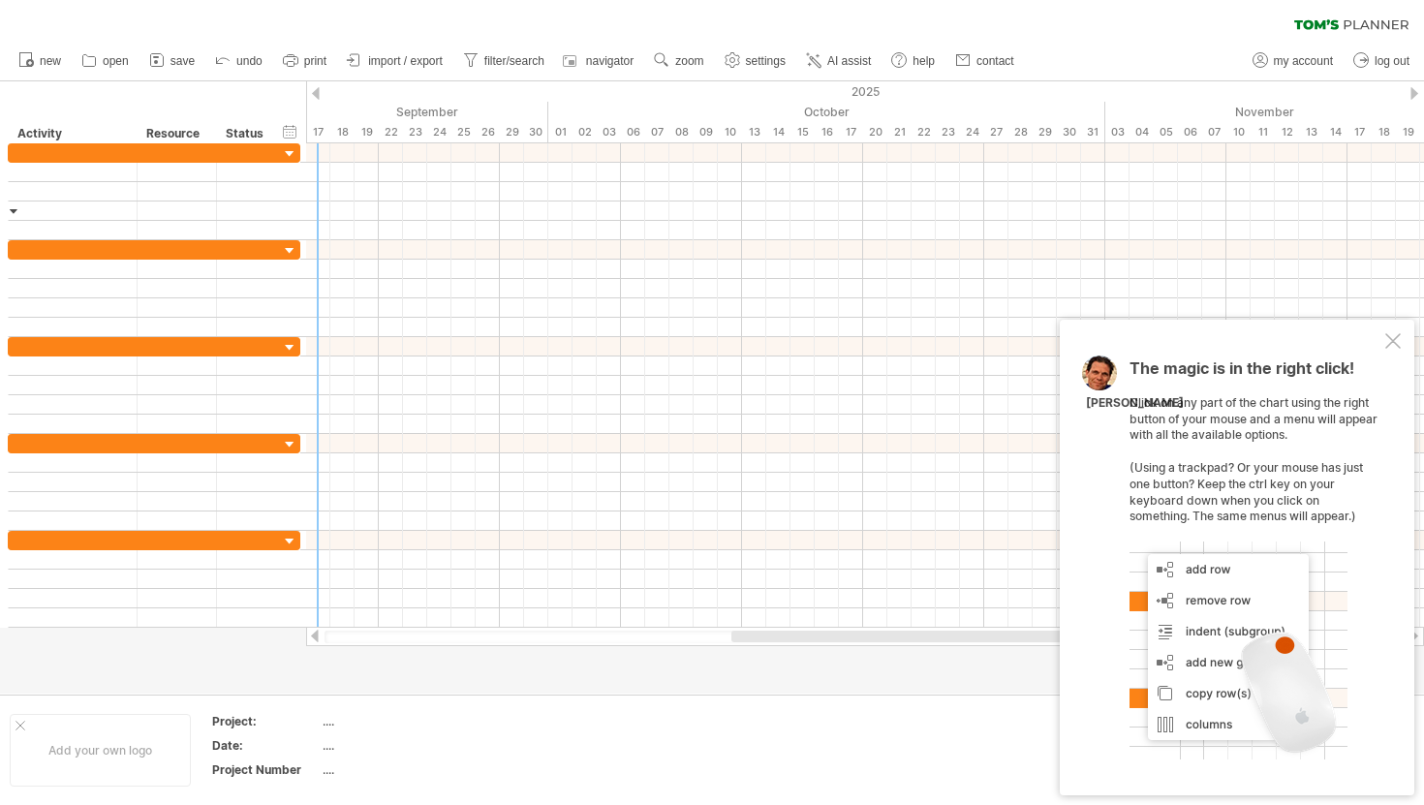
click at [1410, 92] on div at bounding box center [1414, 93] width 8 height 13
click at [319, 89] on div at bounding box center [316, 93] width 8 height 13
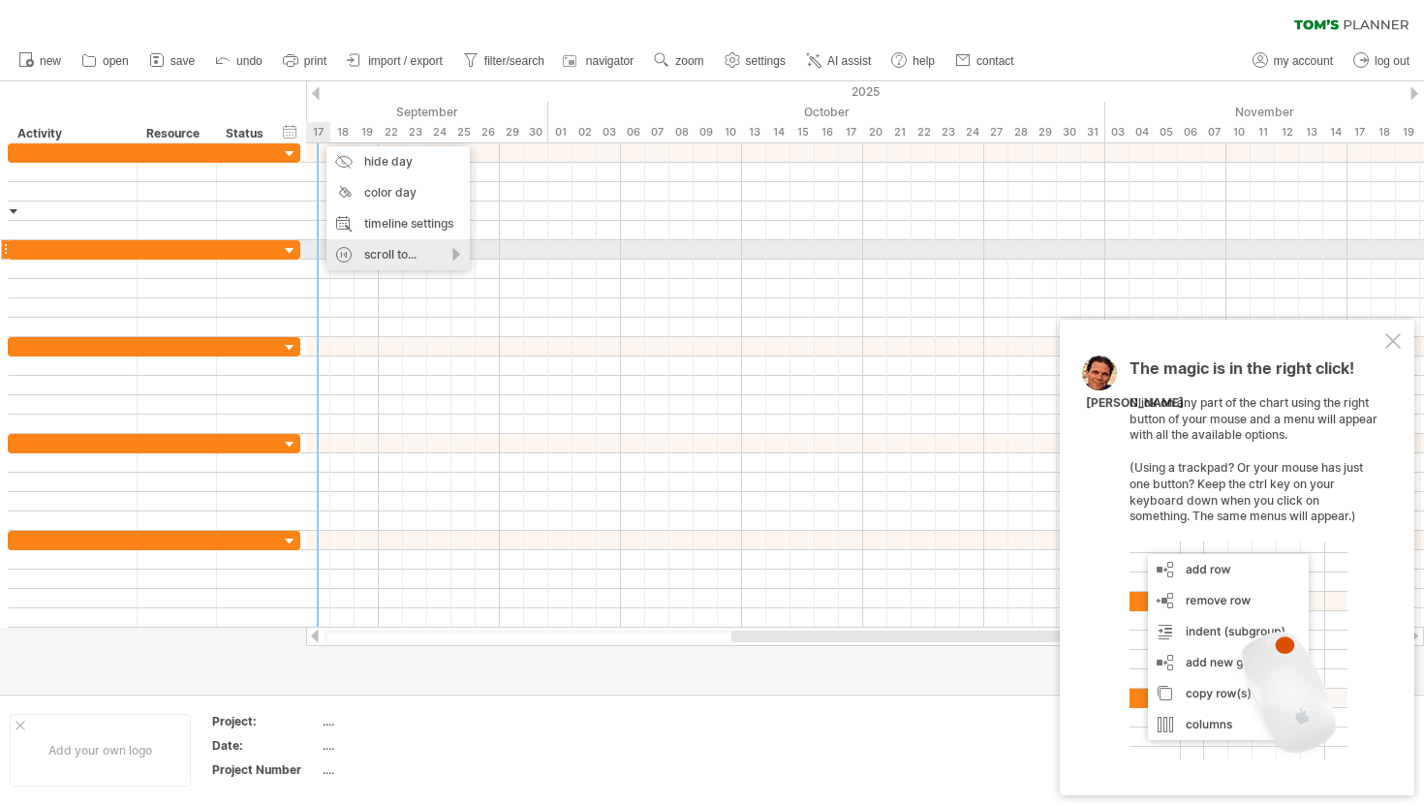
click at [462, 254] on div "scroll to..." at bounding box center [397, 254] width 143 height 31
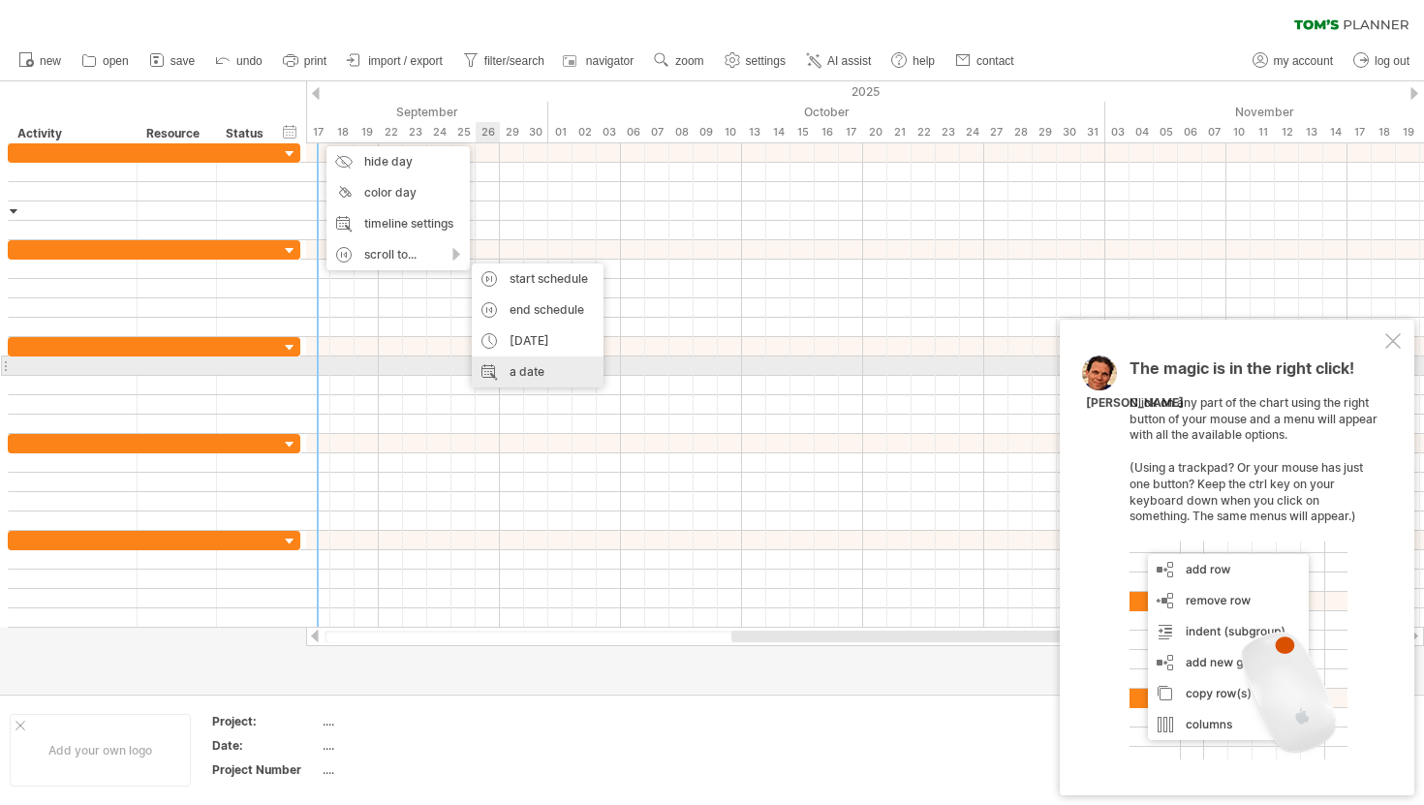
click at [564, 368] on div "a date" at bounding box center [538, 371] width 132 height 31
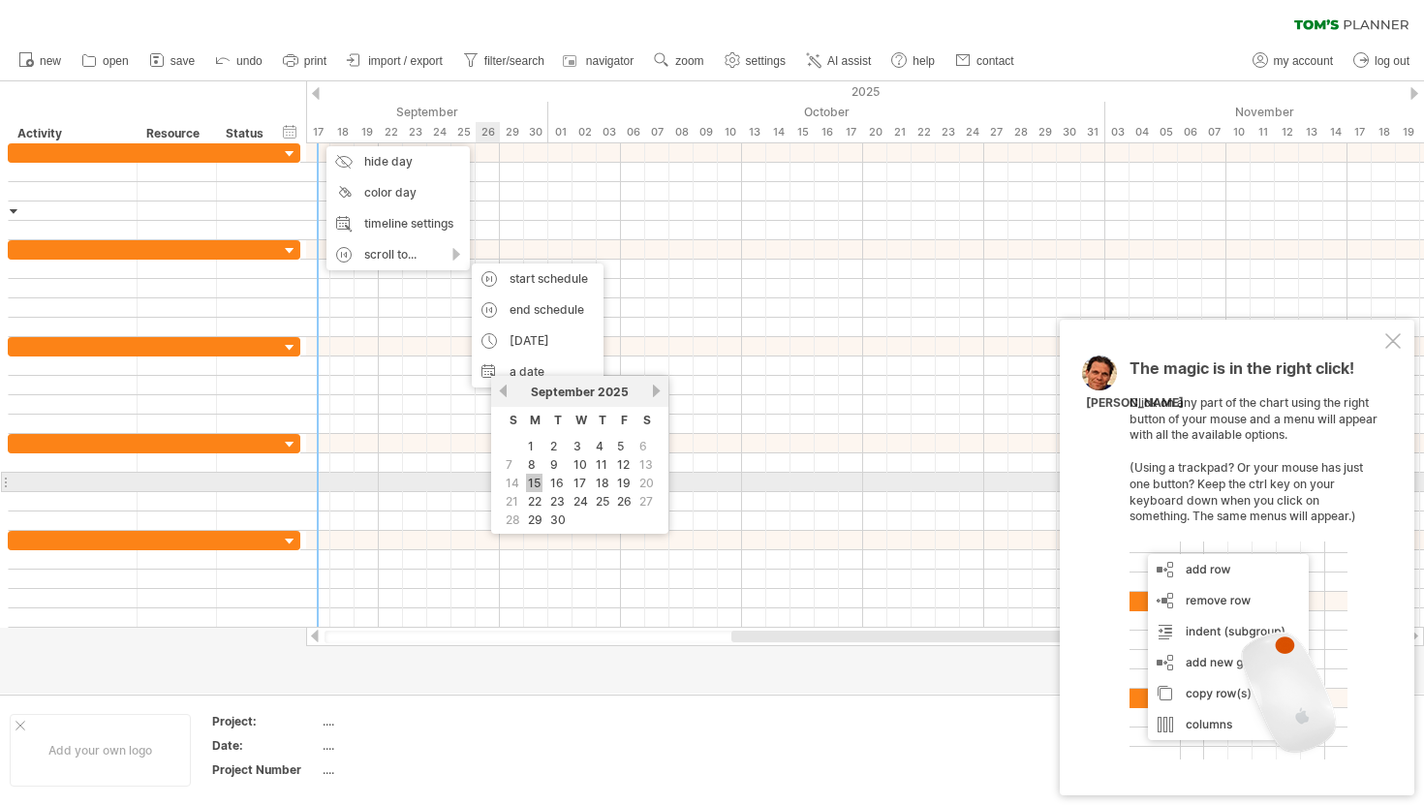
click at [535, 480] on link "15" at bounding box center [534, 483] width 16 height 18
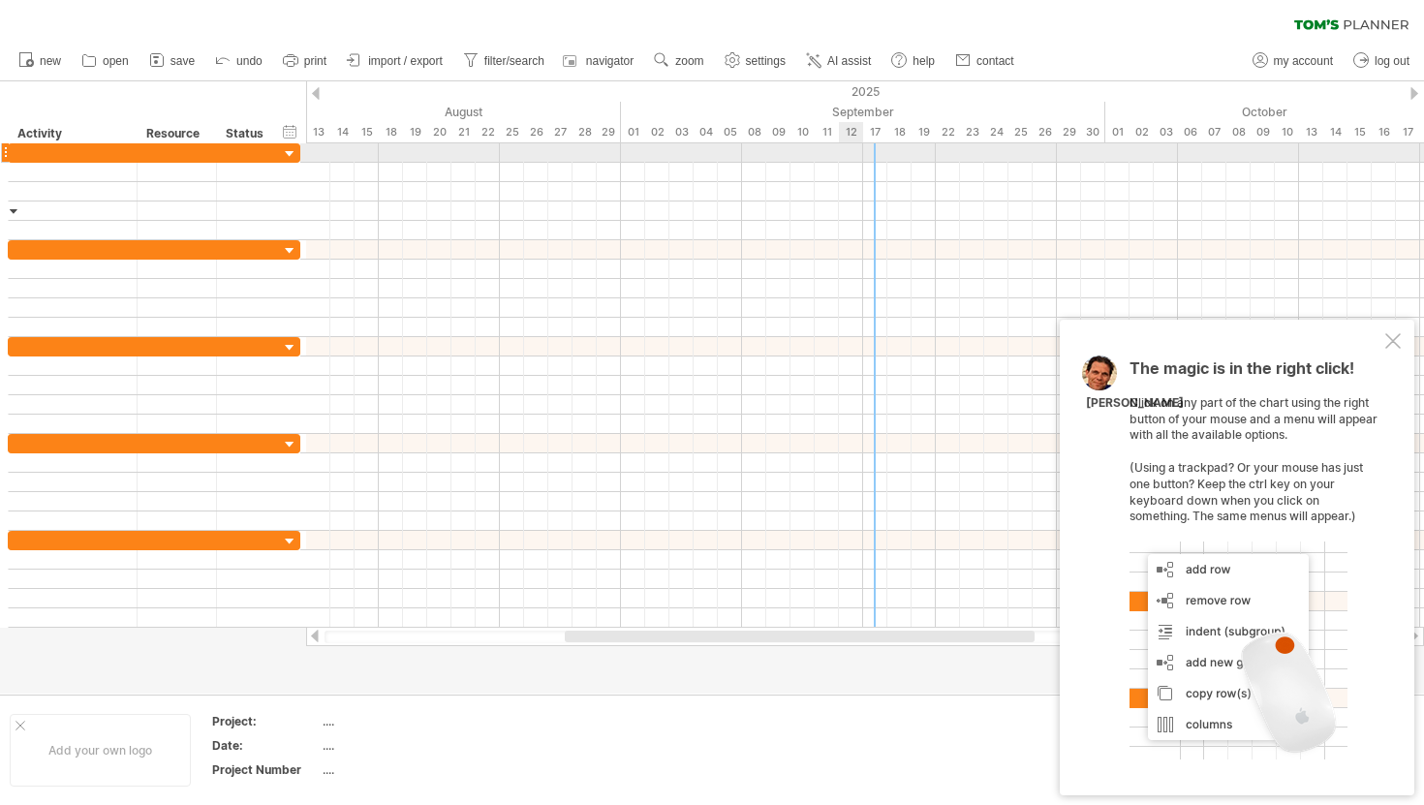
click at [861, 153] on div at bounding box center [865, 152] width 1118 height 19
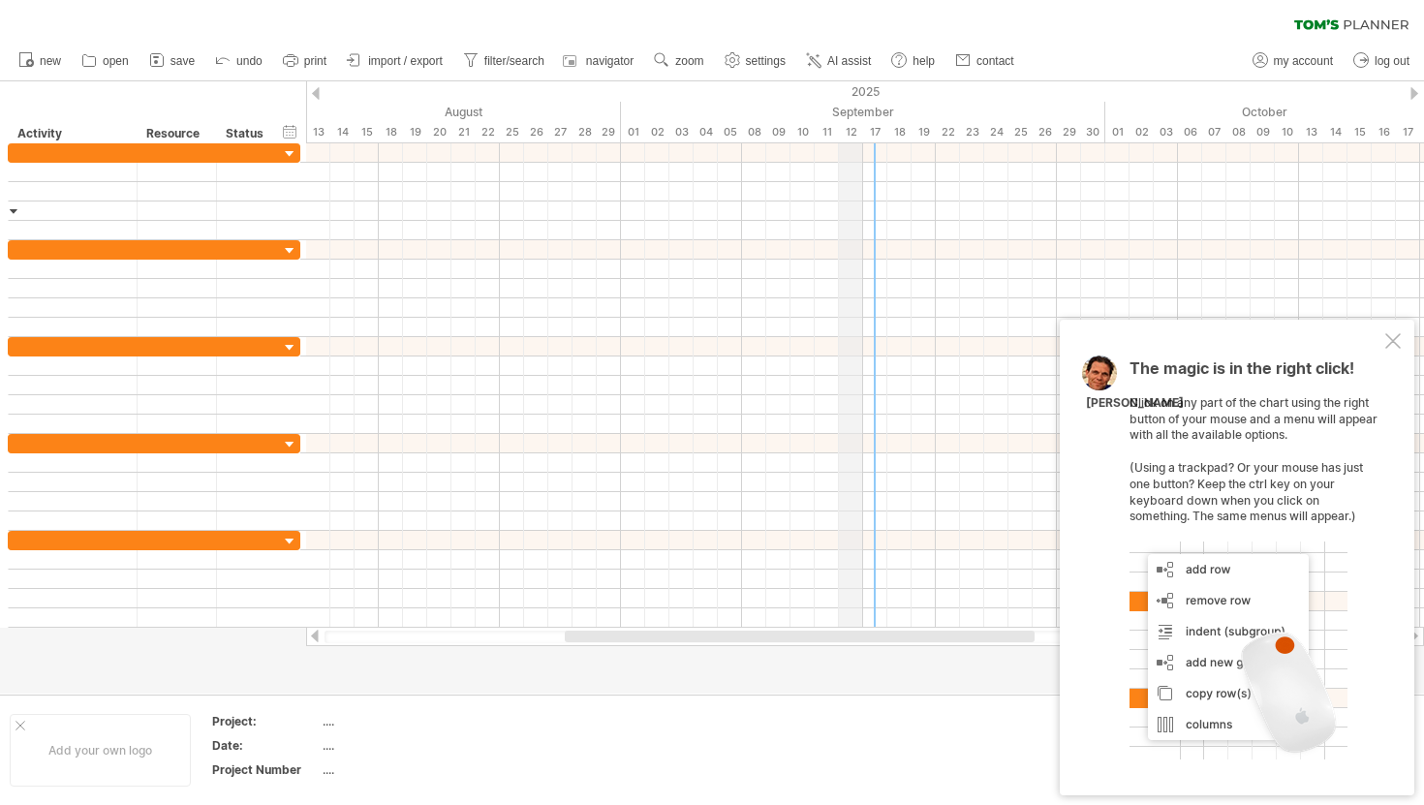
click at [860, 117] on div "September" at bounding box center [863, 112] width 484 height 20
click at [864, 126] on div "17" at bounding box center [875, 132] width 24 height 20
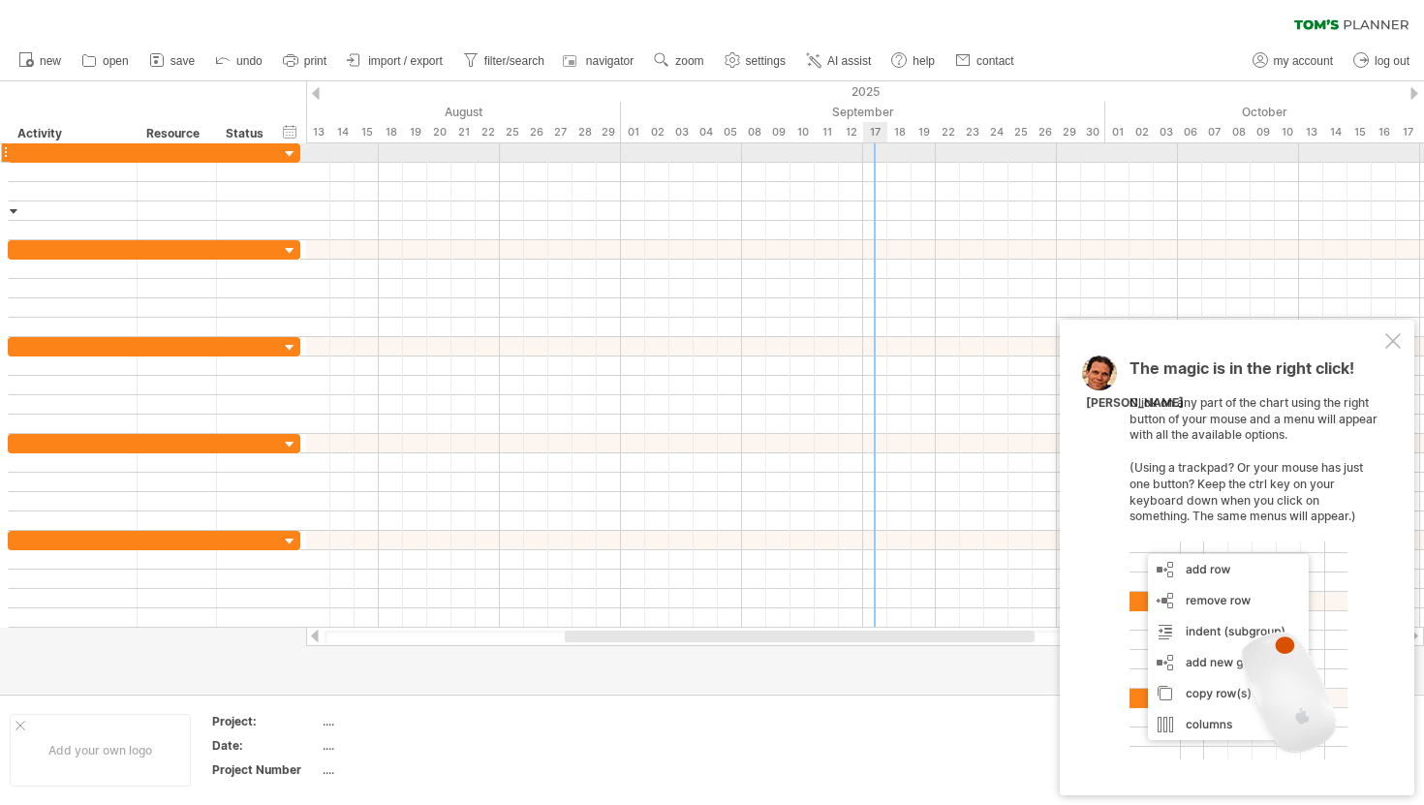
click at [866, 151] on div at bounding box center [865, 152] width 1118 height 19
click at [872, 153] on div at bounding box center [865, 152] width 1118 height 19
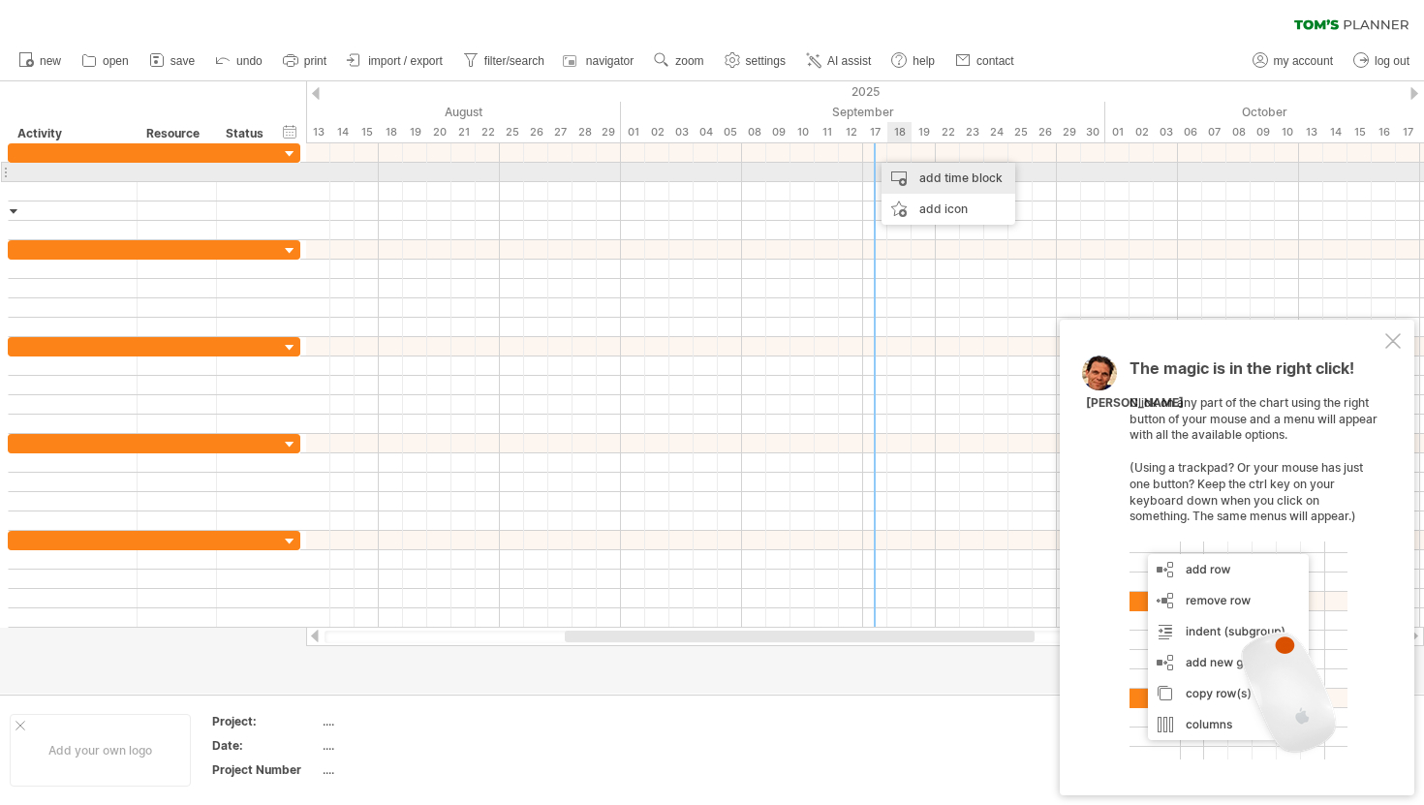
click at [912, 175] on div "add time block" at bounding box center [948, 178] width 134 height 31
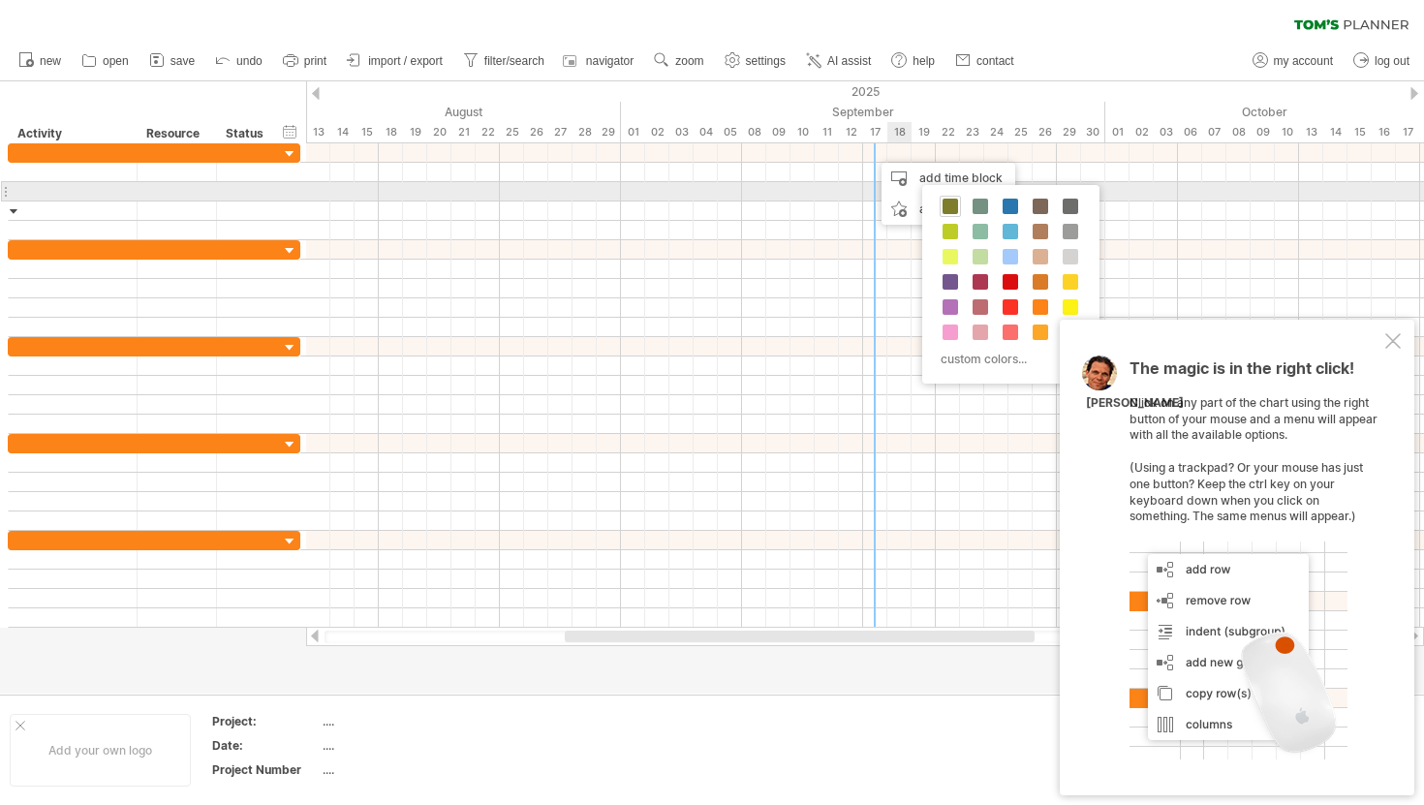
click at [949, 199] on span at bounding box center [949, 206] width 15 height 15
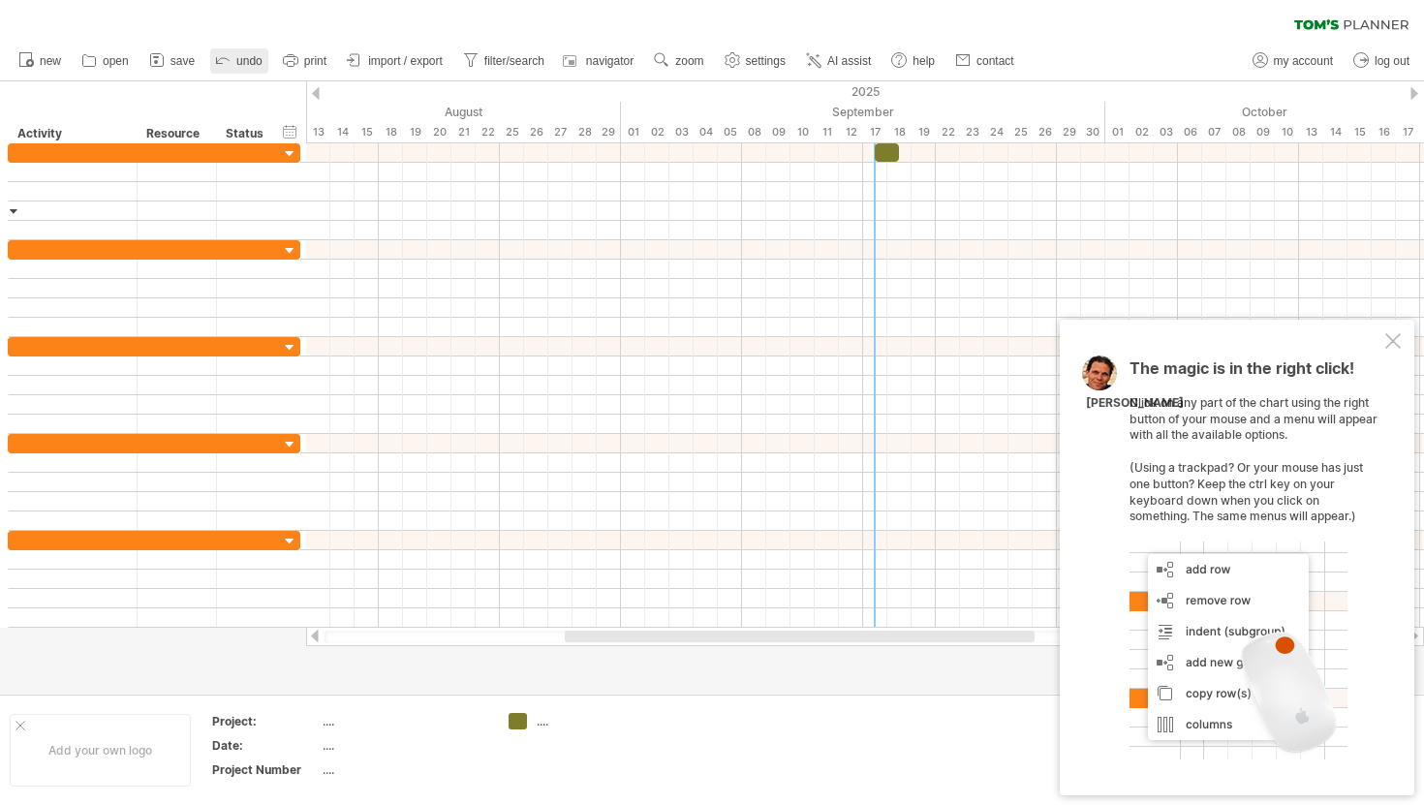
click at [232, 63] on icon at bounding box center [222, 58] width 19 height 19
click at [242, 64] on span "undo" at bounding box center [249, 61] width 26 height 14
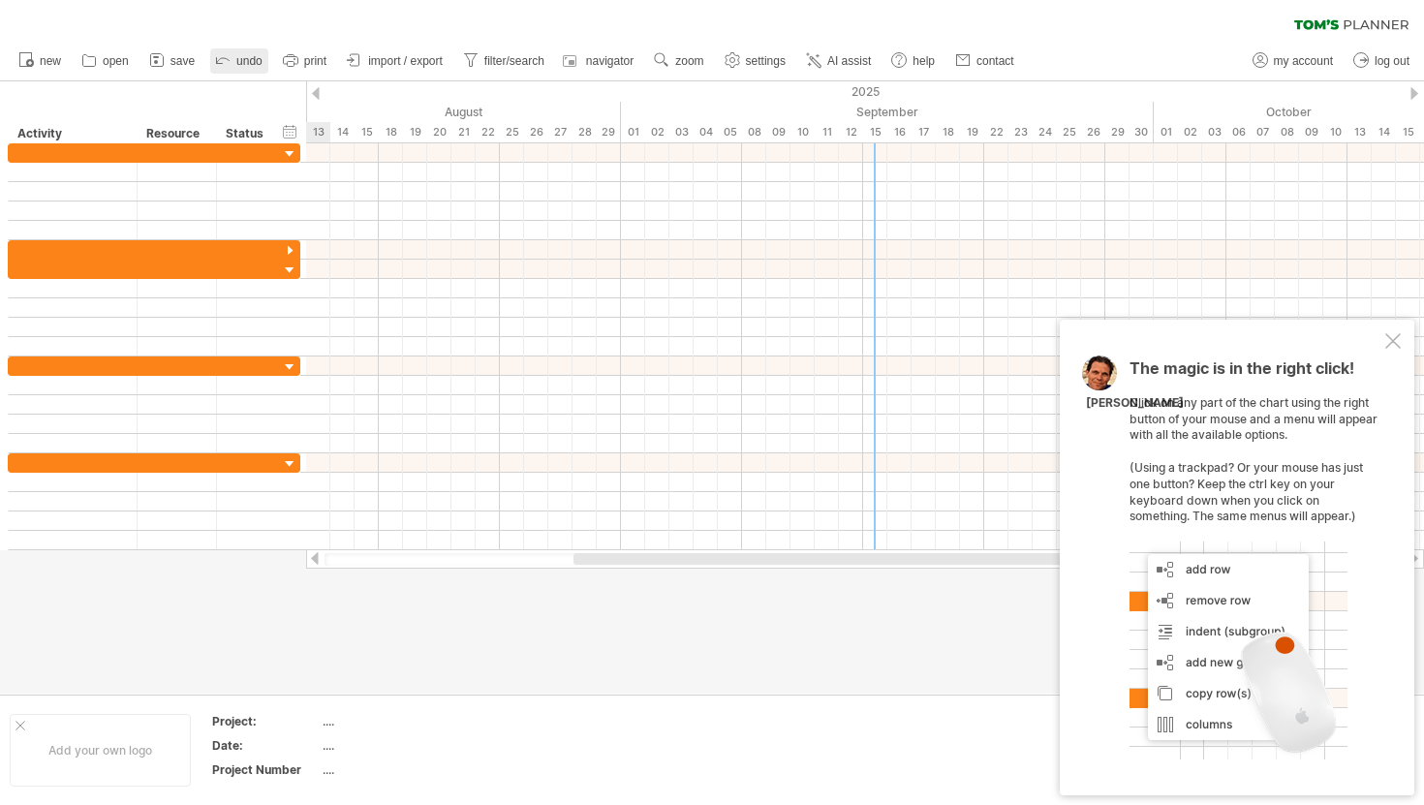
click at [242, 64] on span "undo" at bounding box center [249, 61] width 26 height 14
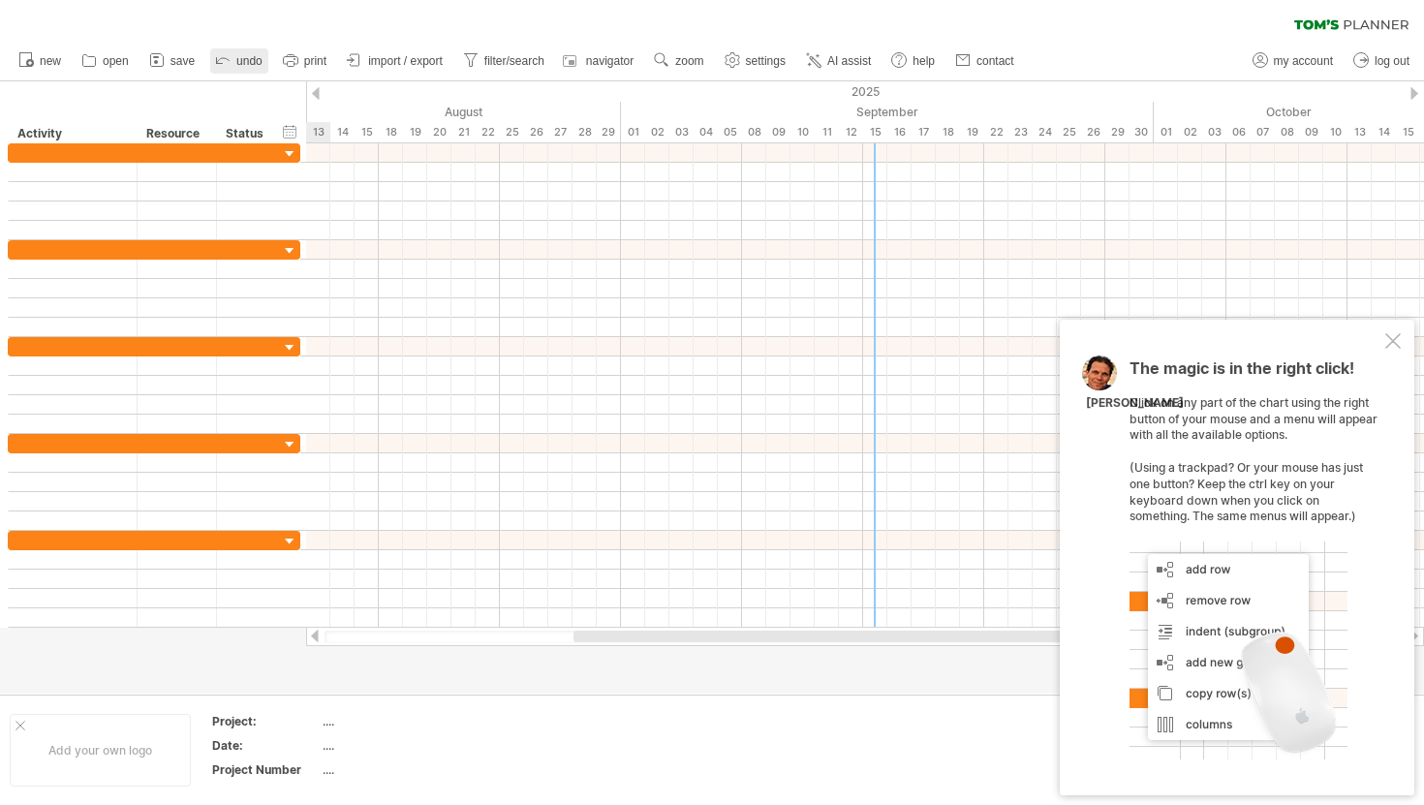
click at [242, 64] on span "undo" at bounding box center [249, 61] width 26 height 14
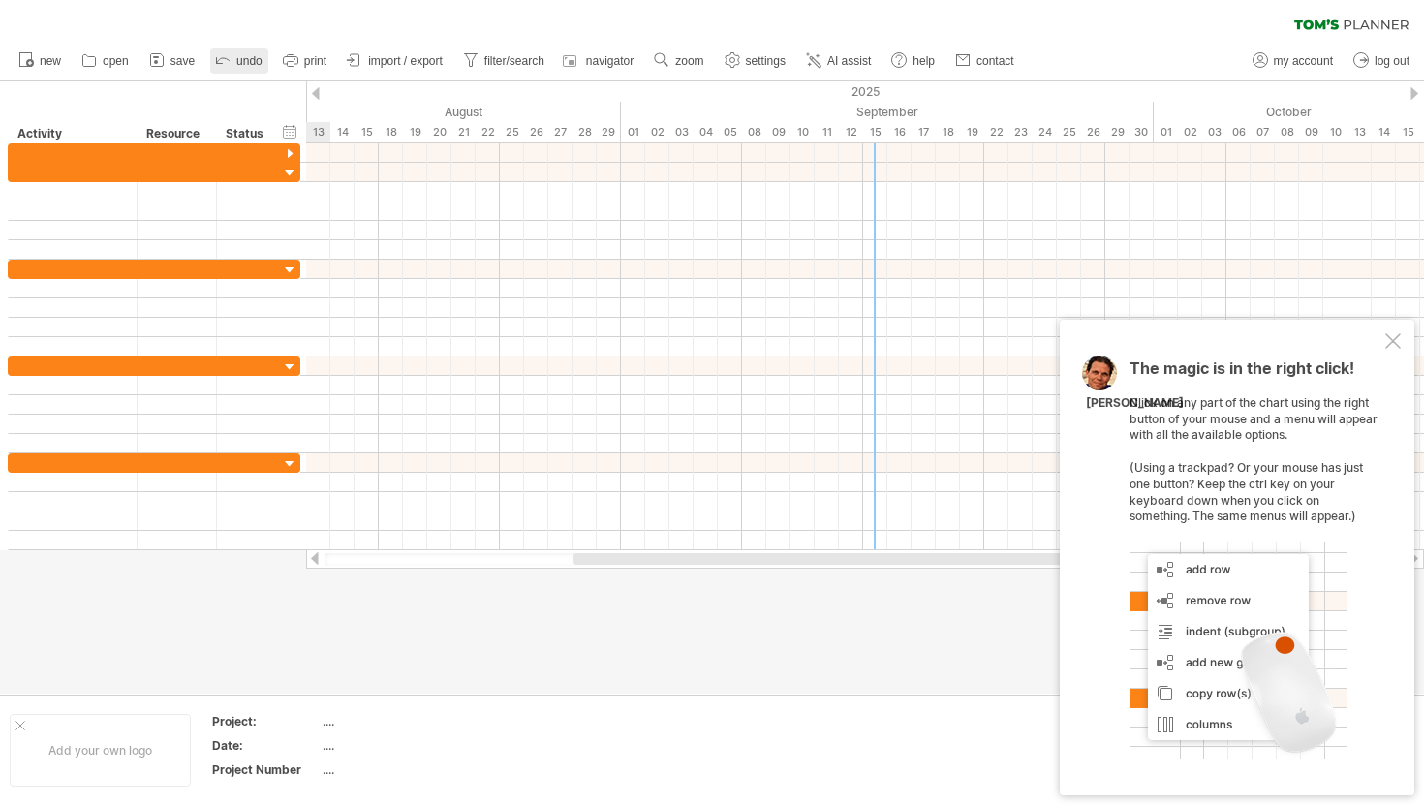
click at [242, 64] on span "undo" at bounding box center [249, 61] width 26 height 14
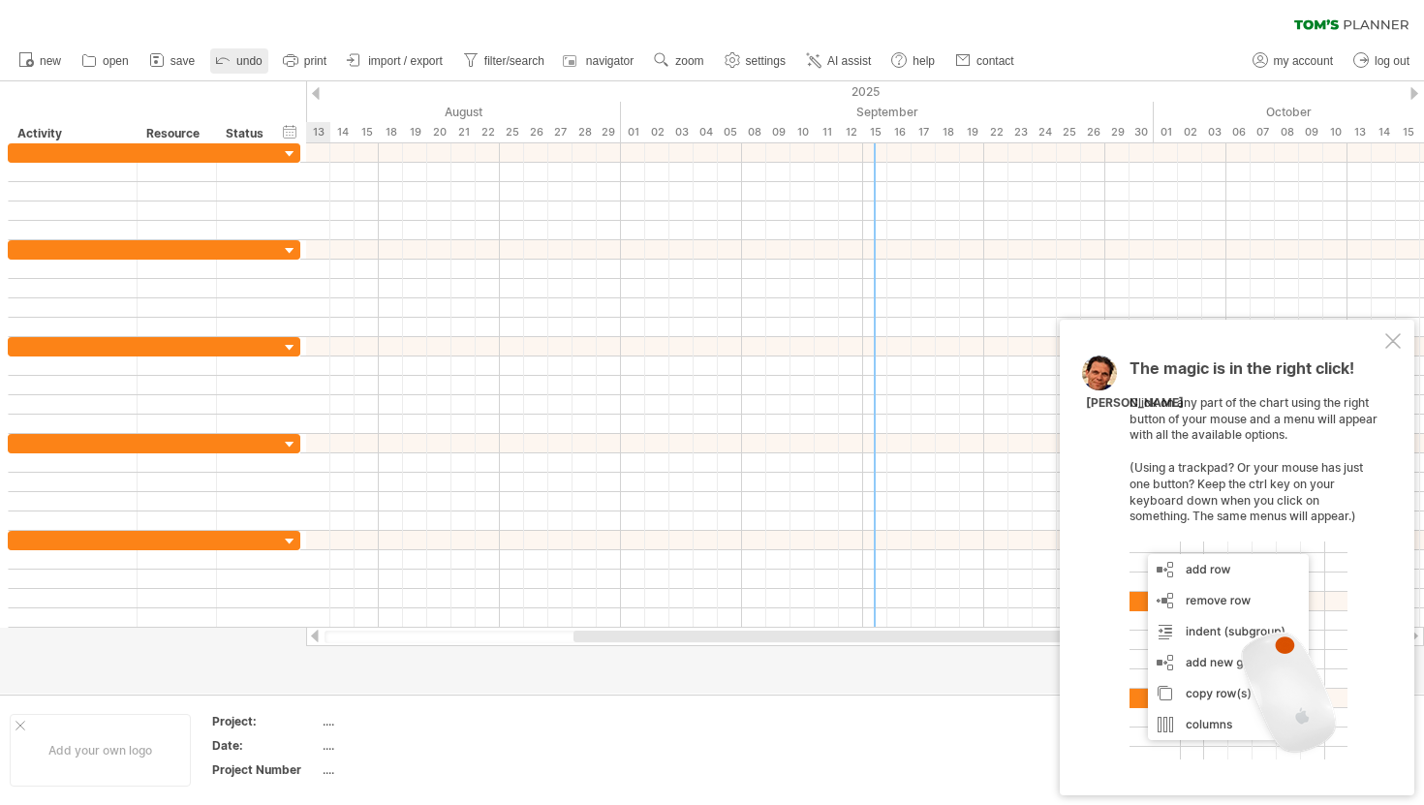
click at [242, 64] on span "undo" at bounding box center [249, 61] width 26 height 14
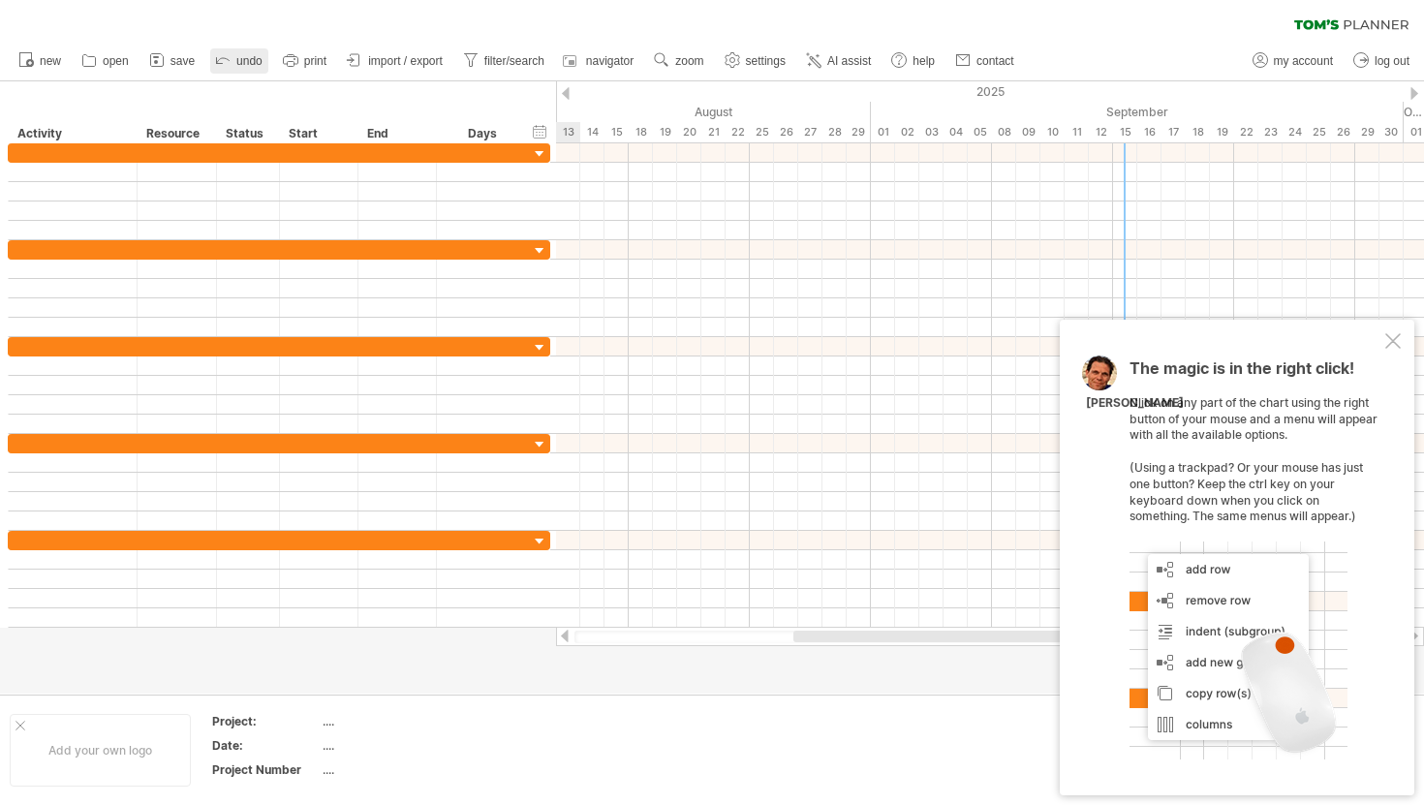
click at [242, 64] on span "undo" at bounding box center [249, 61] width 26 height 14
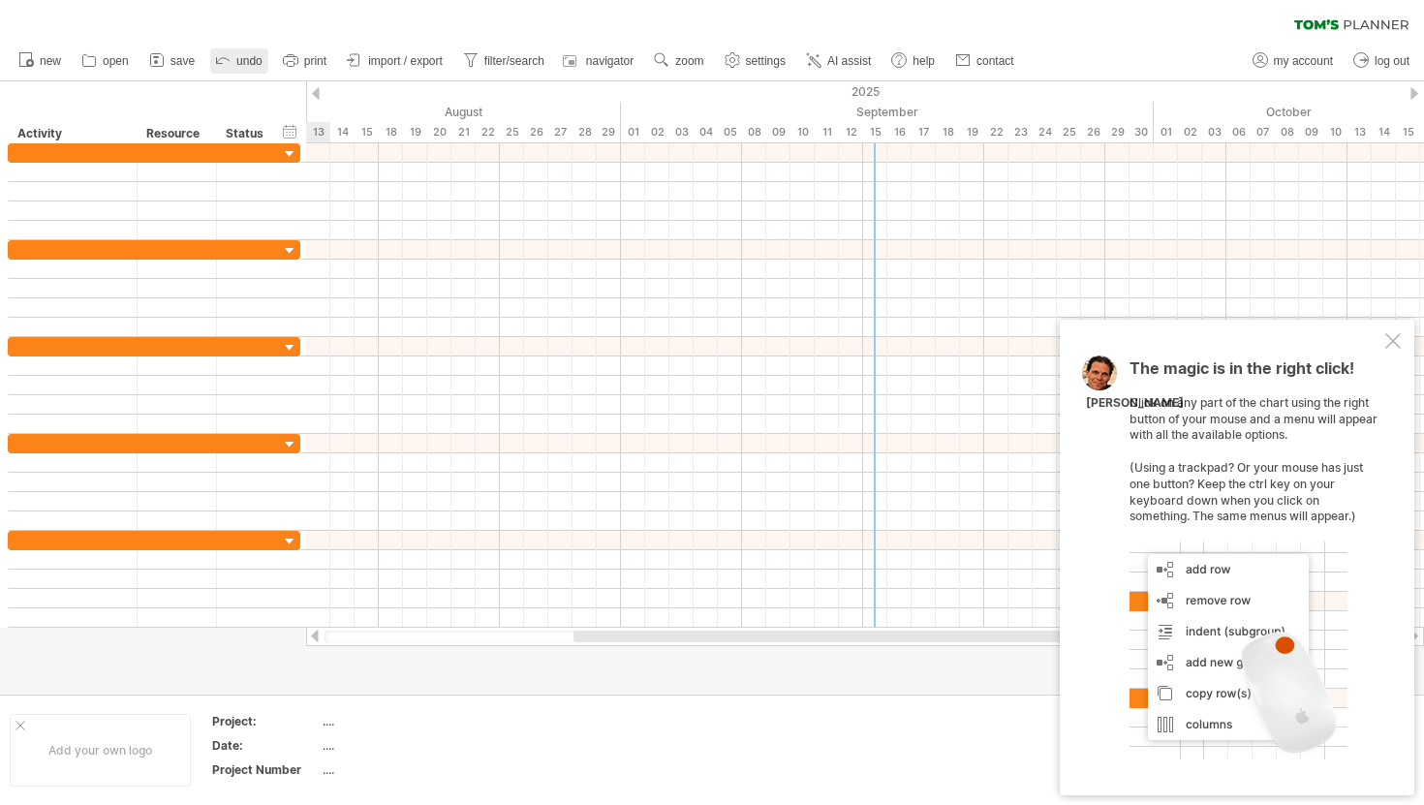
click at [242, 64] on span "undo" at bounding box center [249, 61] width 26 height 14
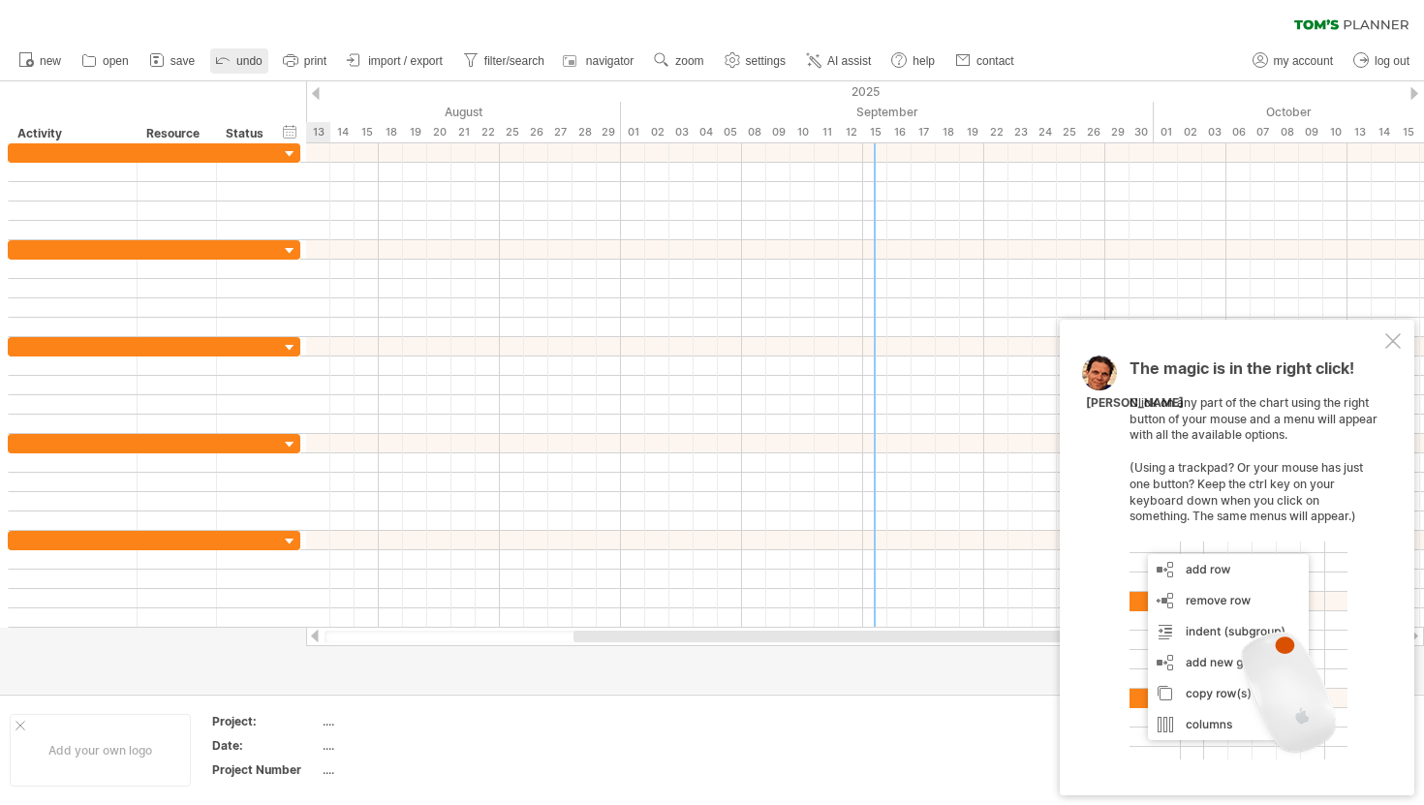
click at [240, 64] on span "undo" at bounding box center [249, 61] width 26 height 14
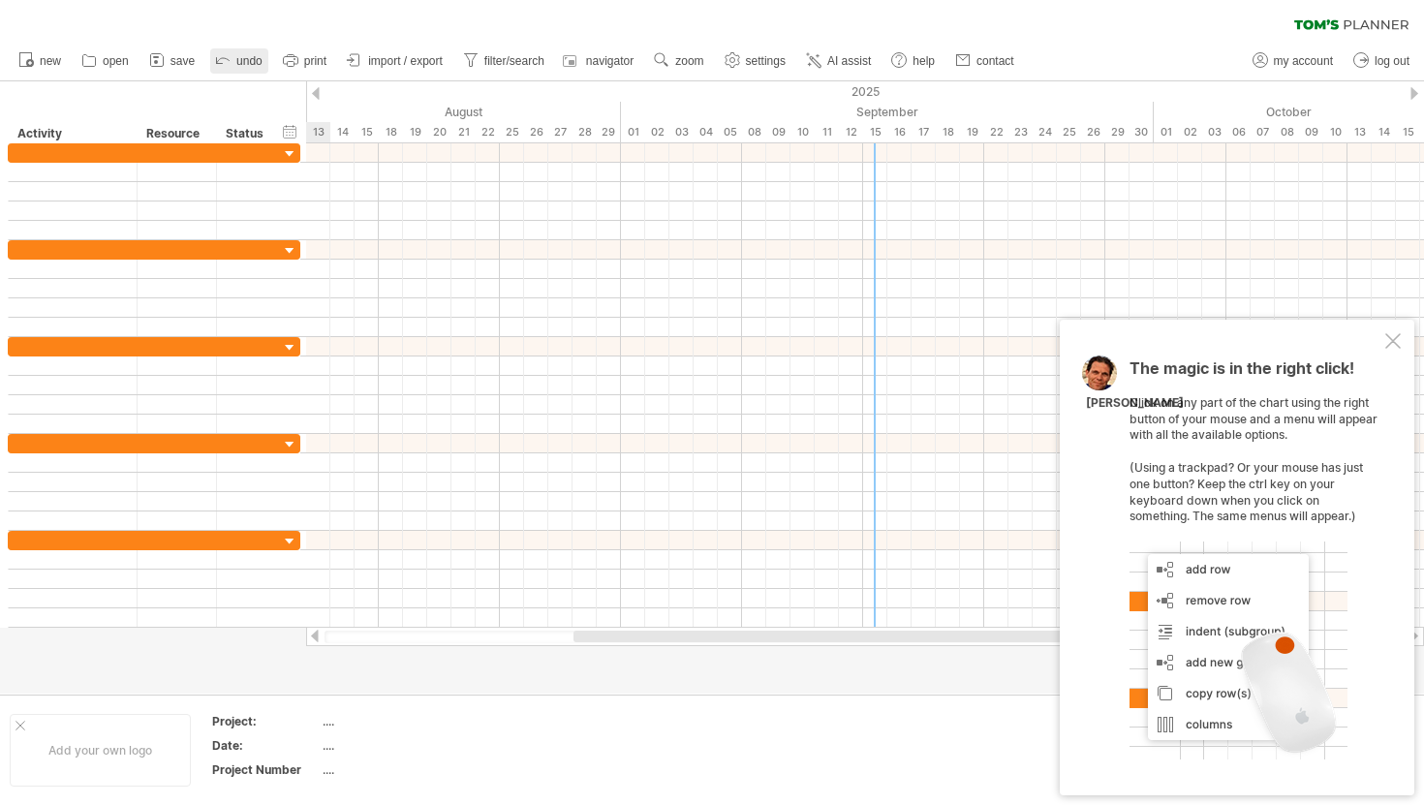
click at [240, 64] on span "undo" at bounding box center [249, 61] width 26 height 14
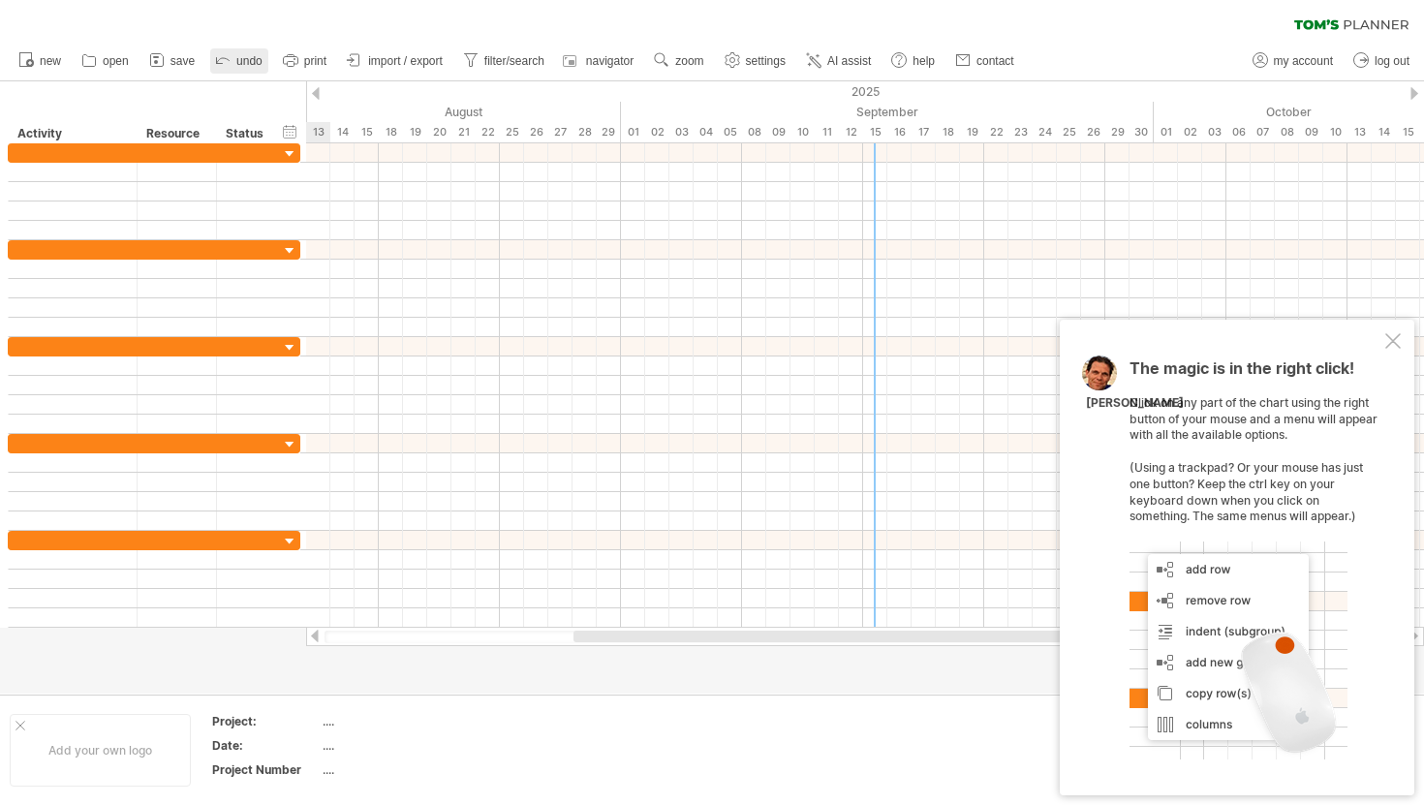
click at [240, 64] on span "undo" at bounding box center [249, 61] width 26 height 14
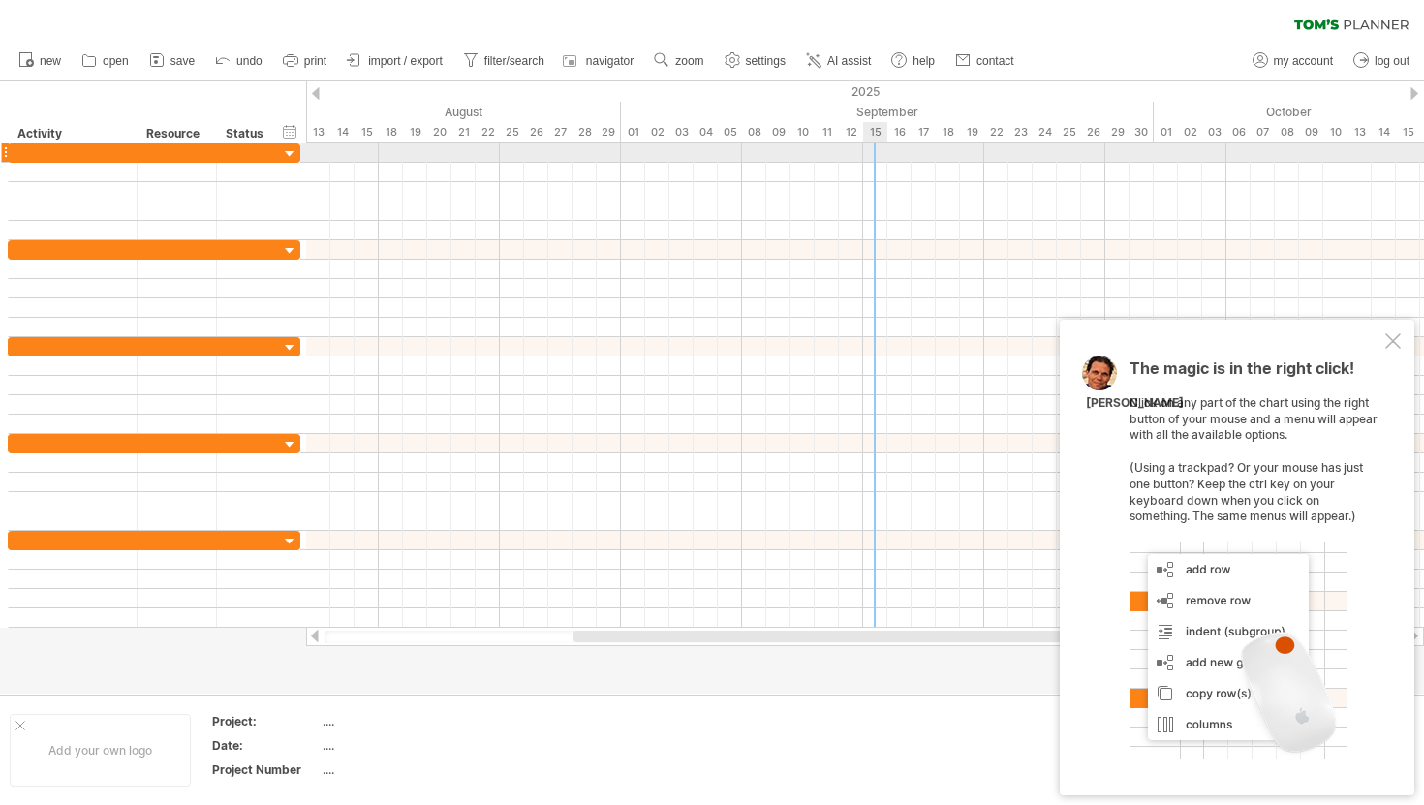
click at [876, 156] on div at bounding box center [865, 152] width 1118 height 19
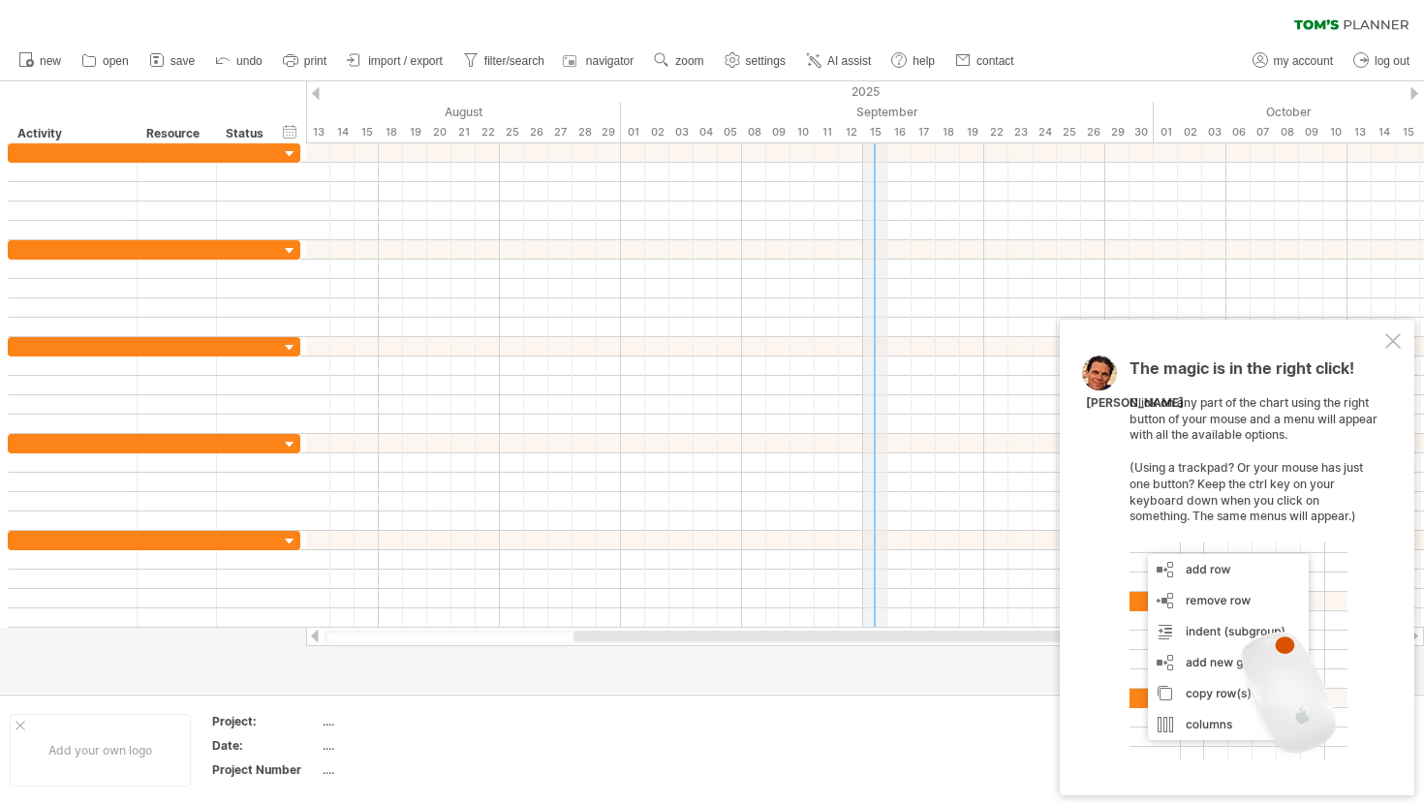
click at [876, 126] on div "15" at bounding box center [875, 132] width 24 height 20
click at [877, 130] on div "15" at bounding box center [875, 132] width 24 height 20
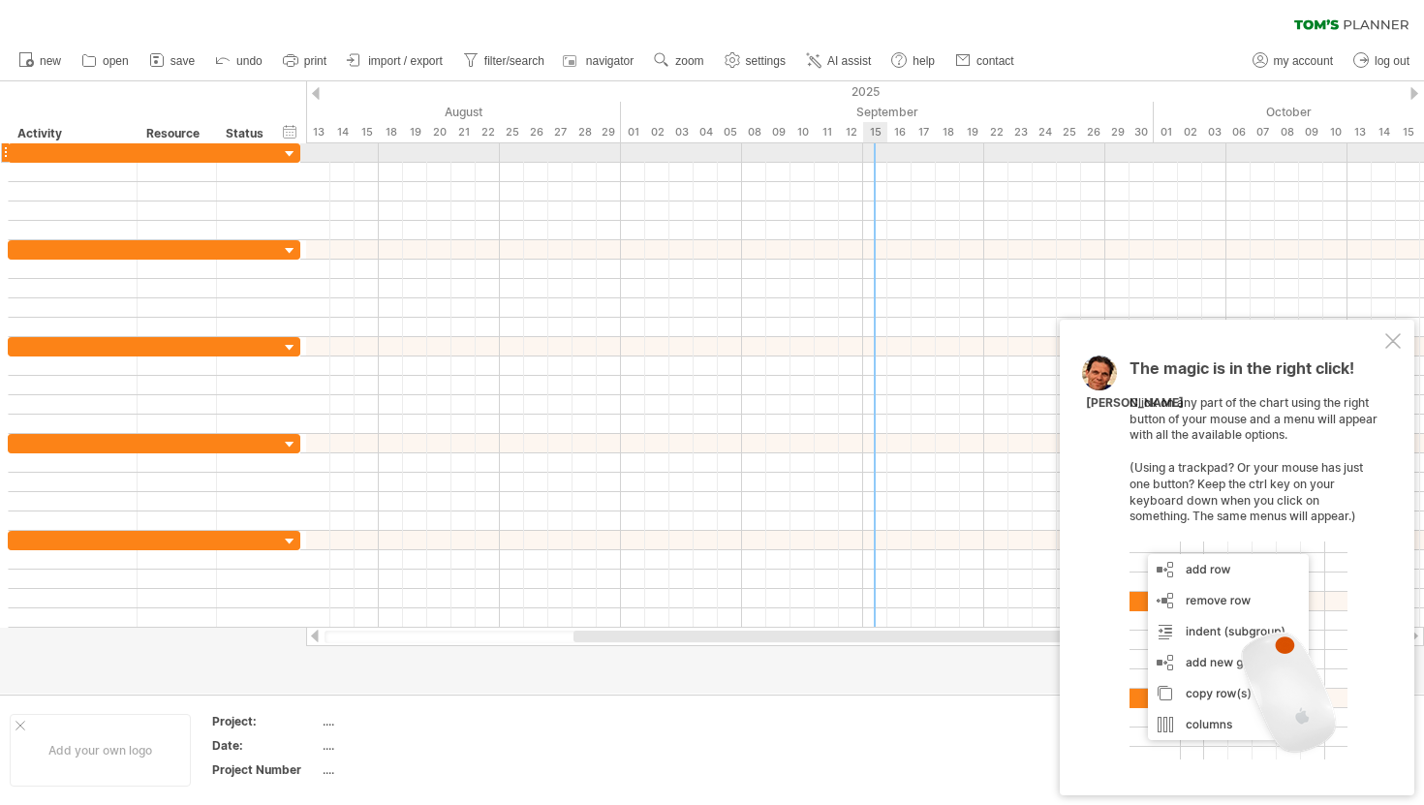
click at [875, 155] on div at bounding box center [865, 152] width 1118 height 19
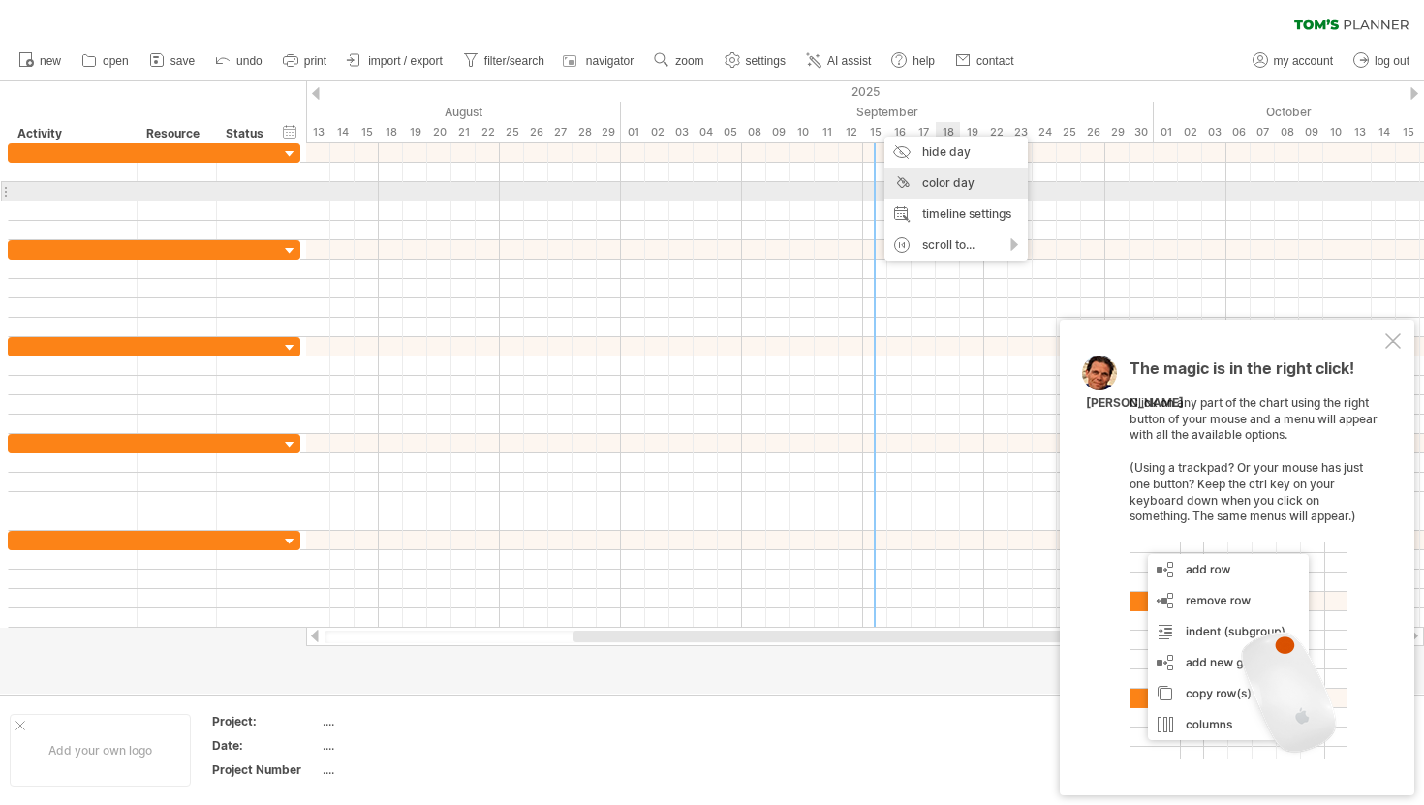
click at [956, 182] on div "color day" at bounding box center [955, 183] width 143 height 31
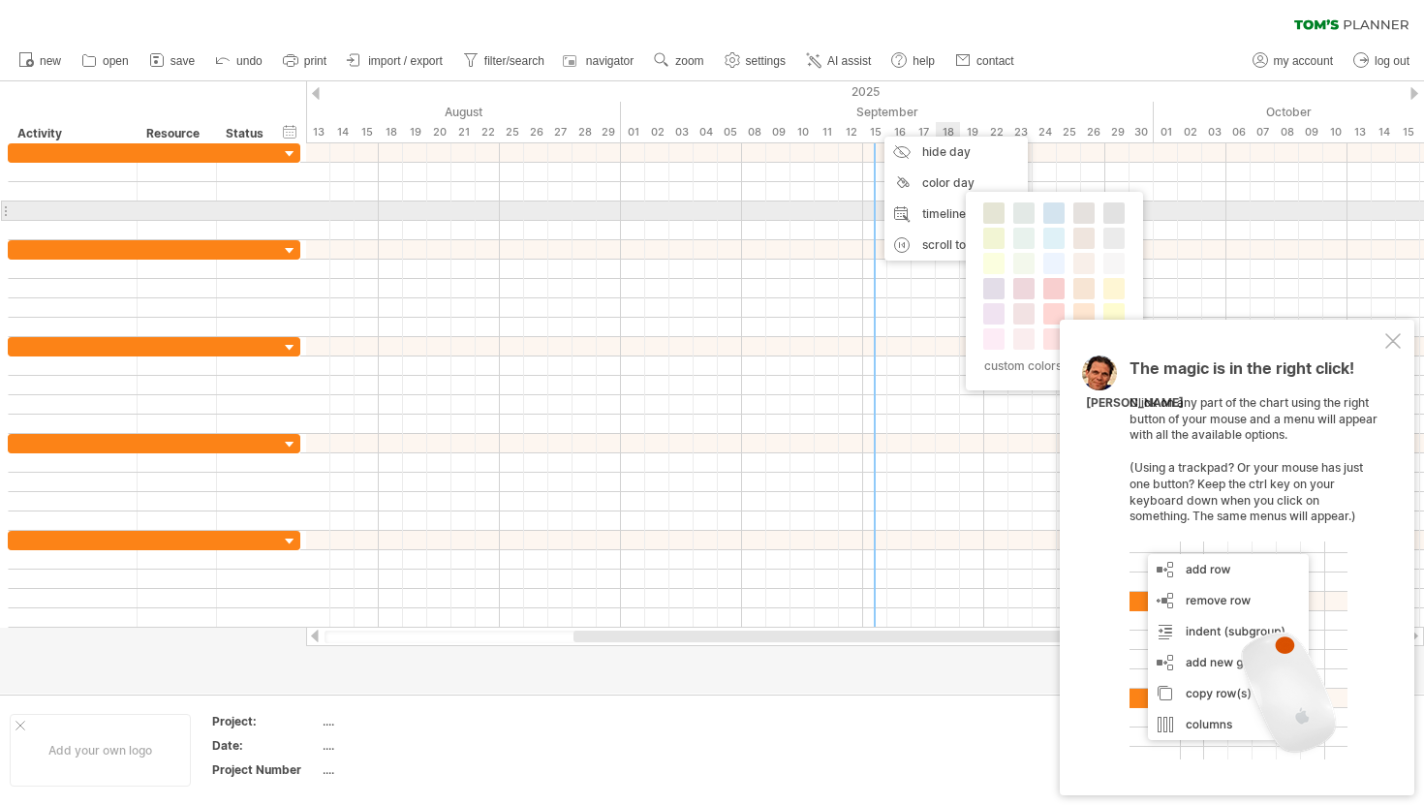
click at [978, 220] on div "custom colors..." at bounding box center [1054, 291] width 177 height 199
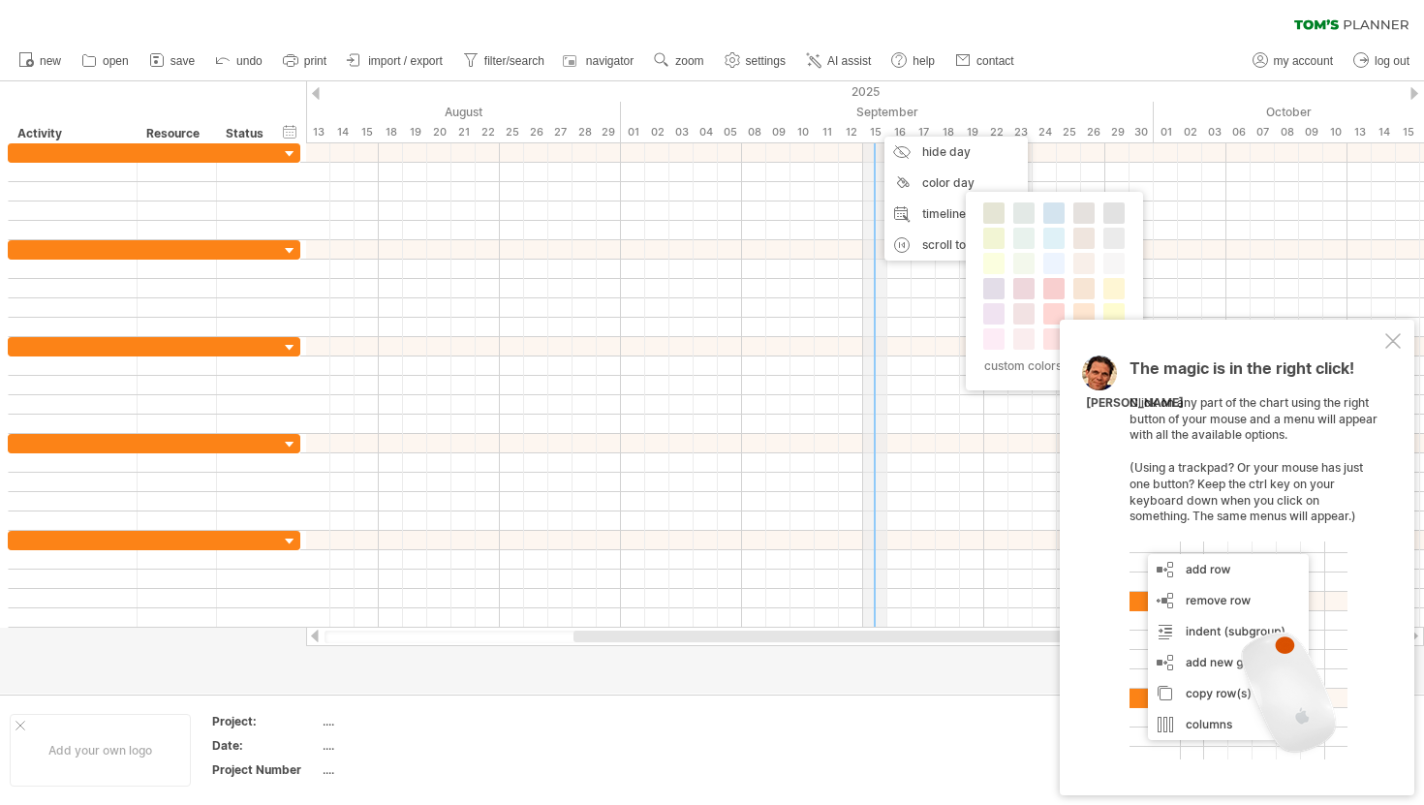
click at [872, 133] on div "15" at bounding box center [875, 132] width 24 height 20
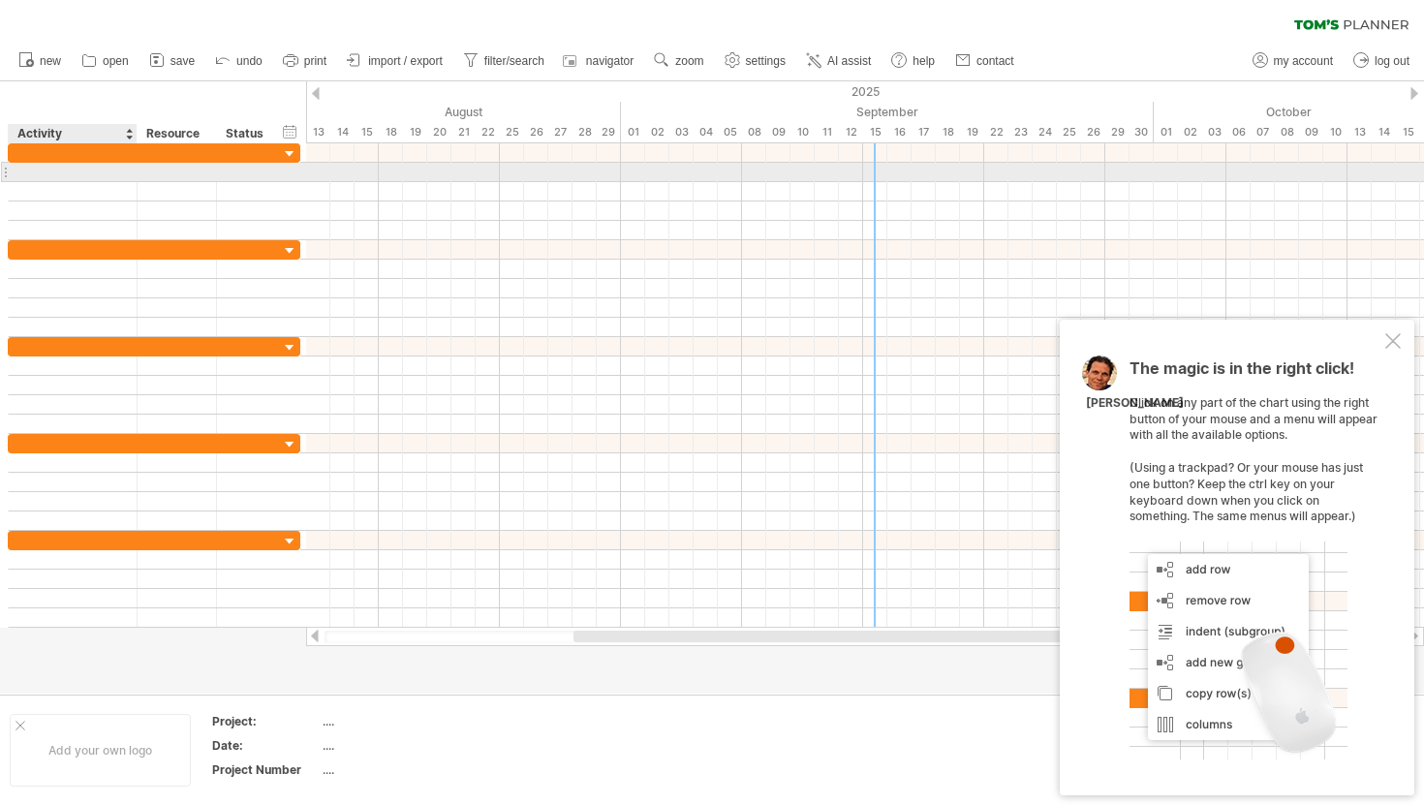
click at [68, 169] on div at bounding box center [72, 172] width 108 height 18
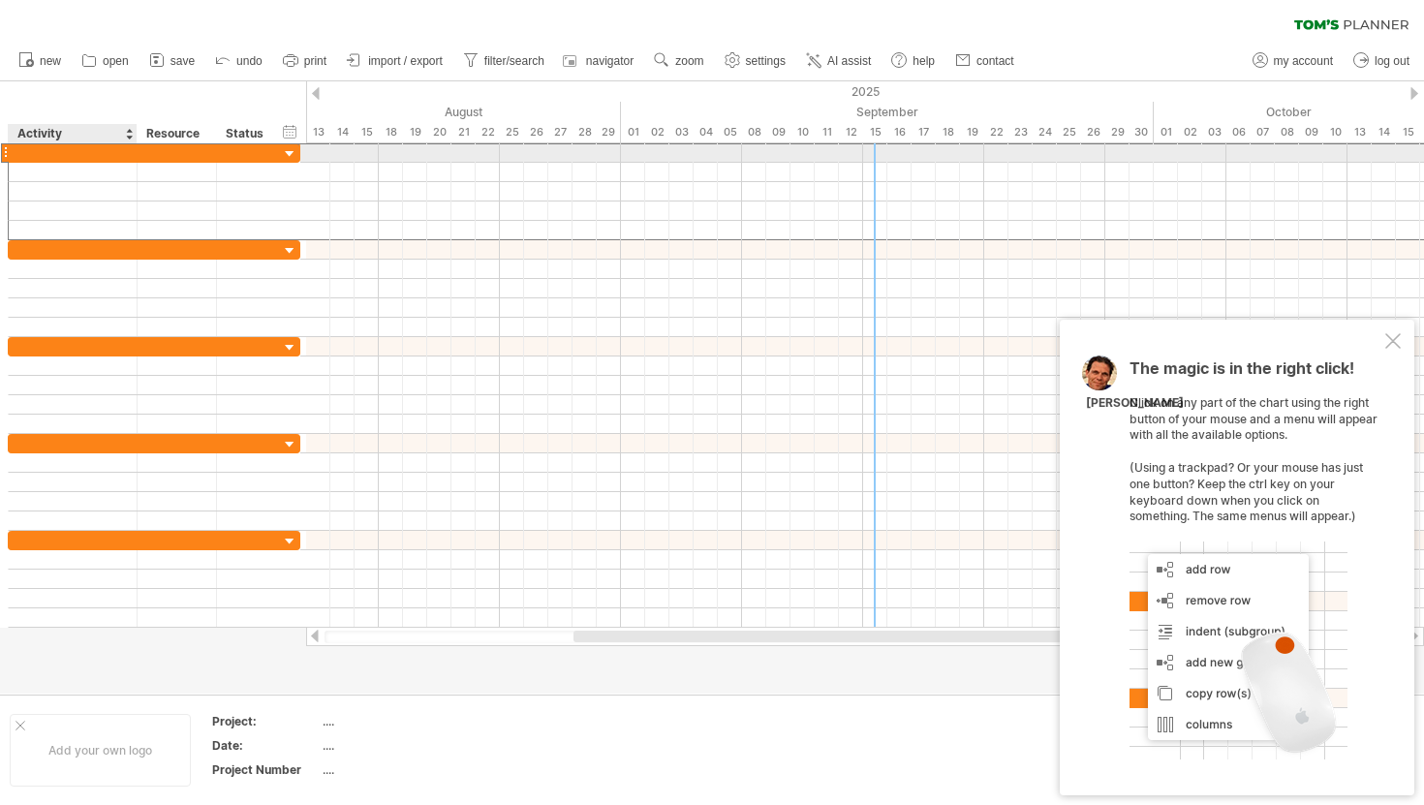
click at [69, 149] on div at bounding box center [72, 152] width 108 height 18
